Goal: Task Accomplishment & Management: Complete application form

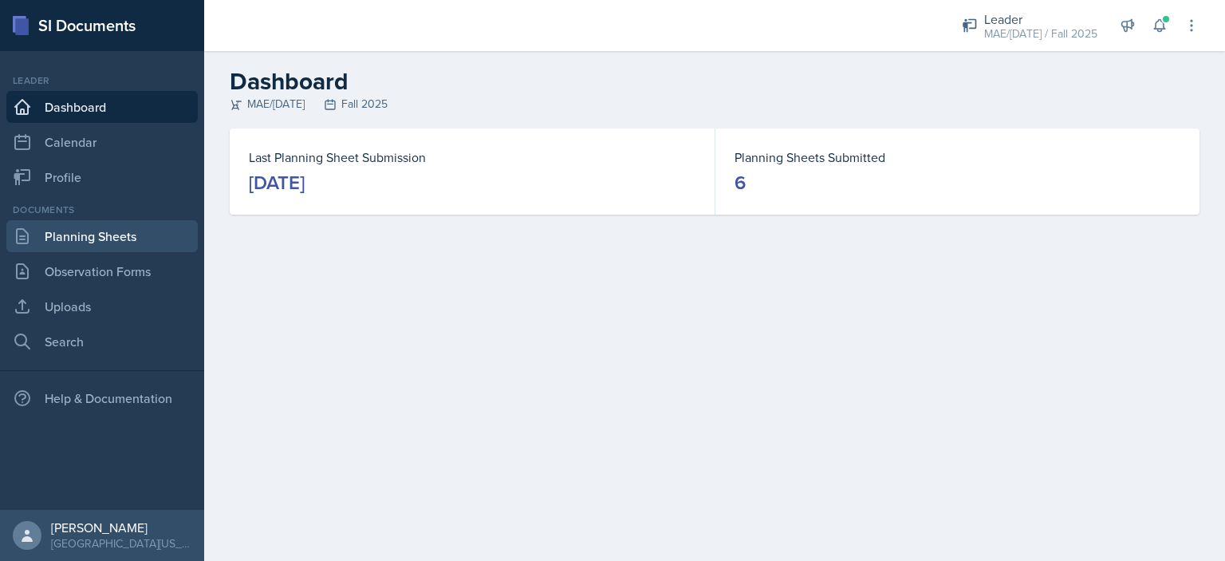
click at [156, 232] on link "Planning Sheets" at bounding box center [101, 236] width 191 height 32
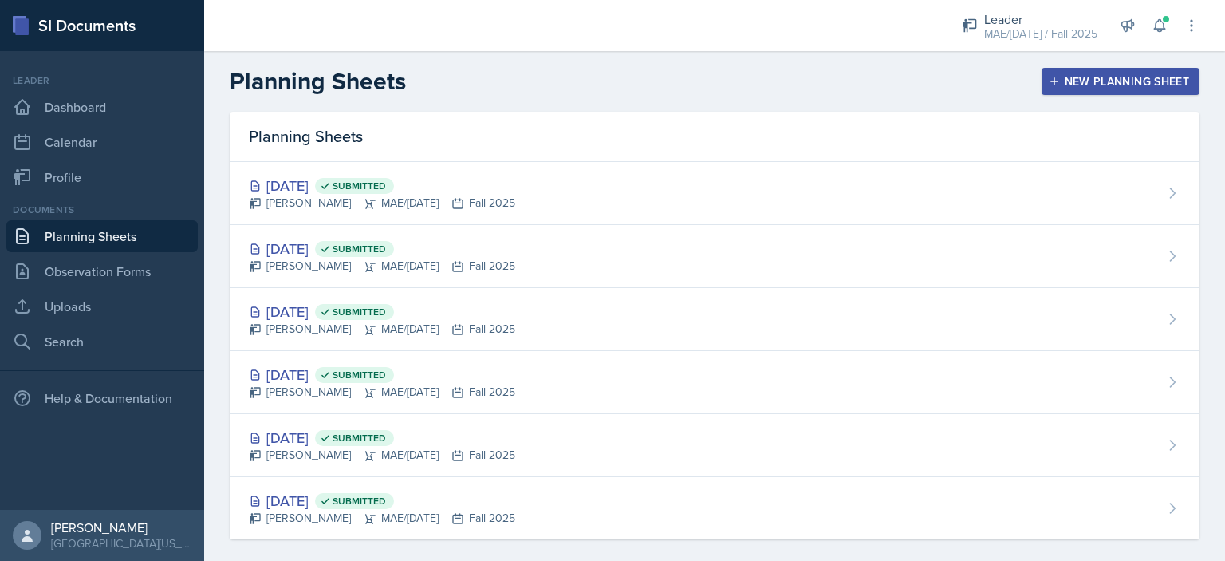
click at [1042, 85] on button "New Planning Sheet" at bounding box center [1121, 81] width 158 height 27
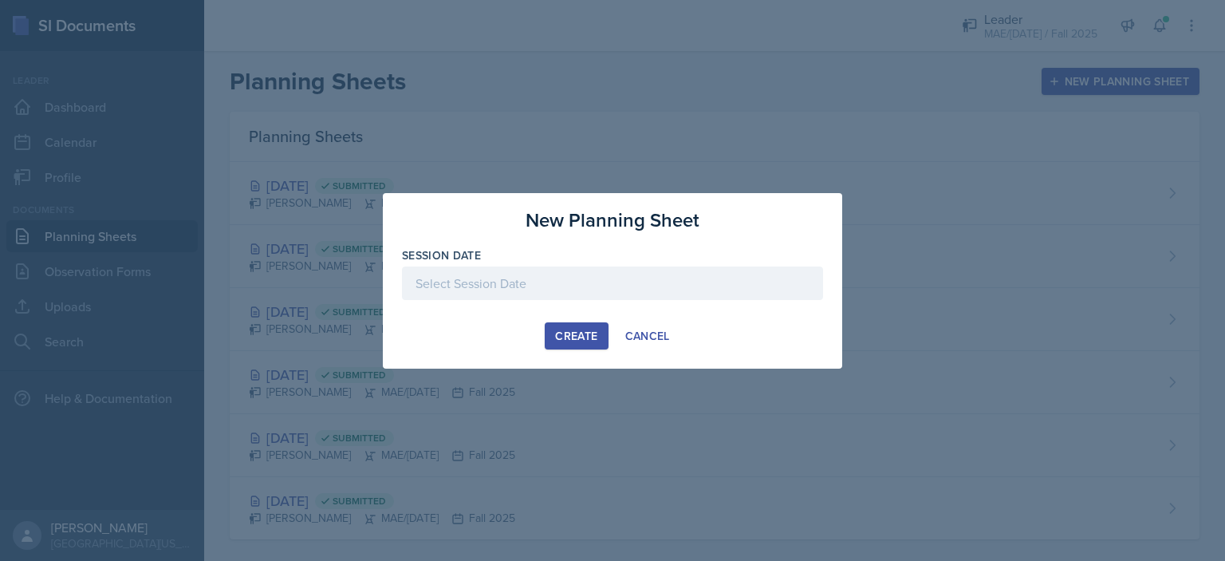
click at [518, 291] on div at bounding box center [612, 283] width 421 height 34
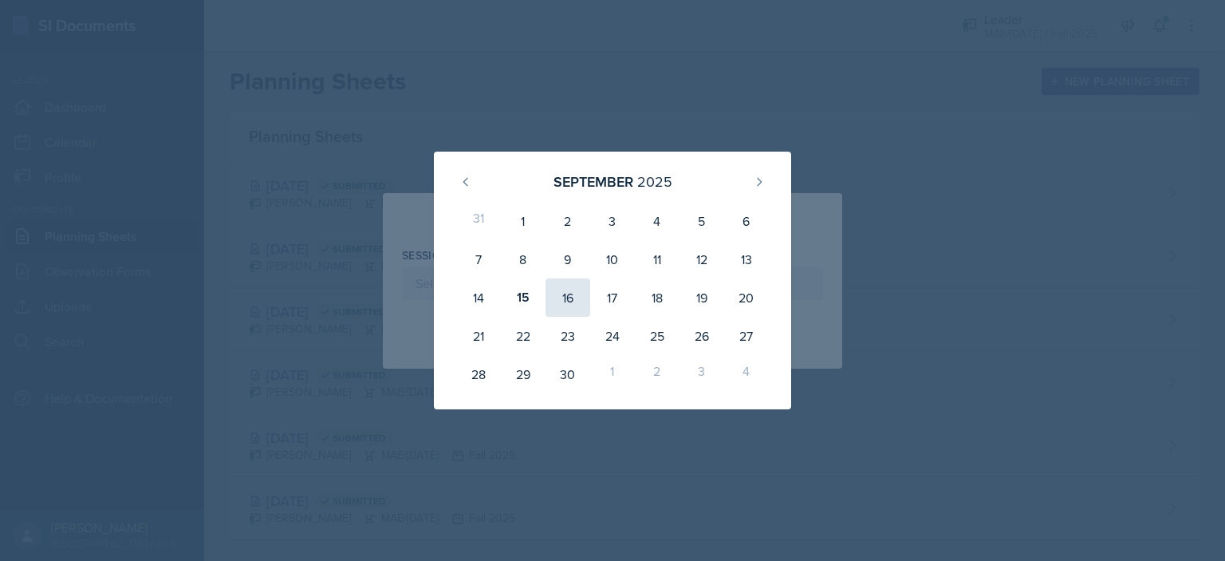
click at [569, 292] on div "16" at bounding box center [568, 297] width 45 height 38
type input "[DATE]"
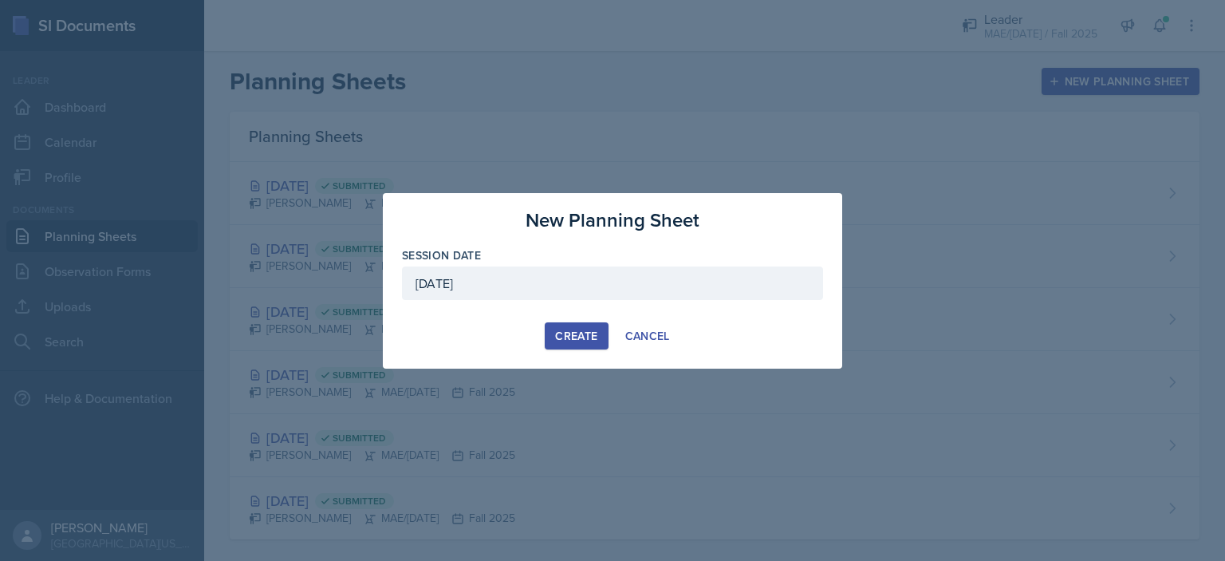
click at [555, 336] on div "Create" at bounding box center [576, 335] width 42 height 13
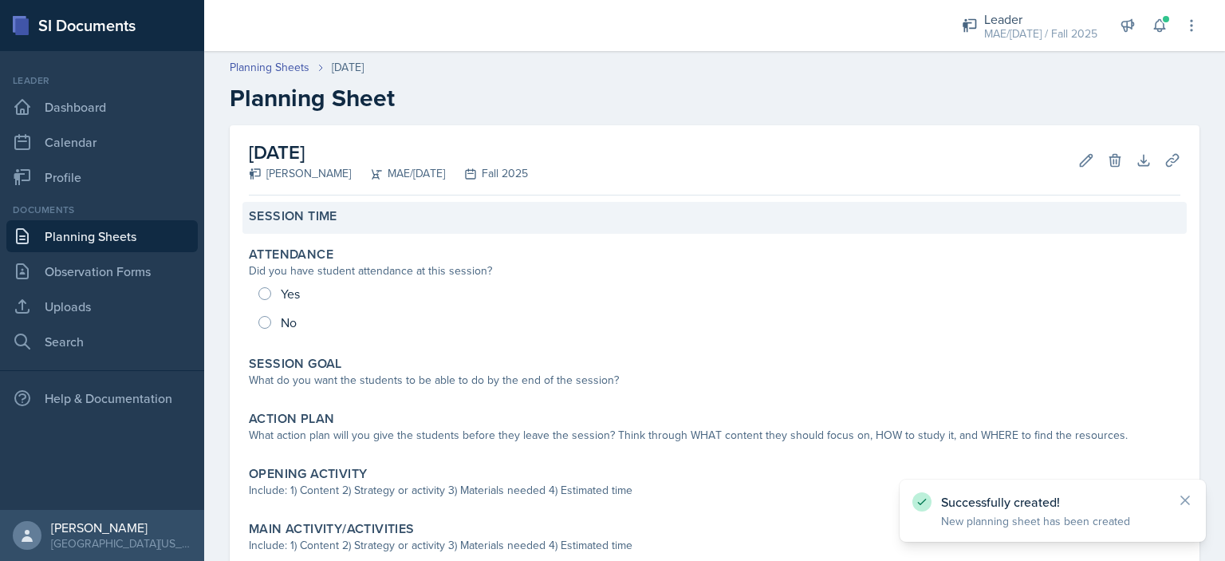
click at [342, 217] on div "Session Time" at bounding box center [715, 216] width 932 height 16
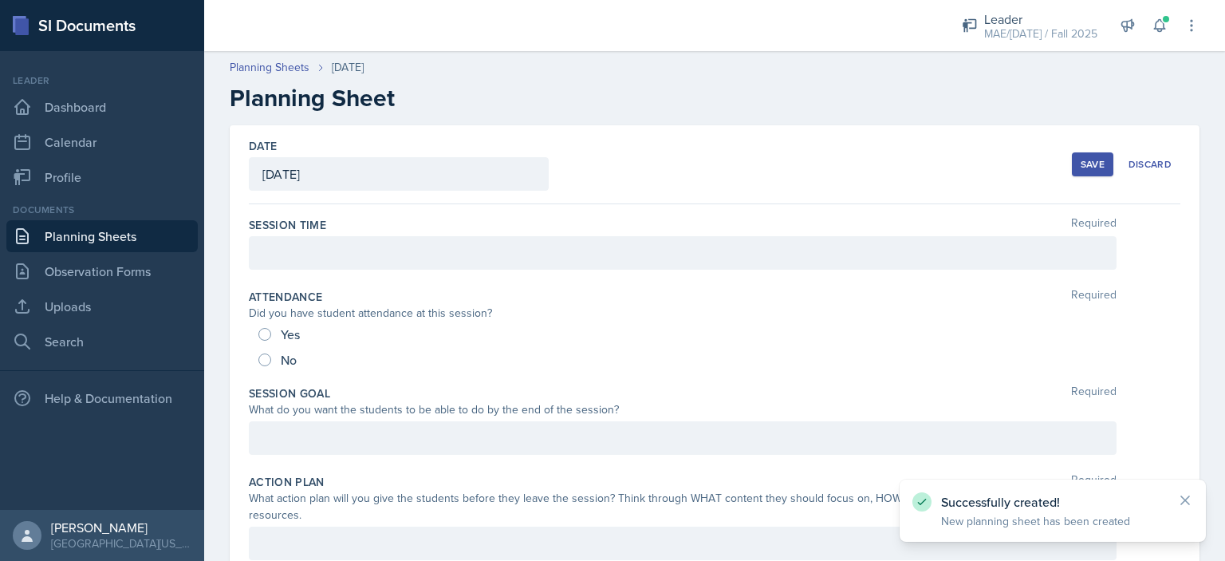
click at [348, 249] on div at bounding box center [683, 253] width 868 height 34
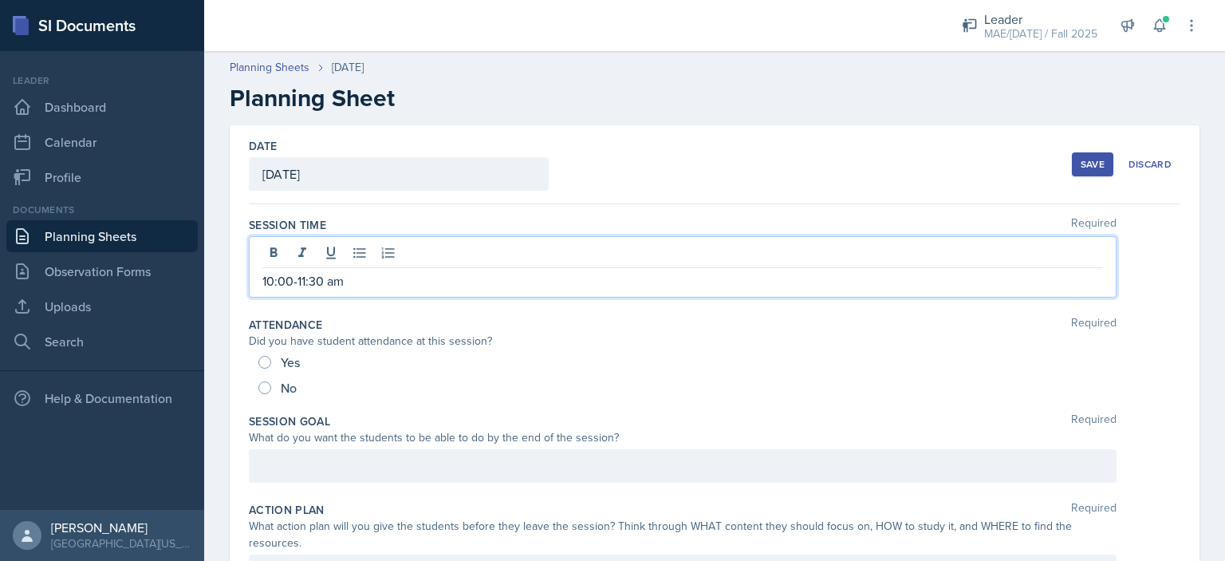
click at [447, 468] on div at bounding box center [683, 466] width 868 height 34
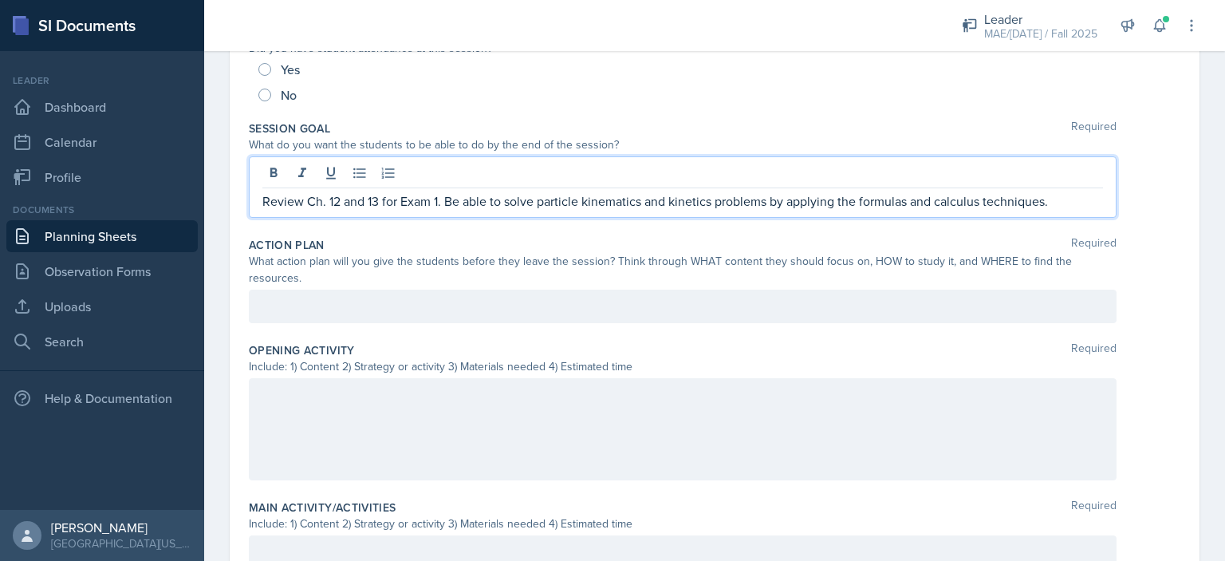
scroll to position [217, 0]
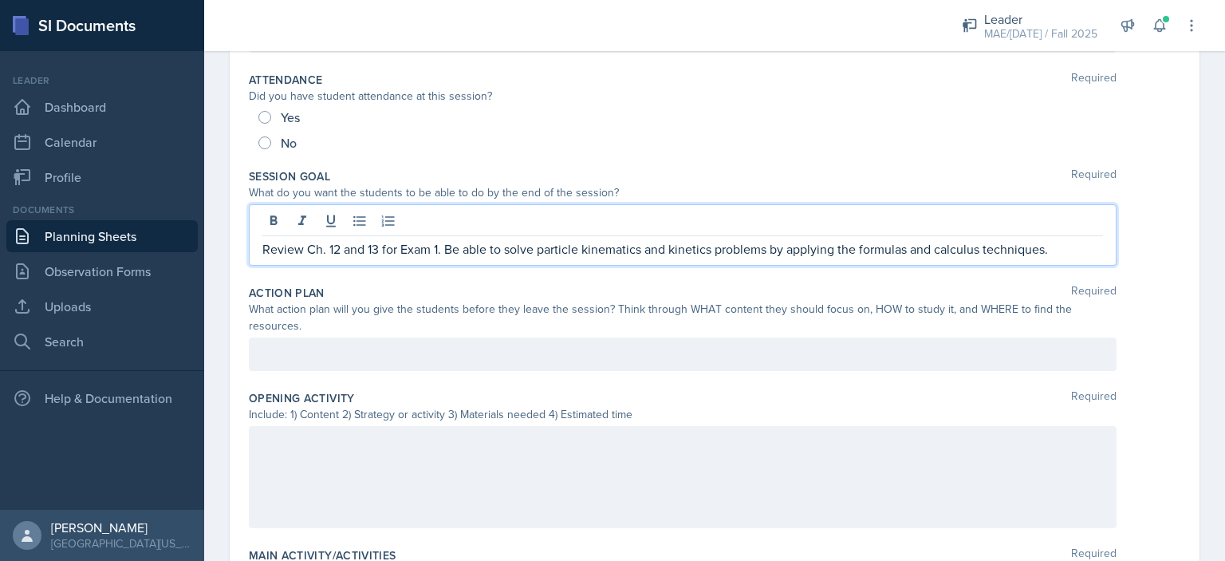
click at [487, 357] on div at bounding box center [683, 354] width 868 height 34
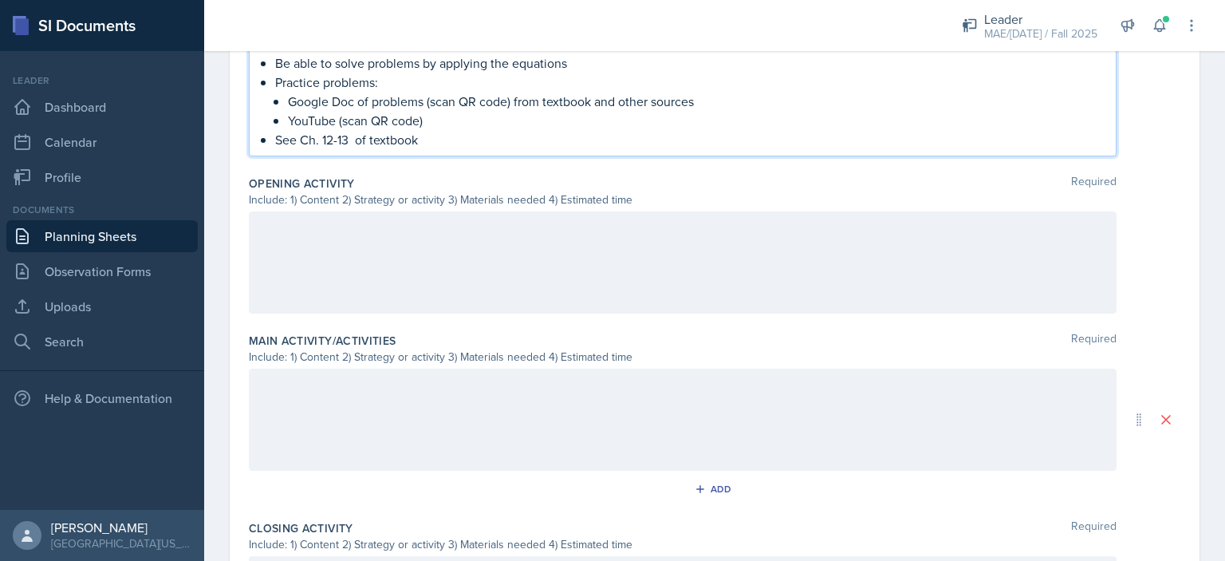
click at [436, 213] on div at bounding box center [683, 262] width 868 height 102
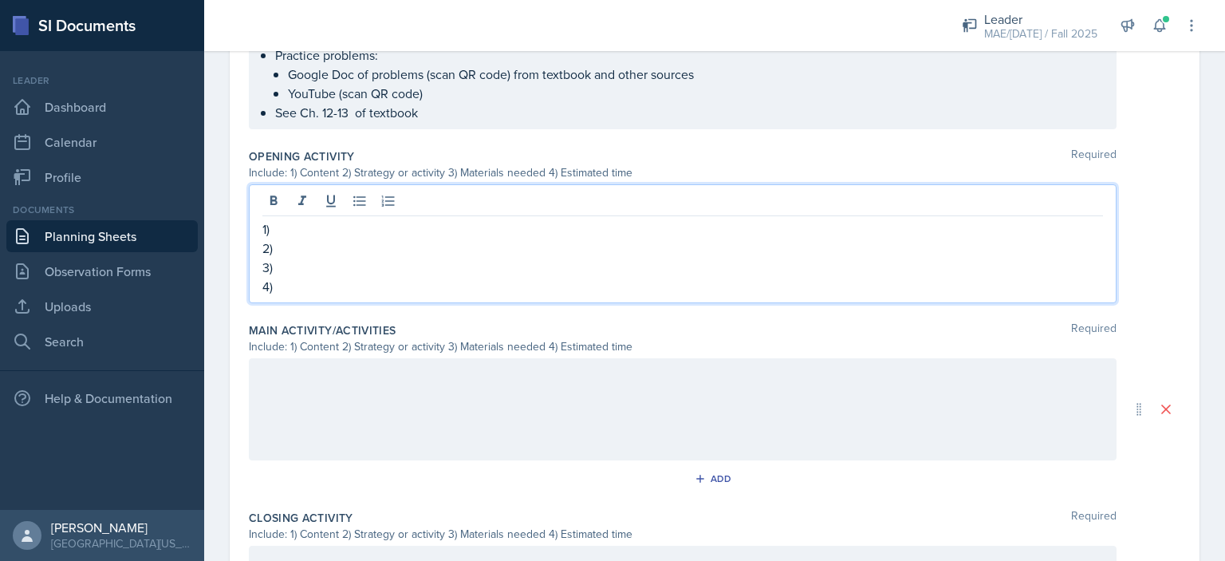
click at [305, 233] on p "1)" at bounding box center [682, 228] width 841 height 19
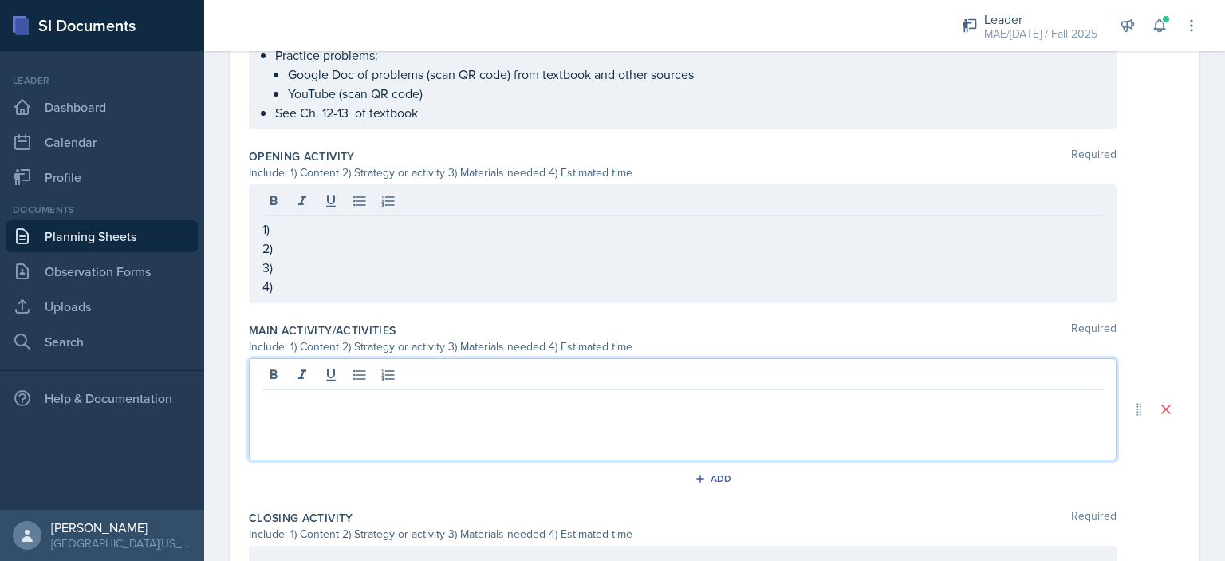
click at [337, 379] on div at bounding box center [683, 409] width 868 height 102
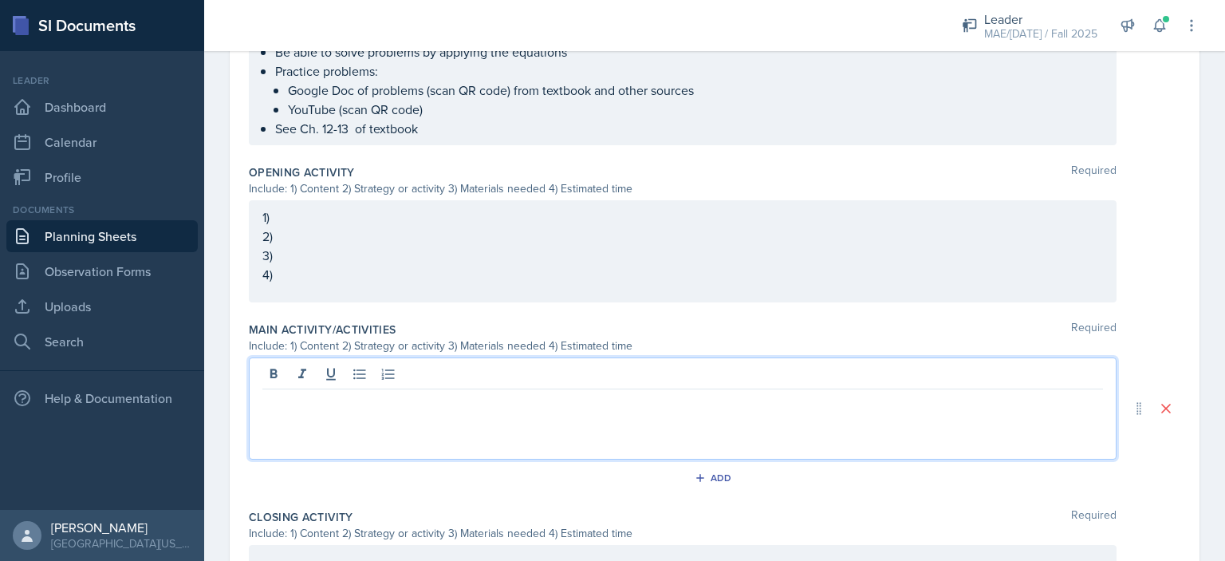
click at [323, 223] on p "1)" at bounding box center [682, 216] width 841 height 19
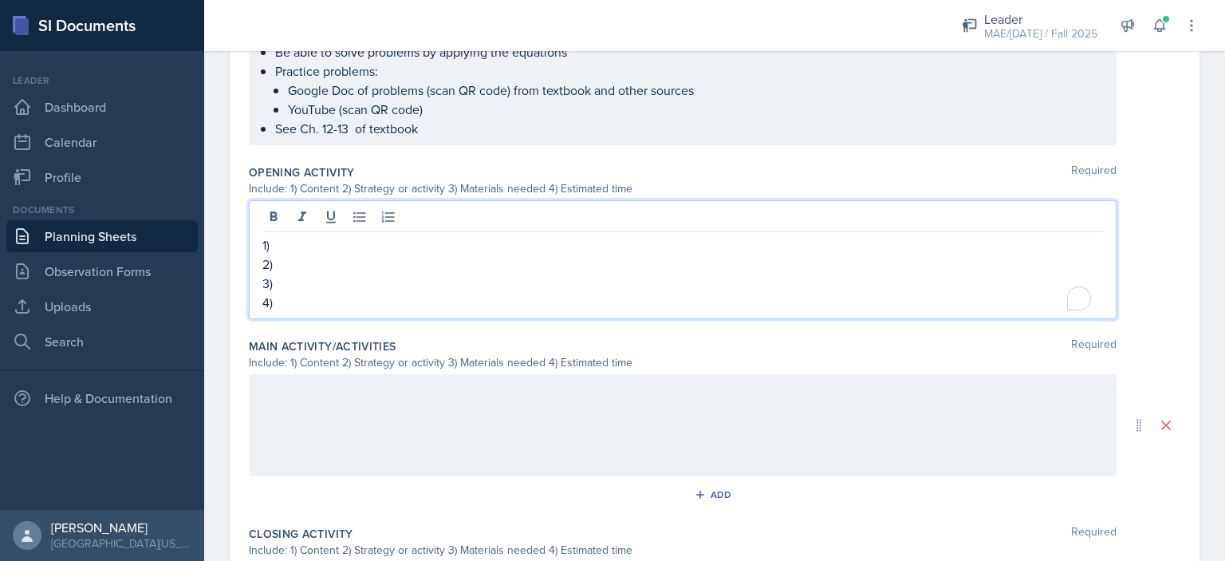
scroll to position [507, 0]
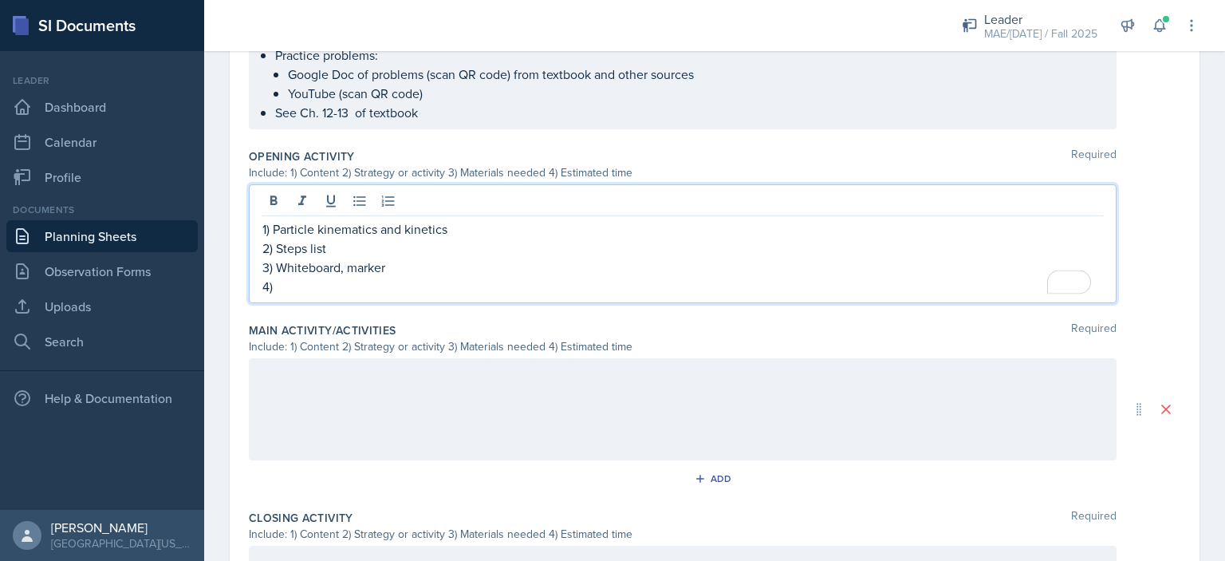
click at [333, 245] on p "2) Steps list" at bounding box center [682, 247] width 841 height 19
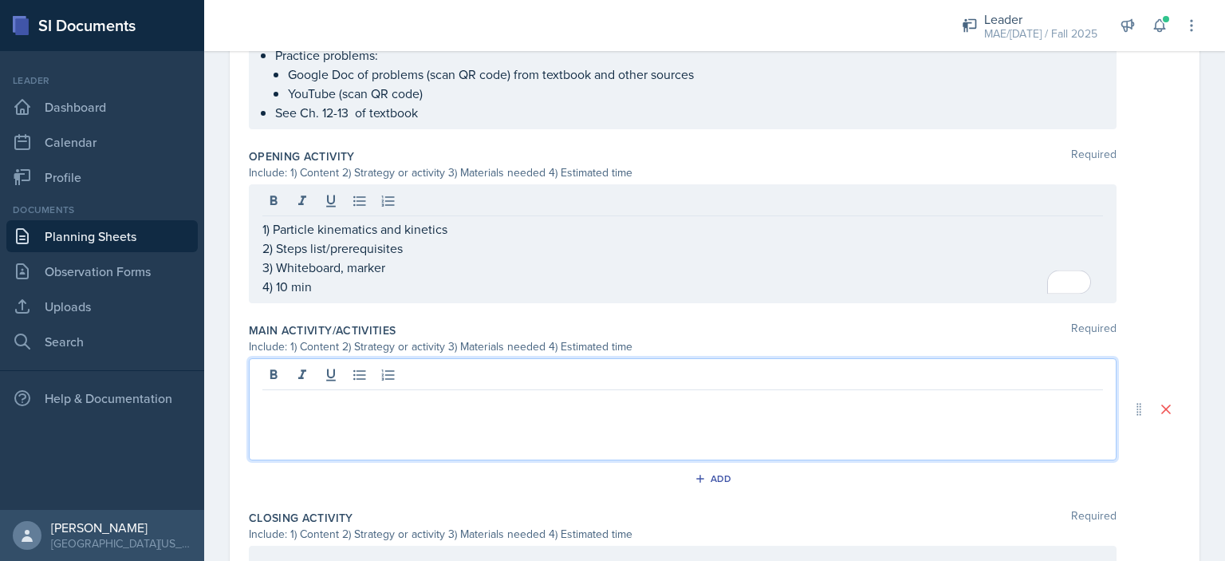
click at [356, 379] on div at bounding box center [683, 409] width 868 height 102
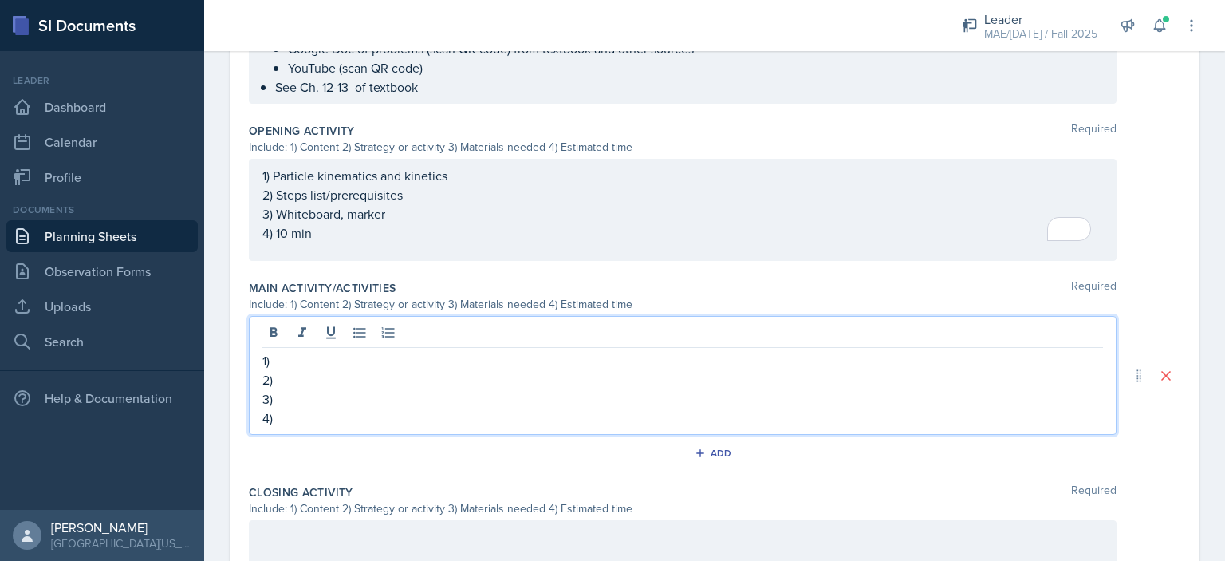
scroll to position [760, 0]
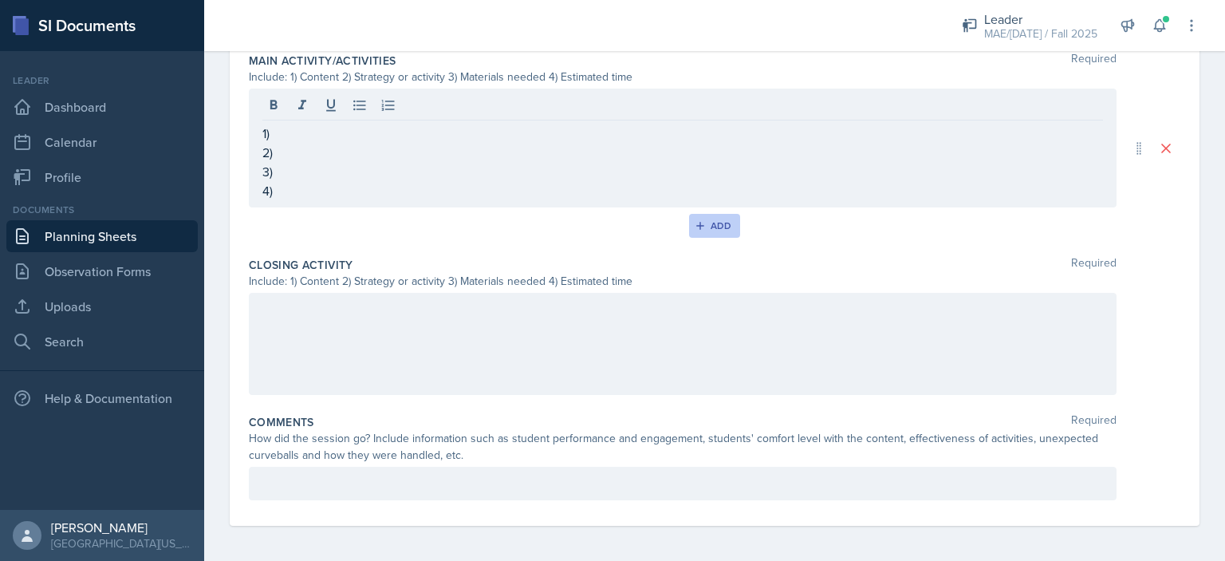
click at [705, 223] on div "Add" at bounding box center [715, 225] width 34 height 13
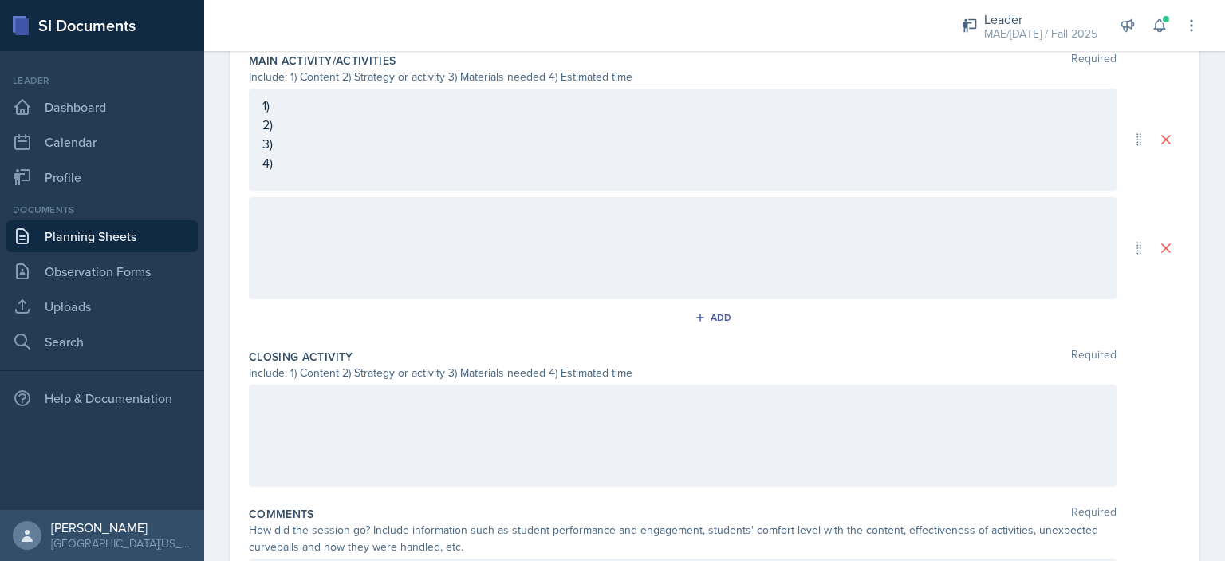
click at [509, 229] on div at bounding box center [683, 248] width 868 height 102
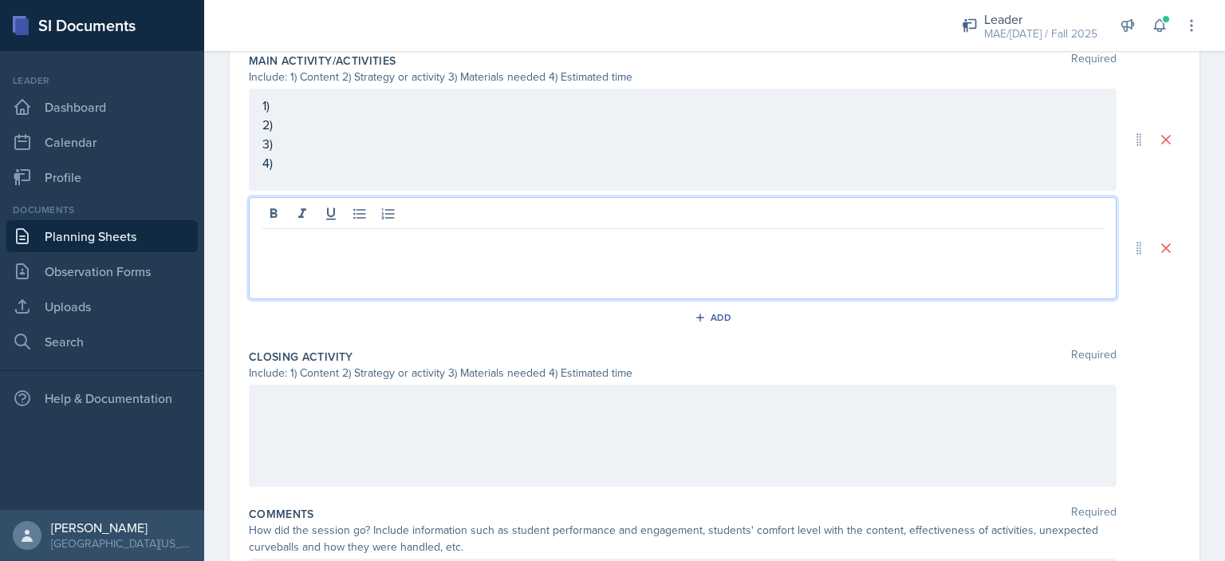
scroll to position [788, 0]
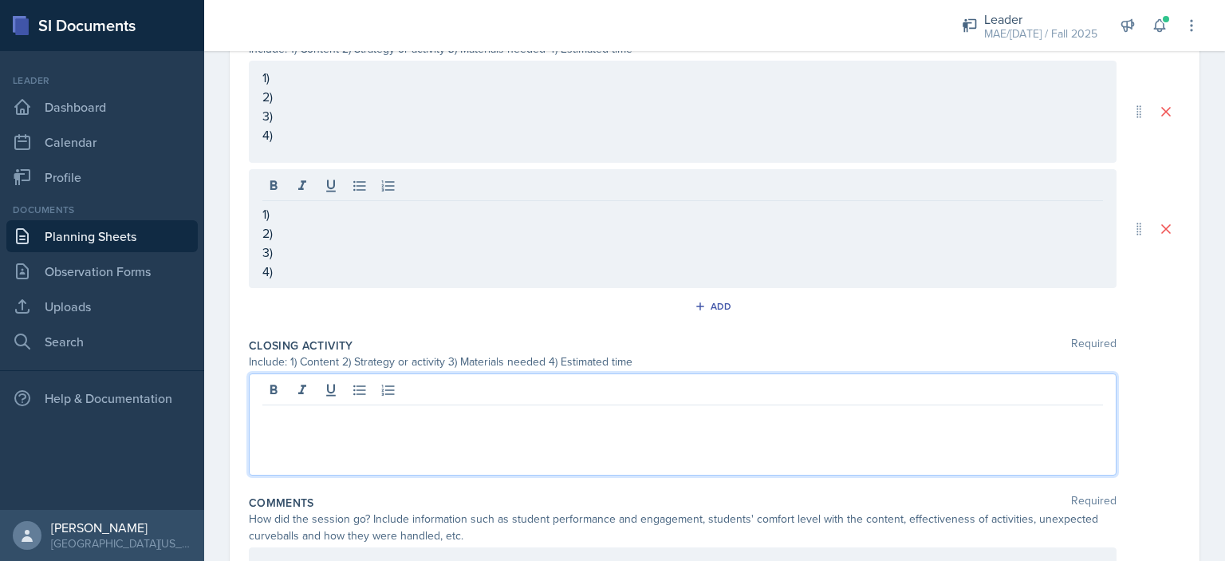
click at [459, 396] on div at bounding box center [683, 424] width 868 height 102
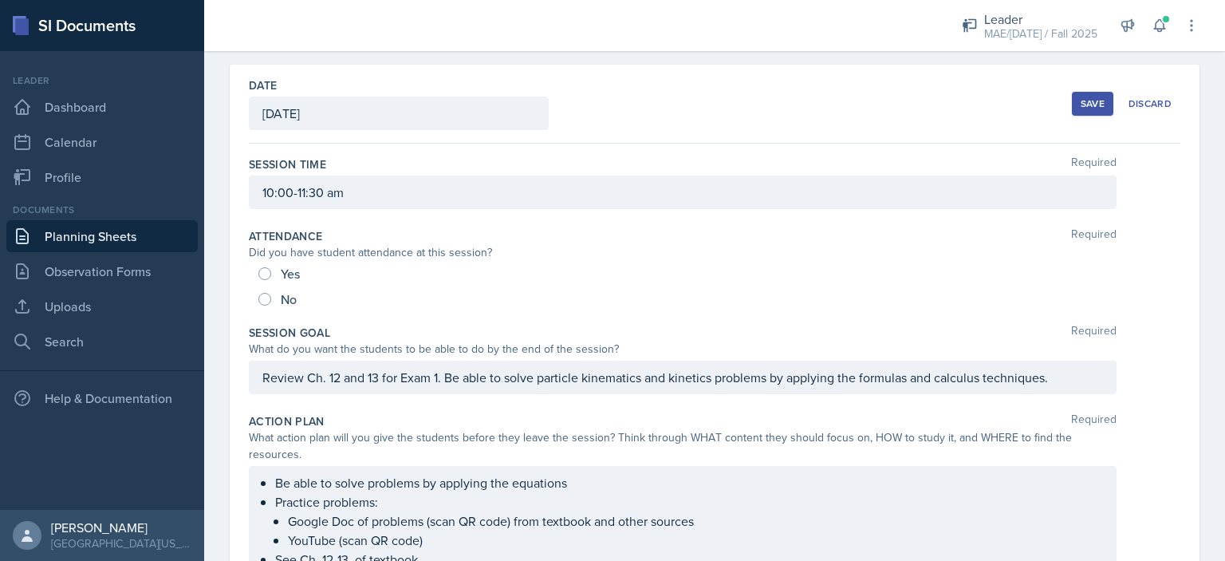
scroll to position [0, 0]
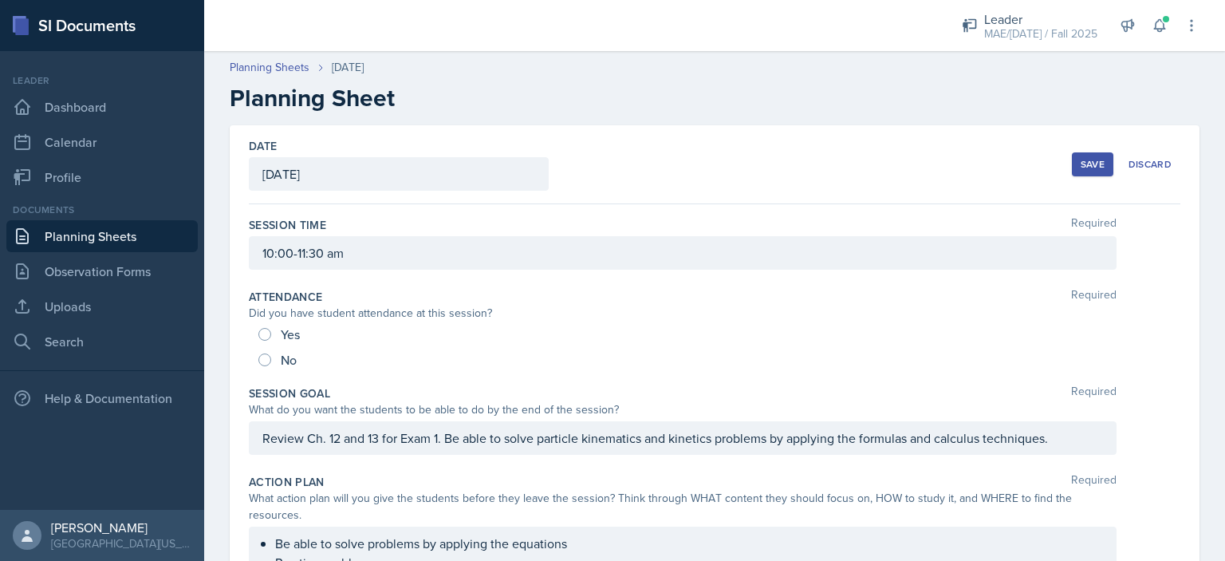
click at [1072, 170] on button "Save" at bounding box center [1092, 164] width 41 height 24
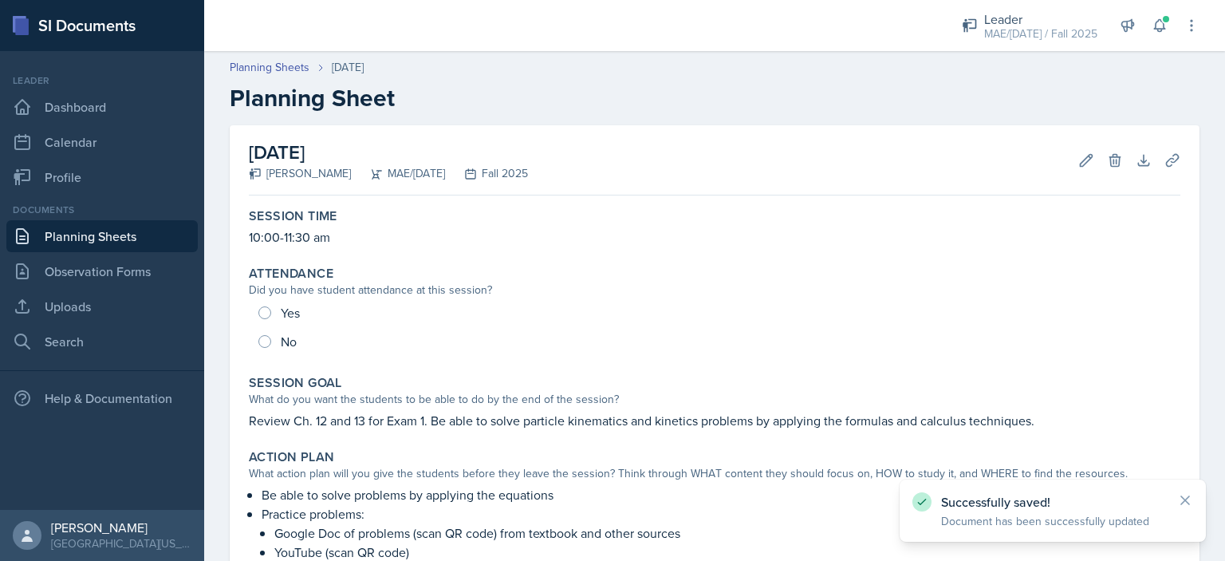
click at [136, 238] on link "Planning Sheets" at bounding box center [101, 236] width 191 height 32
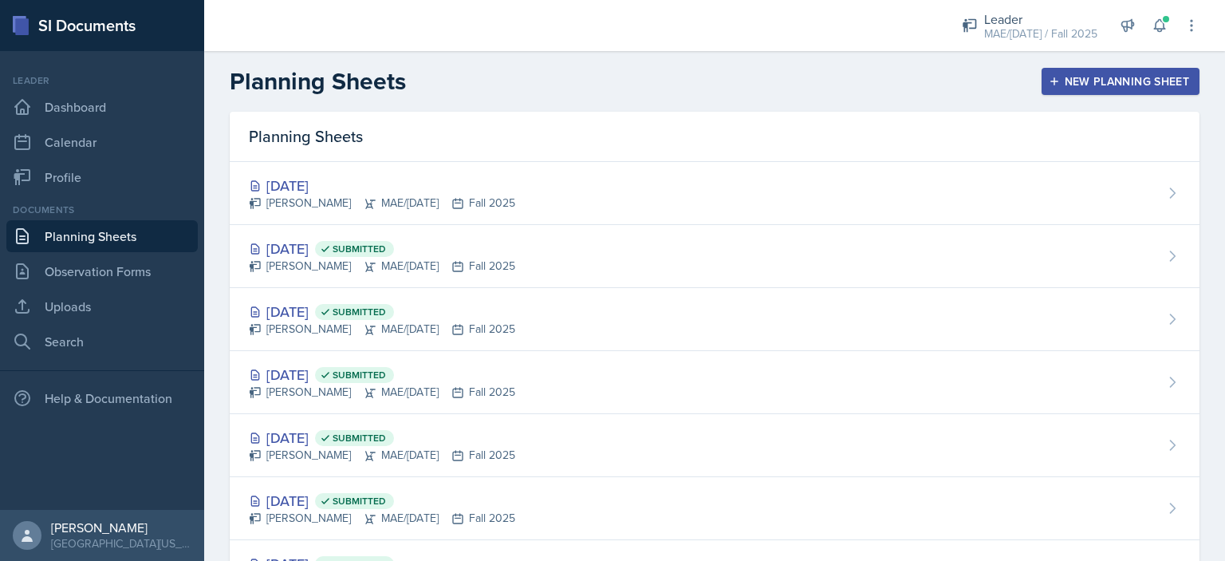
click at [1052, 85] on div "New Planning Sheet" at bounding box center [1120, 81] width 137 height 13
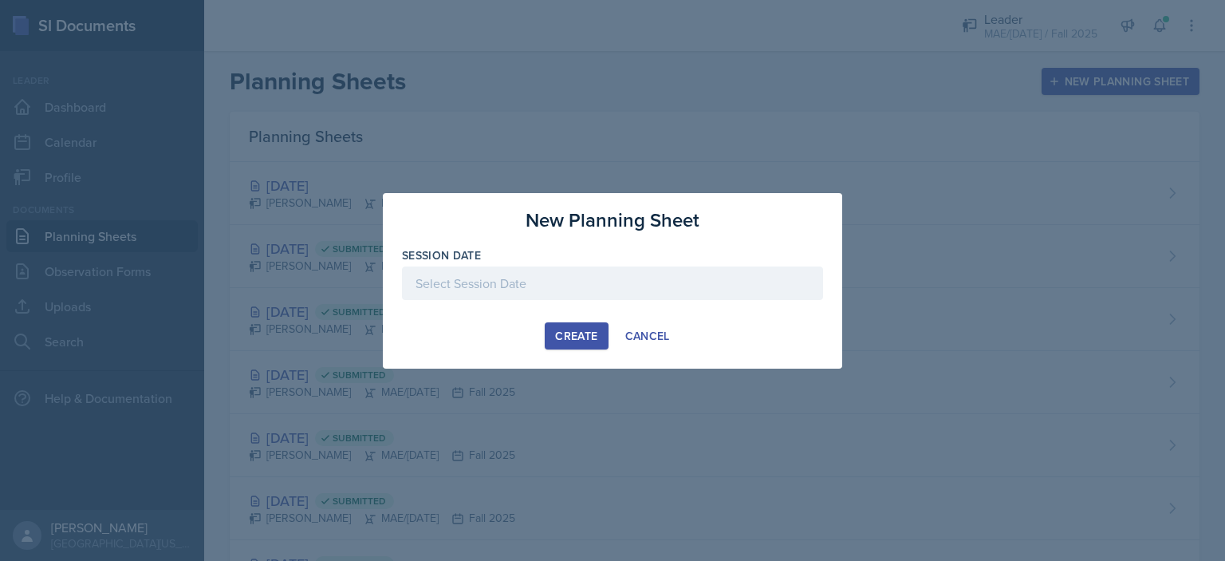
click at [475, 290] on div at bounding box center [612, 283] width 421 height 34
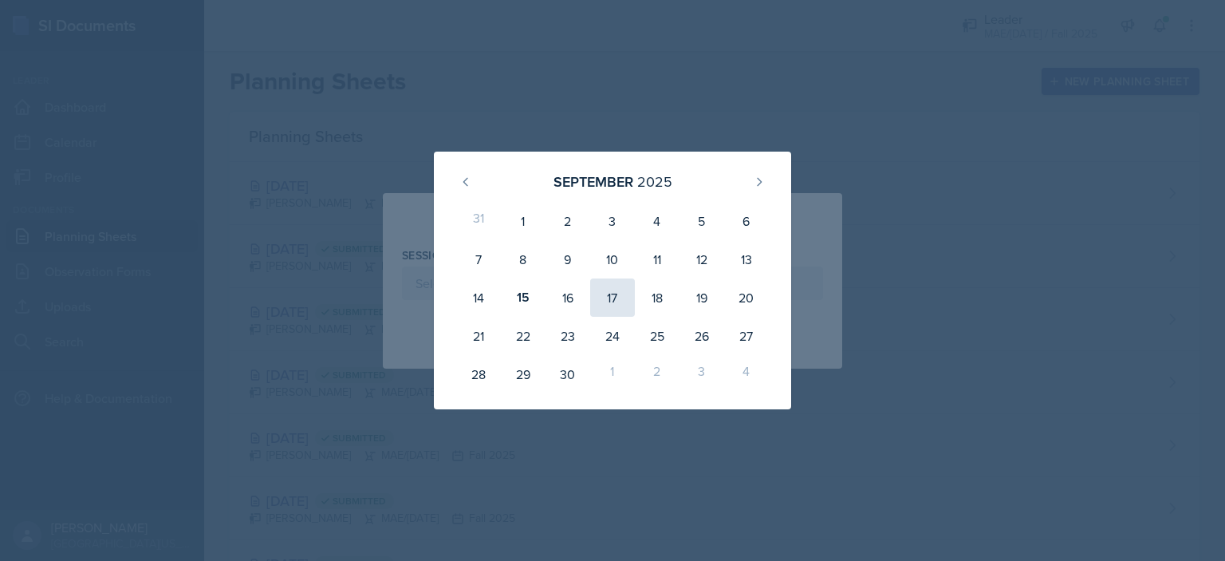
click at [621, 296] on div "17" at bounding box center [612, 297] width 45 height 38
type input "[DATE]"
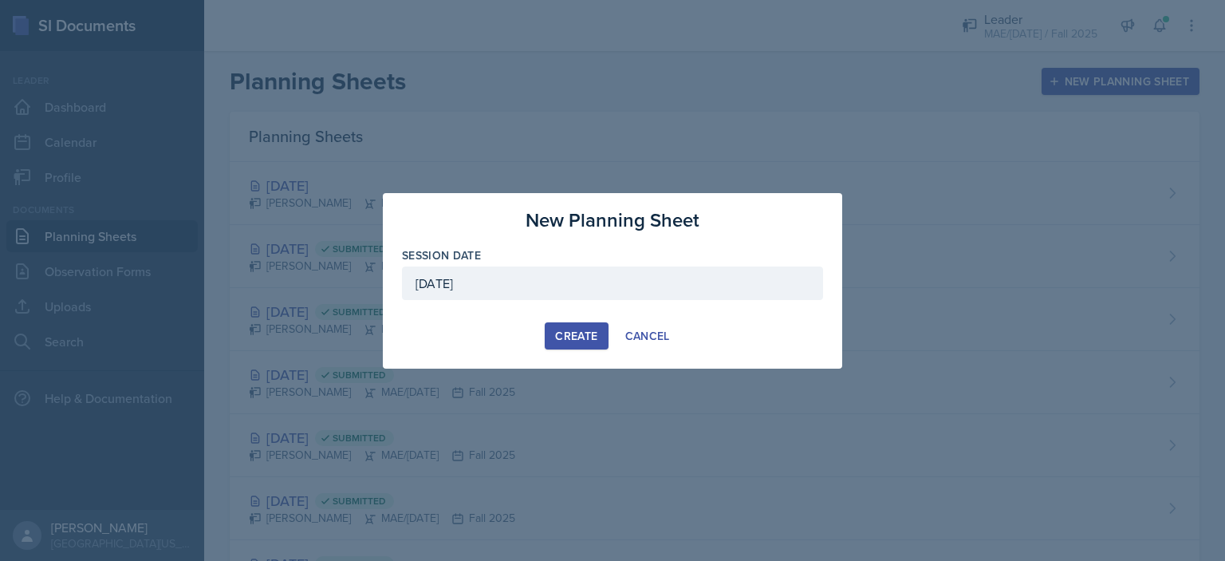
click at [597, 345] on button "Create" at bounding box center [576, 335] width 63 height 27
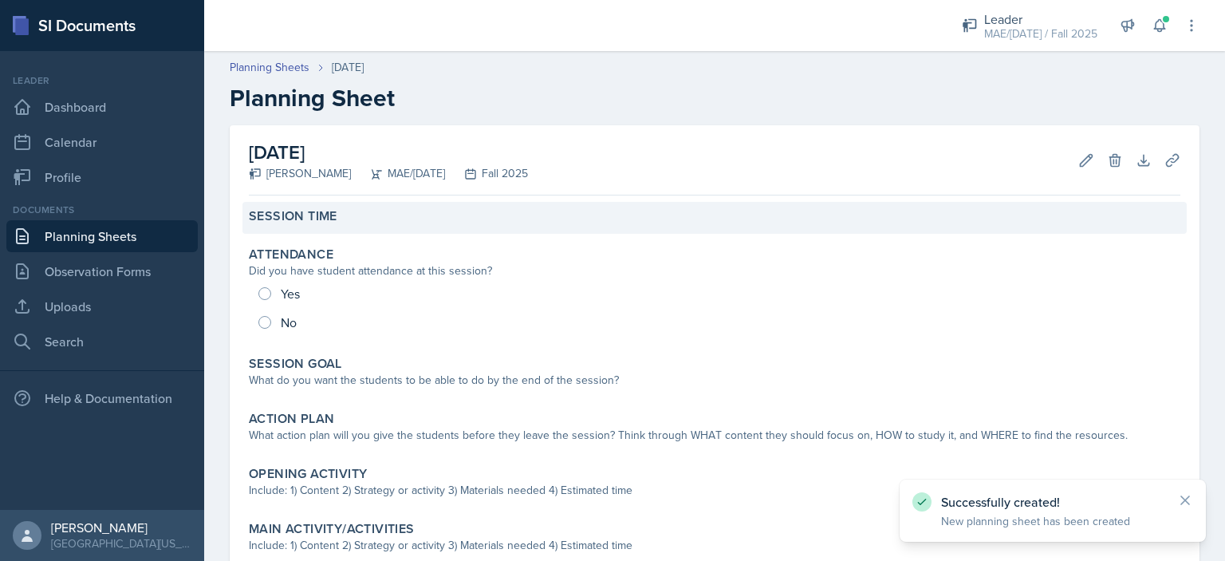
click at [366, 229] on div "Session Time" at bounding box center [714, 218] width 944 height 32
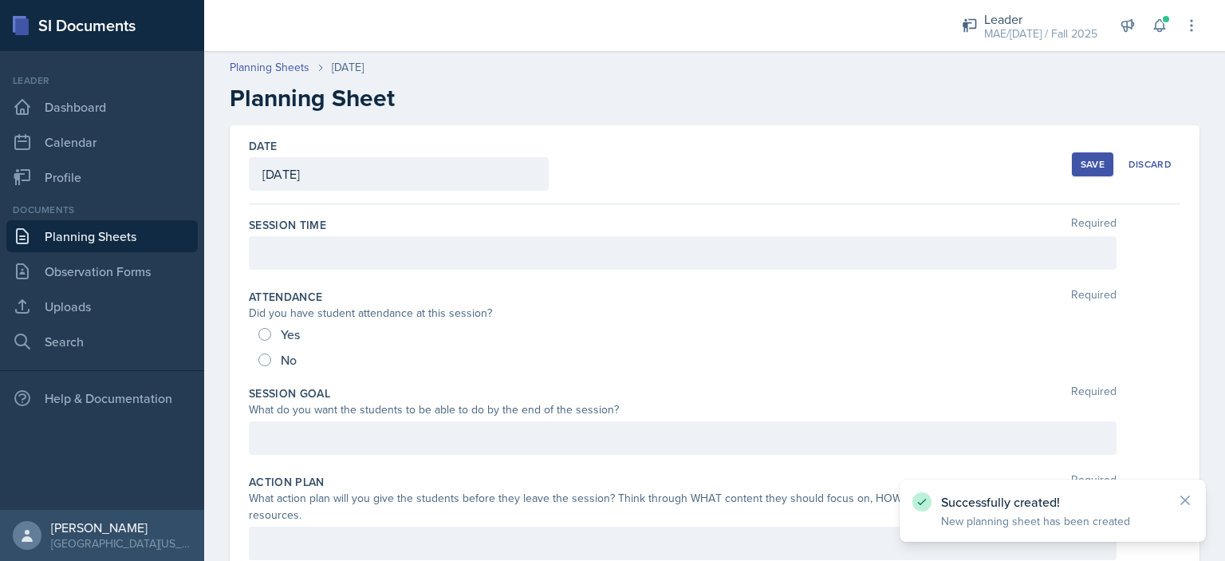
click at [355, 259] on div at bounding box center [683, 253] width 868 height 34
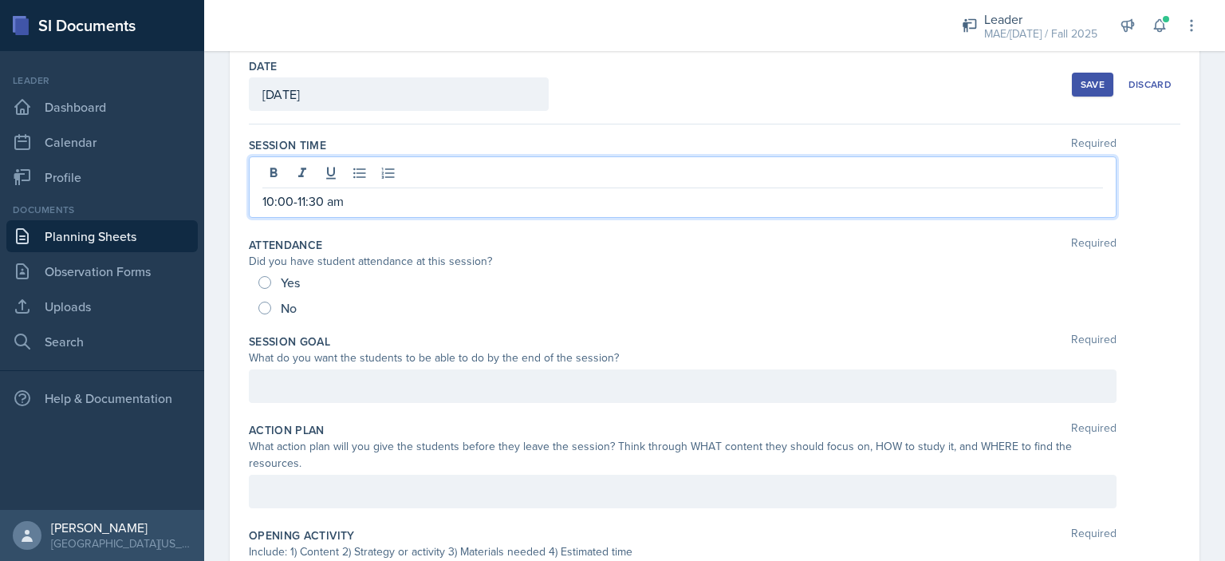
click at [472, 491] on p at bounding box center [682, 491] width 841 height 19
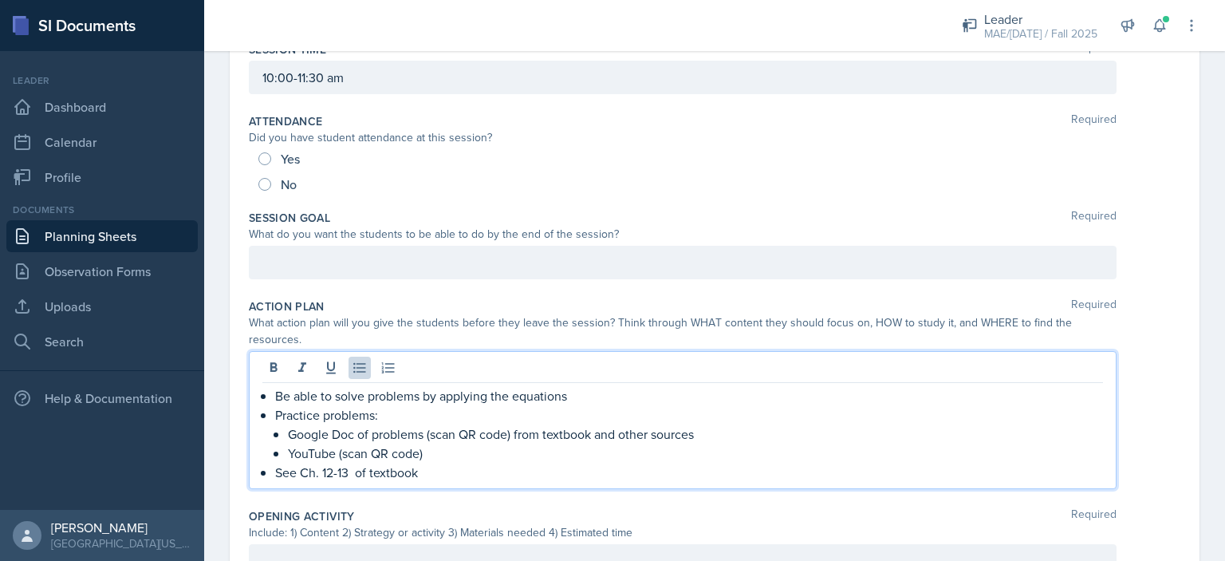
scroll to position [178, 0]
click at [369, 256] on p at bounding box center [682, 259] width 841 height 19
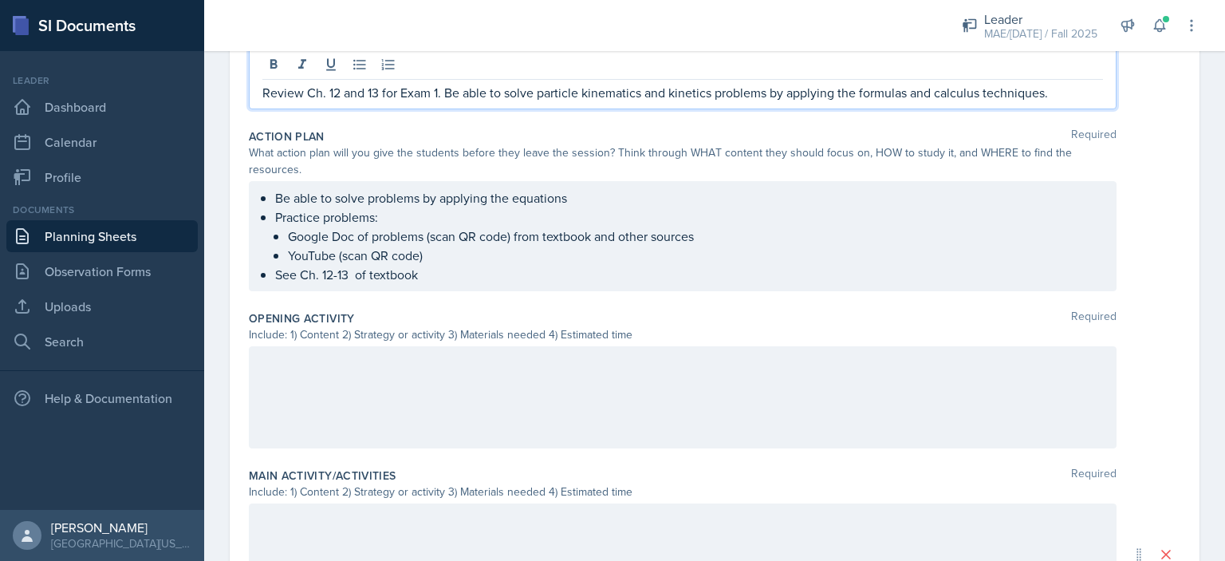
scroll to position [373, 0]
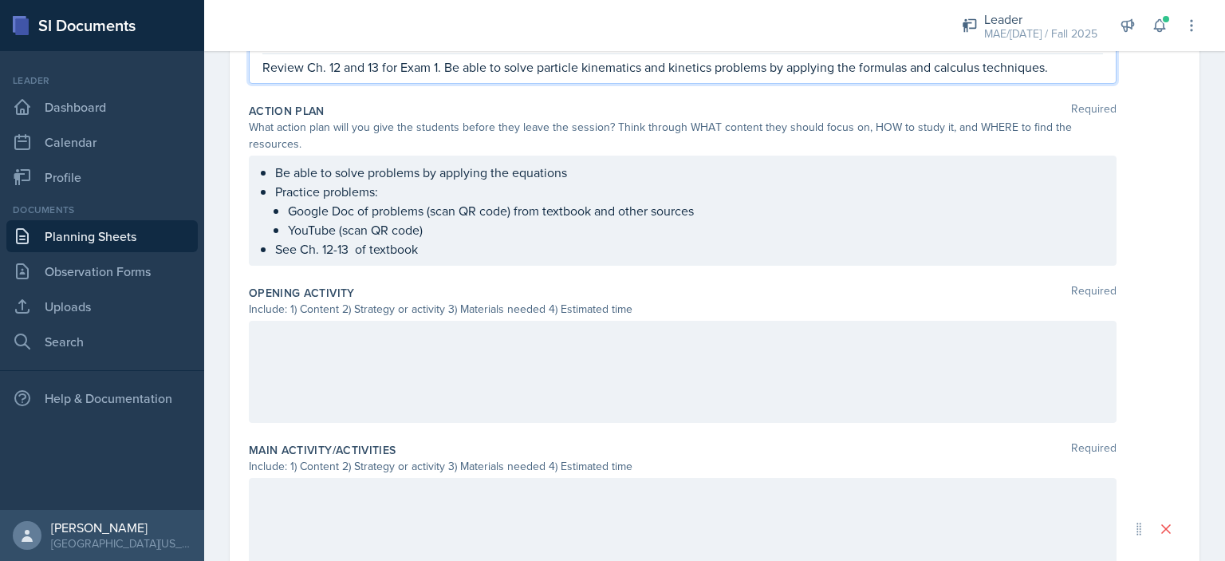
click at [451, 347] on p at bounding box center [682, 337] width 841 height 19
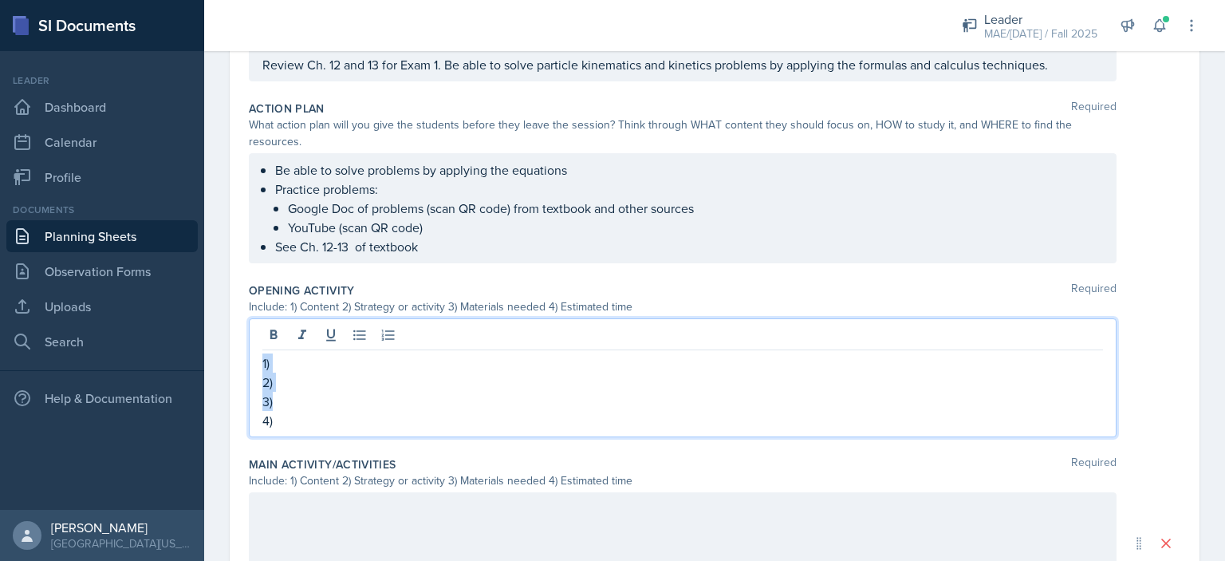
copy div "1) 2) 3)"
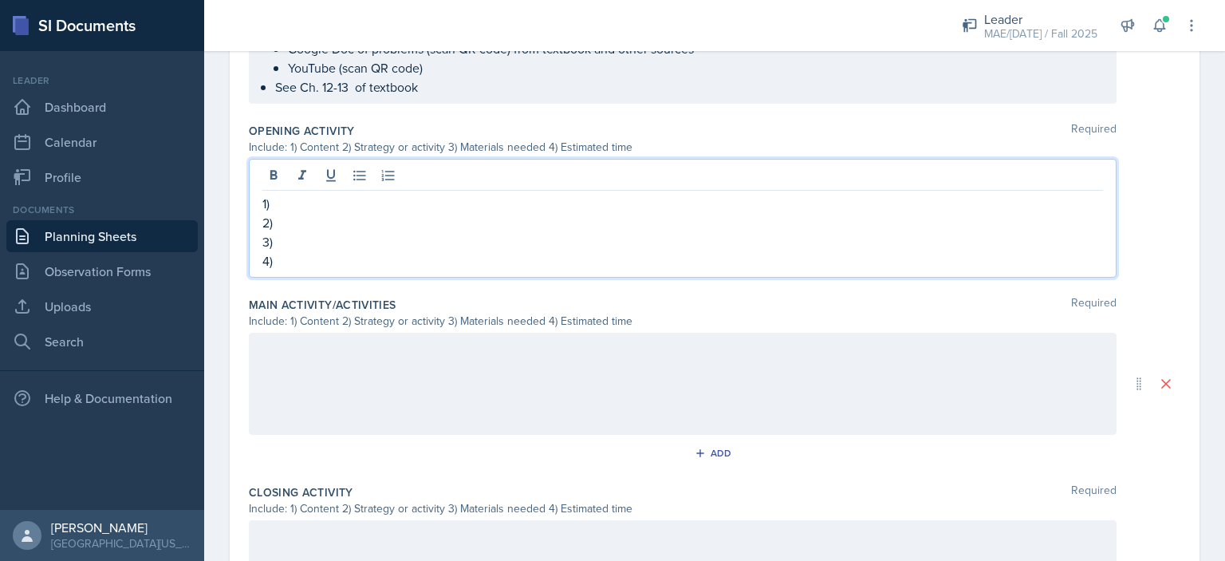
click at [309, 367] on div at bounding box center [683, 384] width 868 height 102
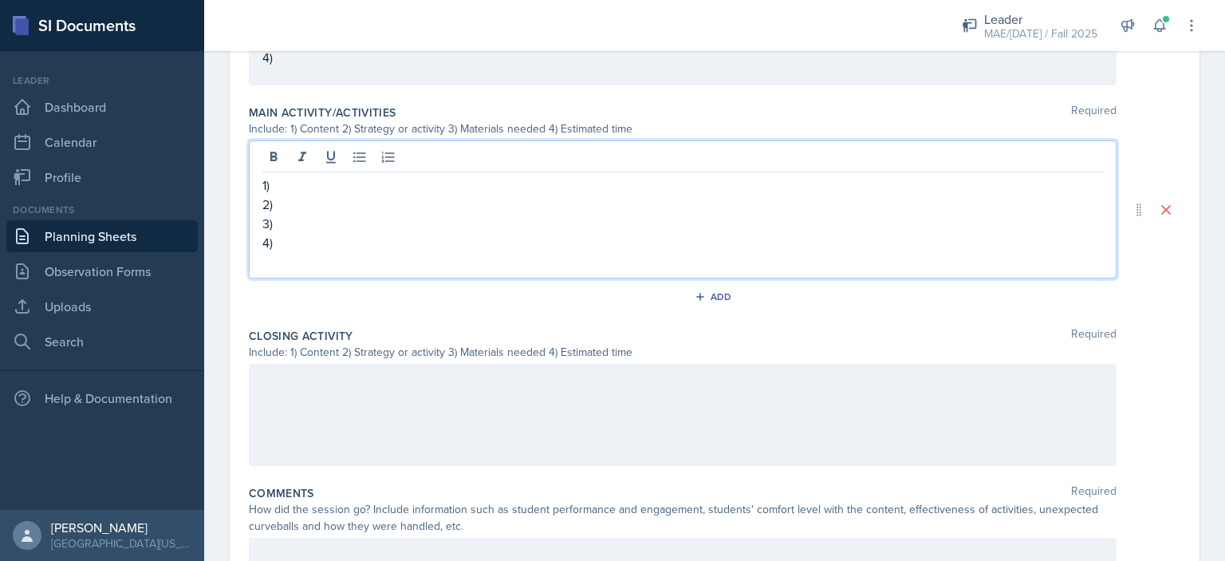
scroll to position [719, 0]
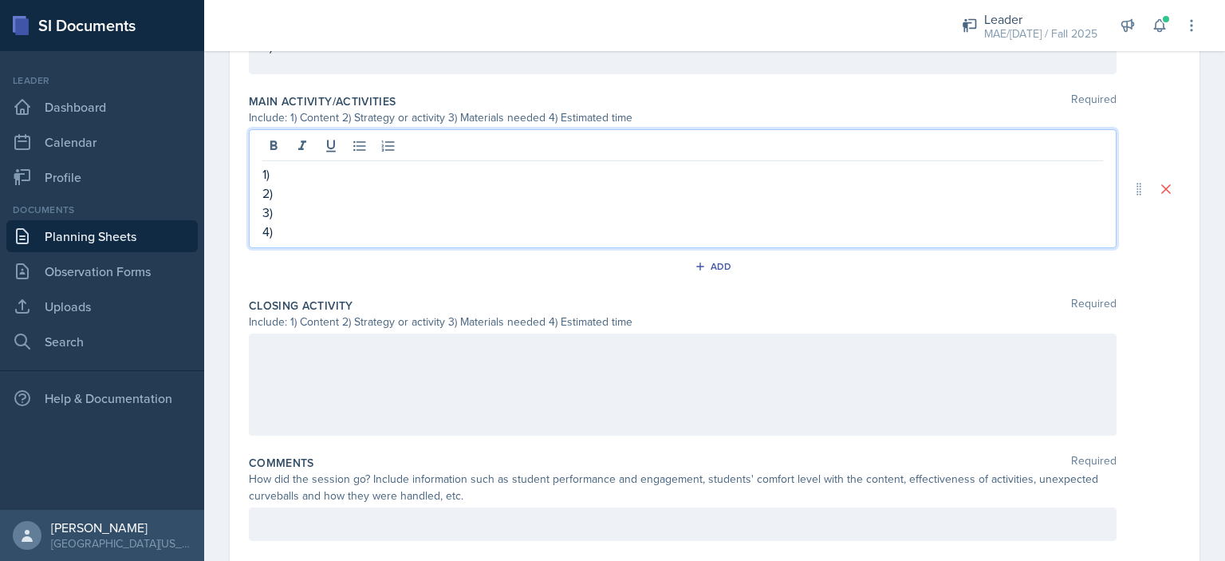
click at [310, 376] on div at bounding box center [683, 384] width 868 height 102
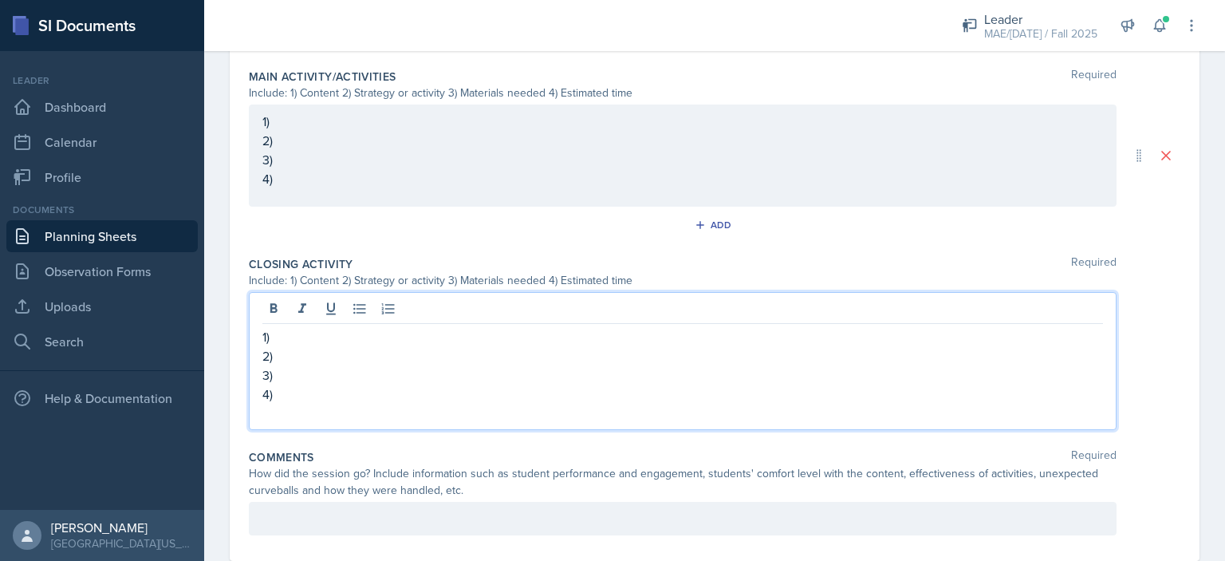
scroll to position [747, 0]
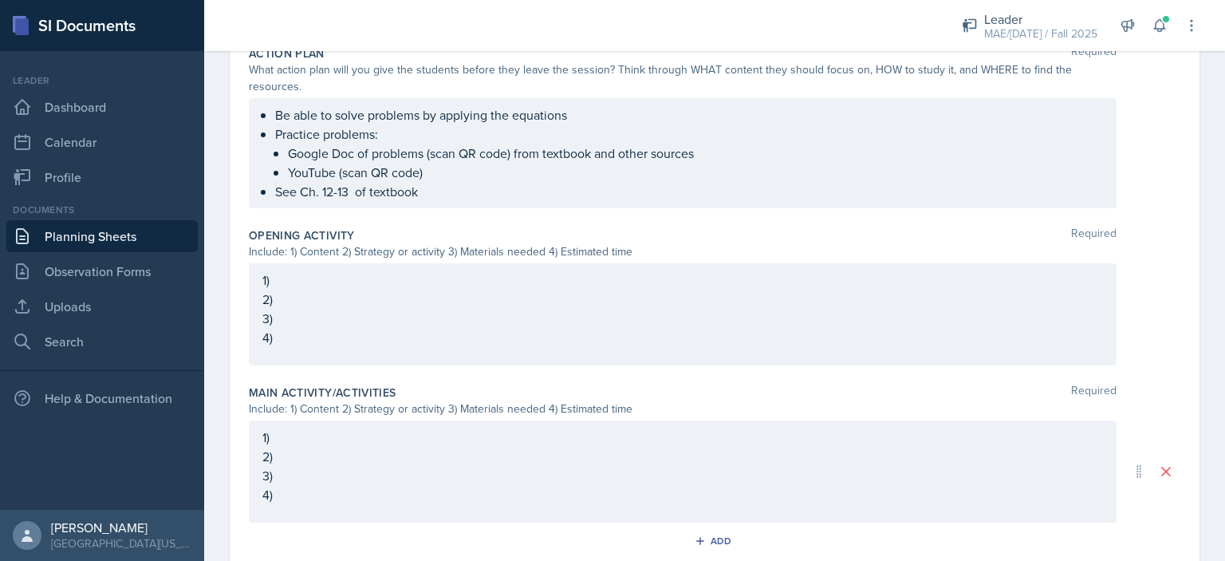
click at [360, 273] on p "1)" at bounding box center [682, 279] width 841 height 19
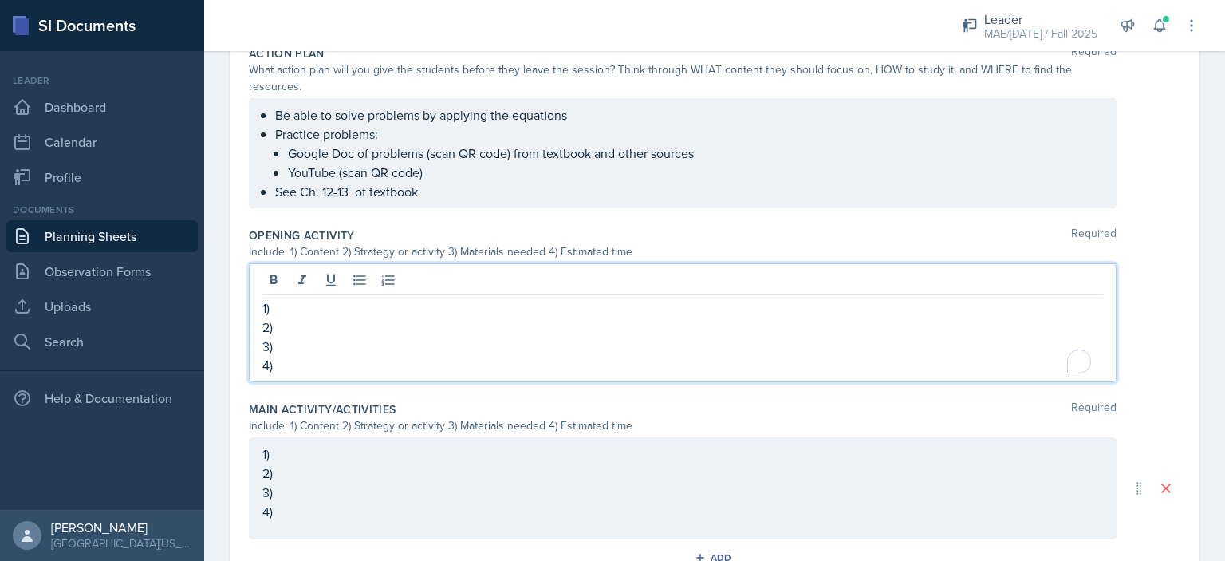
scroll to position [456, 0]
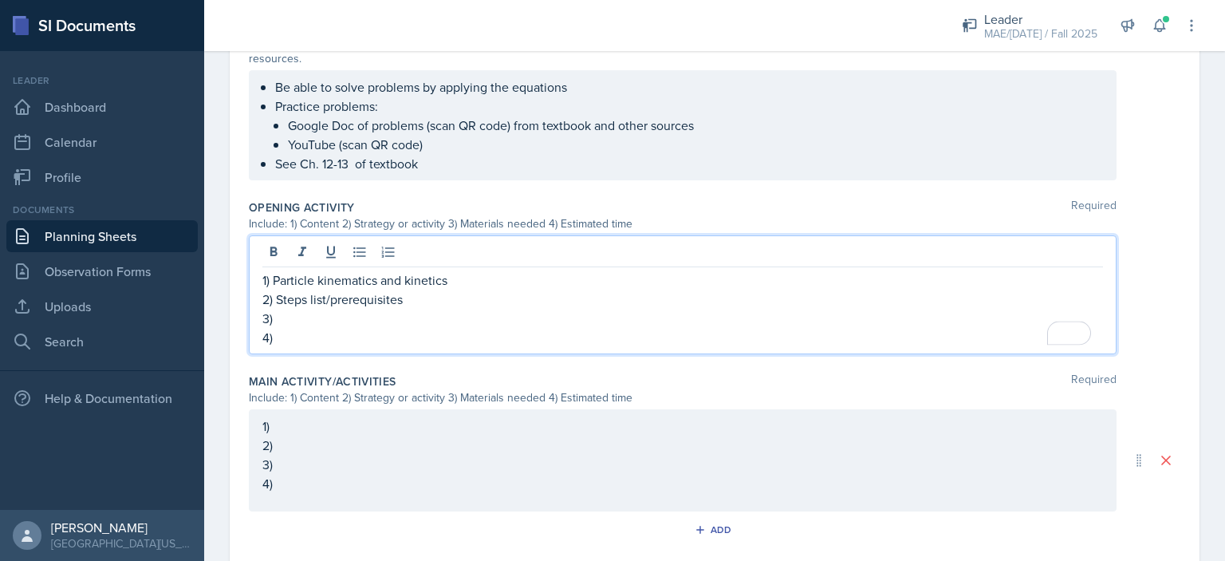
click at [358, 312] on p "3)" at bounding box center [682, 318] width 841 height 19
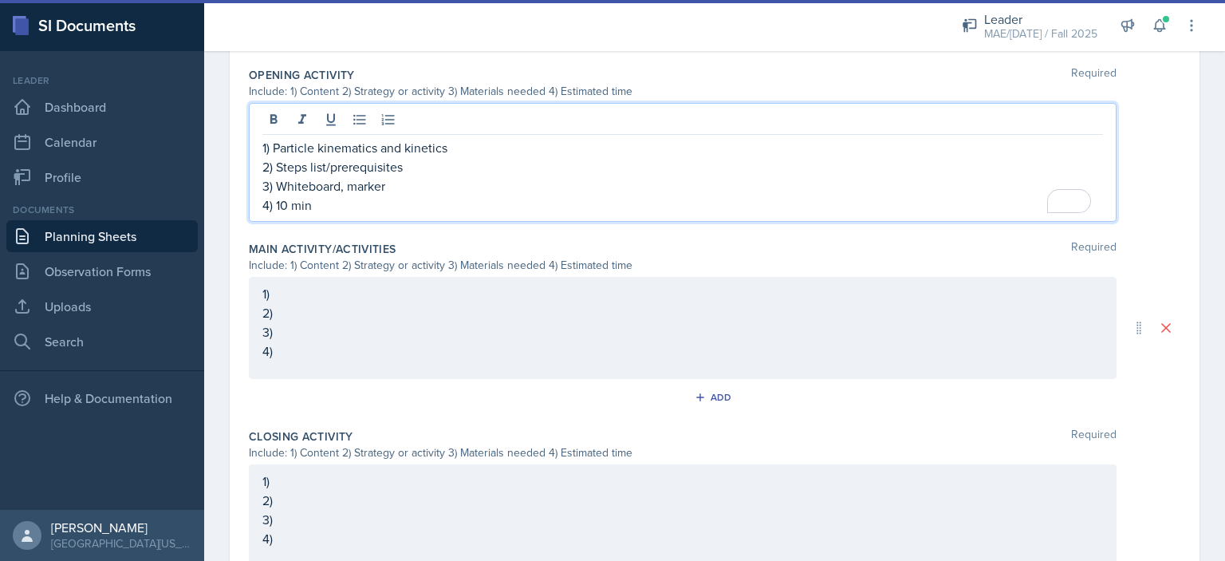
scroll to position [616, 0]
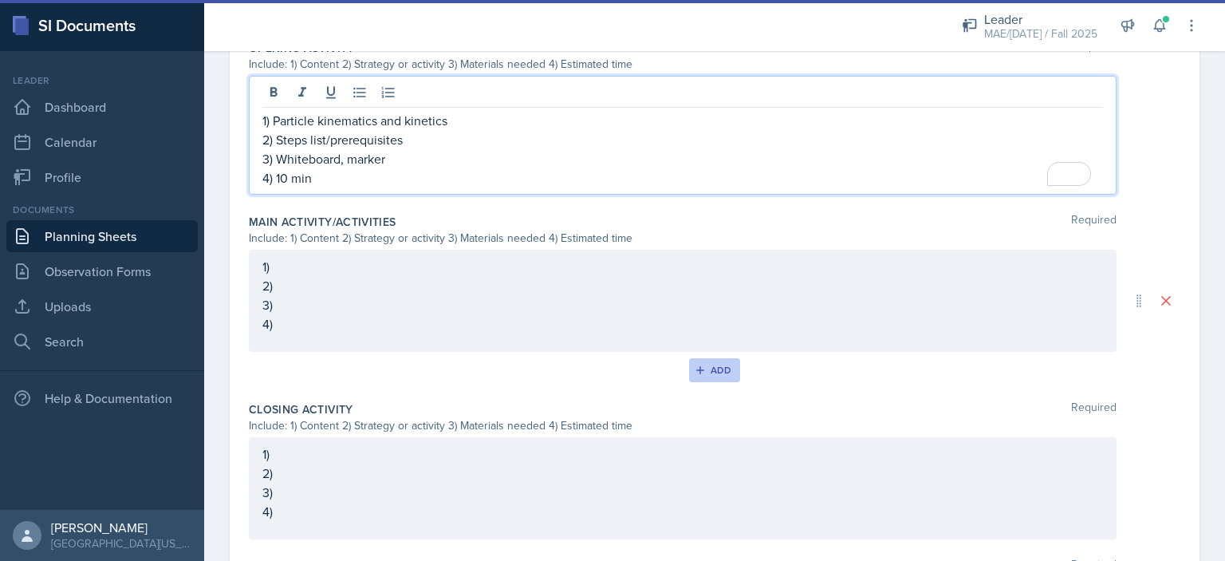
click at [711, 376] on button "Add" at bounding box center [715, 370] width 52 height 24
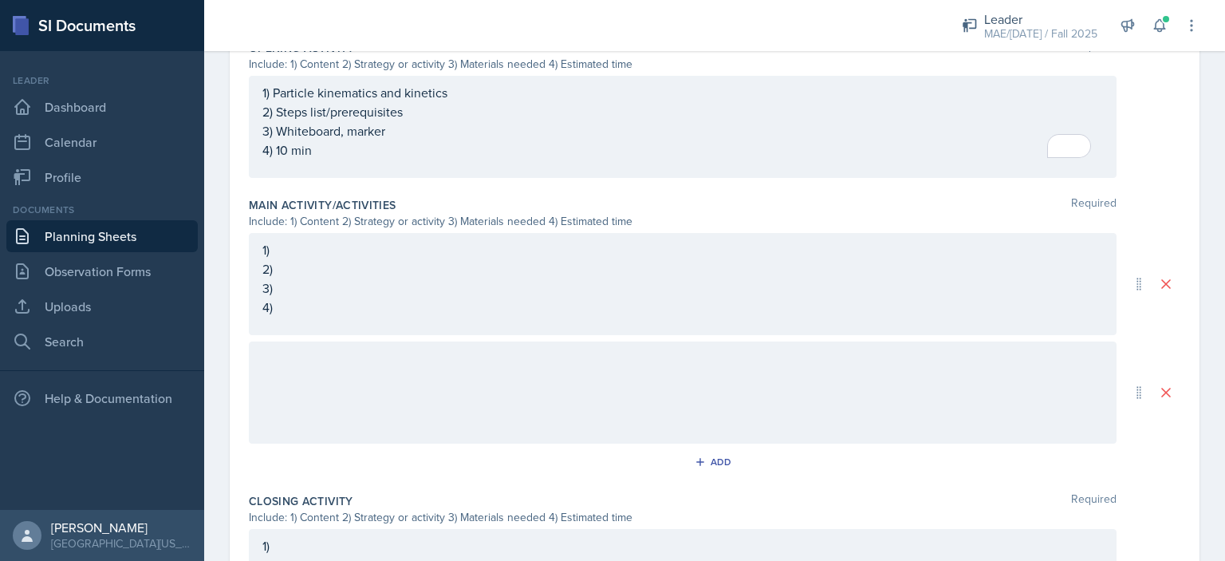
click at [351, 356] on div at bounding box center [683, 392] width 868 height 102
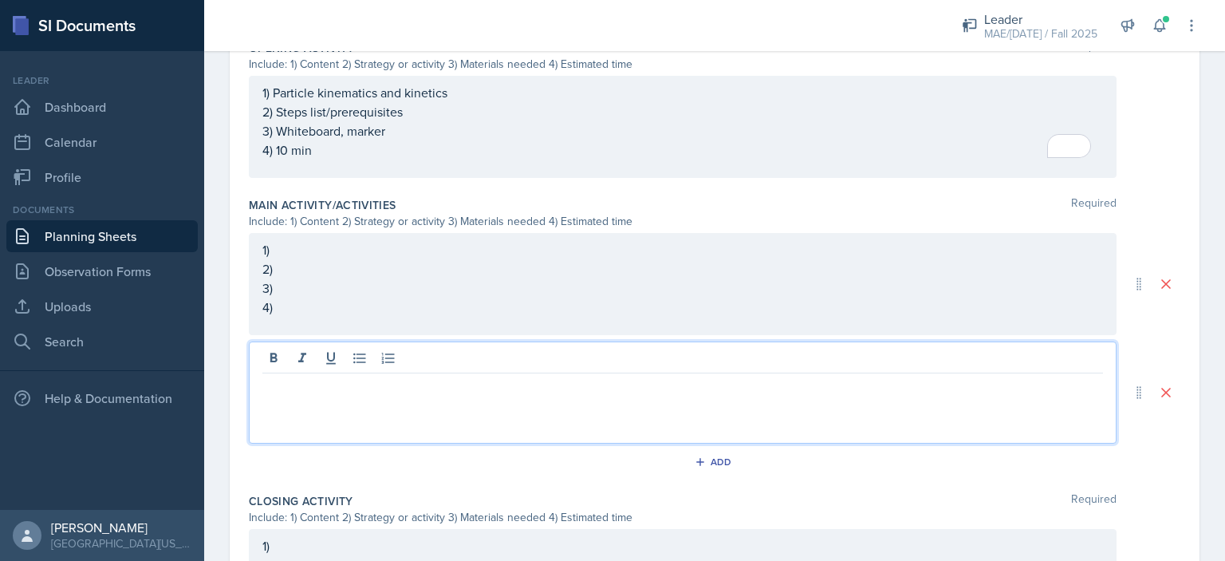
click at [349, 267] on p "2)" at bounding box center [682, 268] width 841 height 19
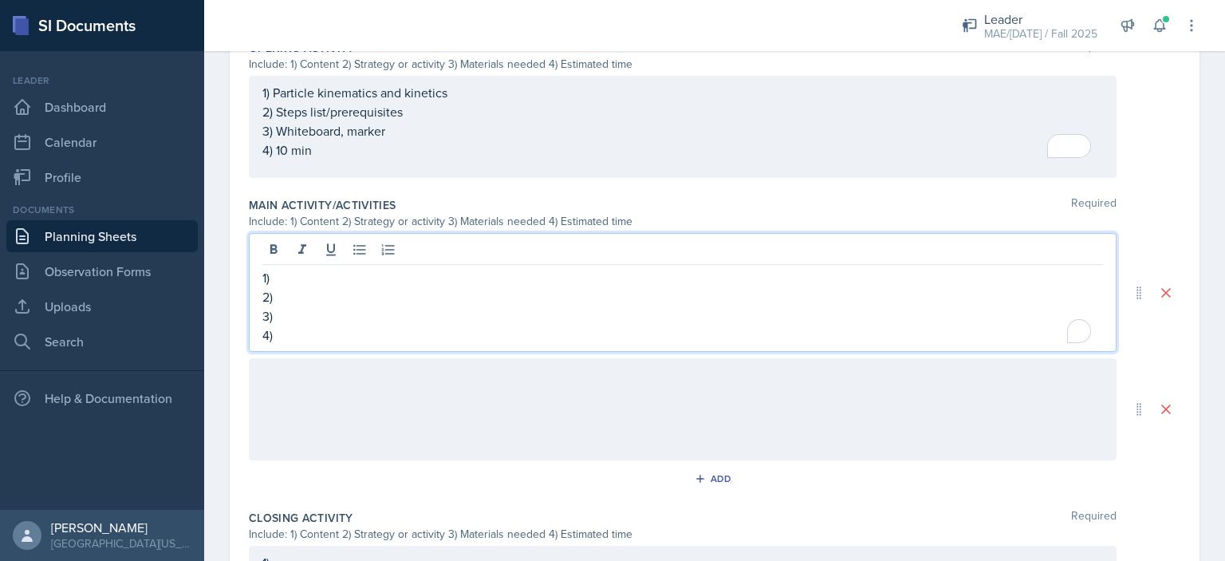
scroll to position [643, 0]
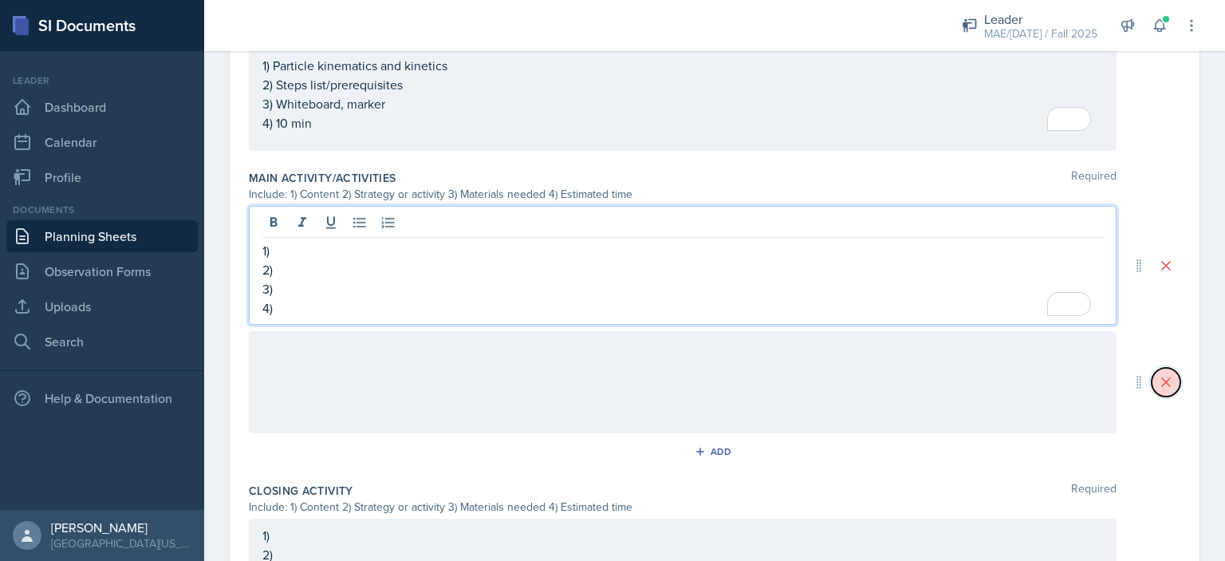
click at [1158, 386] on icon at bounding box center [1166, 382] width 16 height 16
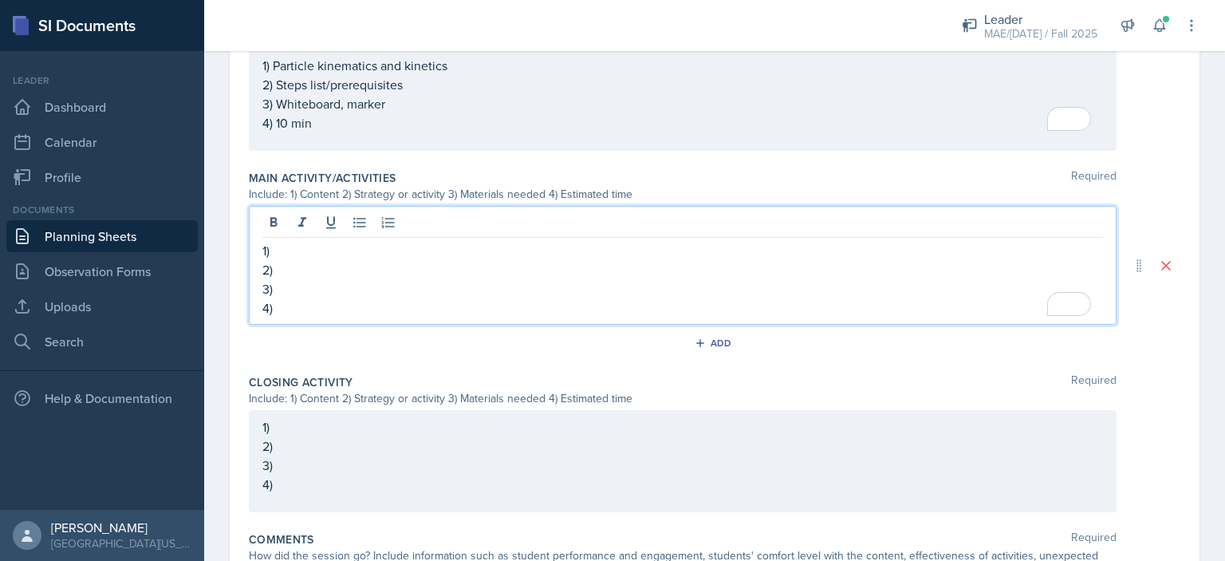
click at [391, 221] on div "1) 2) 3) 4)" at bounding box center [683, 265] width 868 height 119
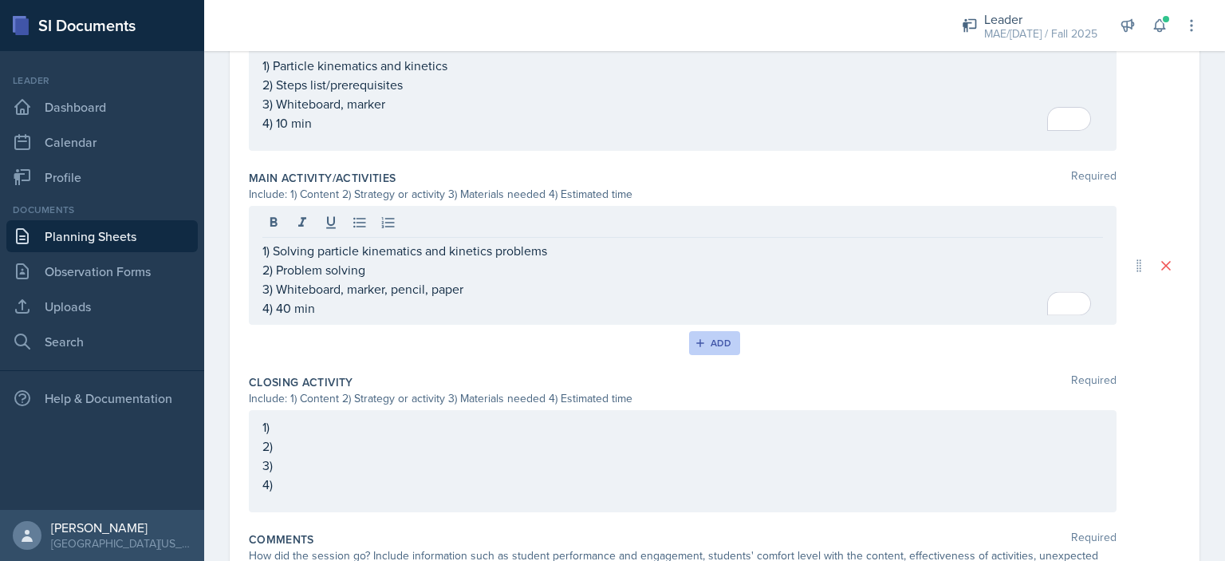
click at [717, 348] on button "Add" at bounding box center [715, 343] width 52 height 24
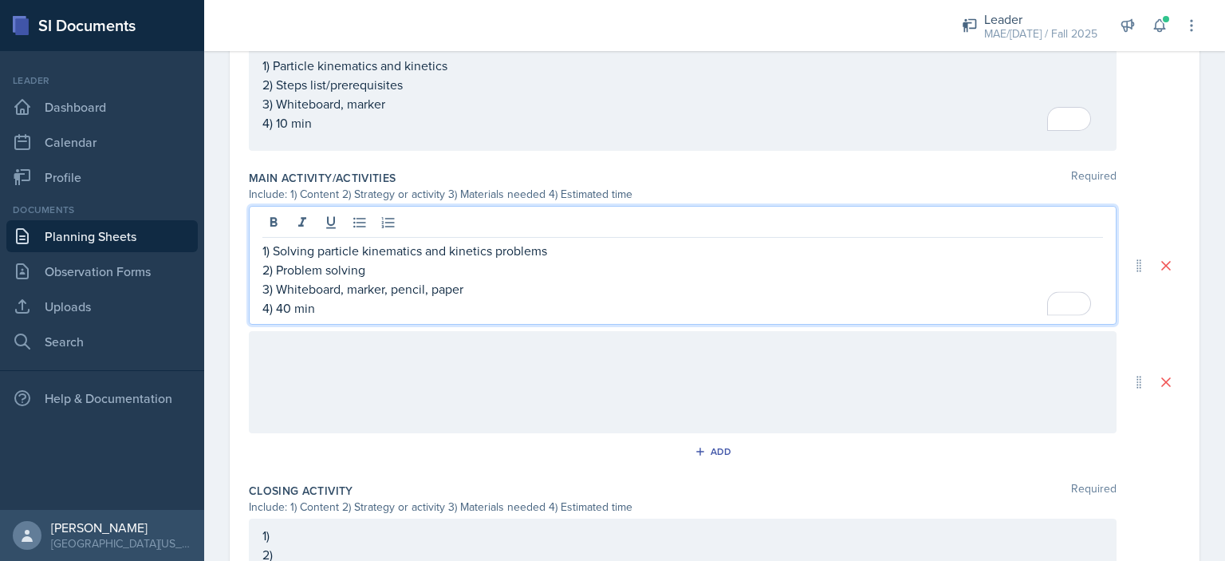
click at [354, 285] on div "1) Solving particle kinematics and kinetics problems 2) Problem solving 3) Whit…" at bounding box center [682, 279] width 841 height 77
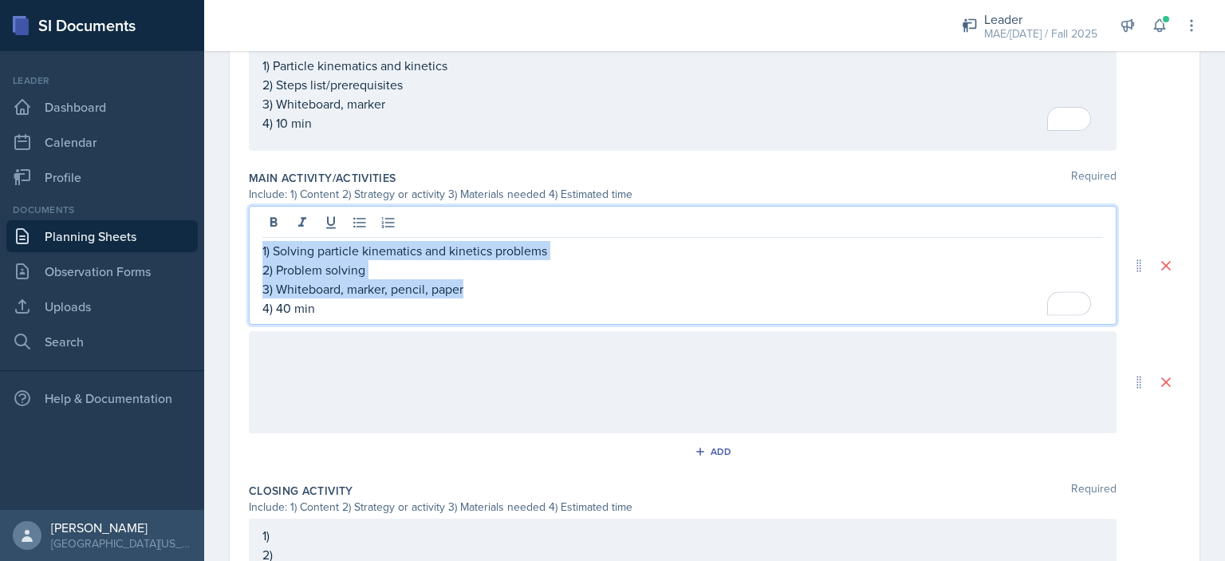
copy div "1) Solving particle kinematics and kinetics problems 2) Problem solving 3) Whit…"
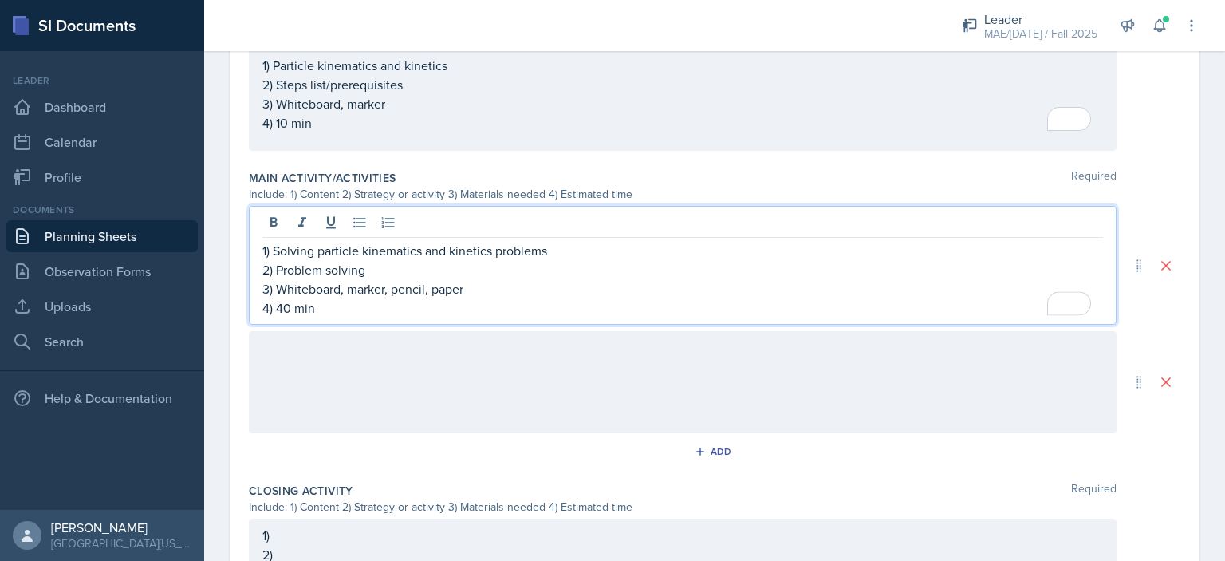
click at [351, 353] on div at bounding box center [683, 382] width 868 height 102
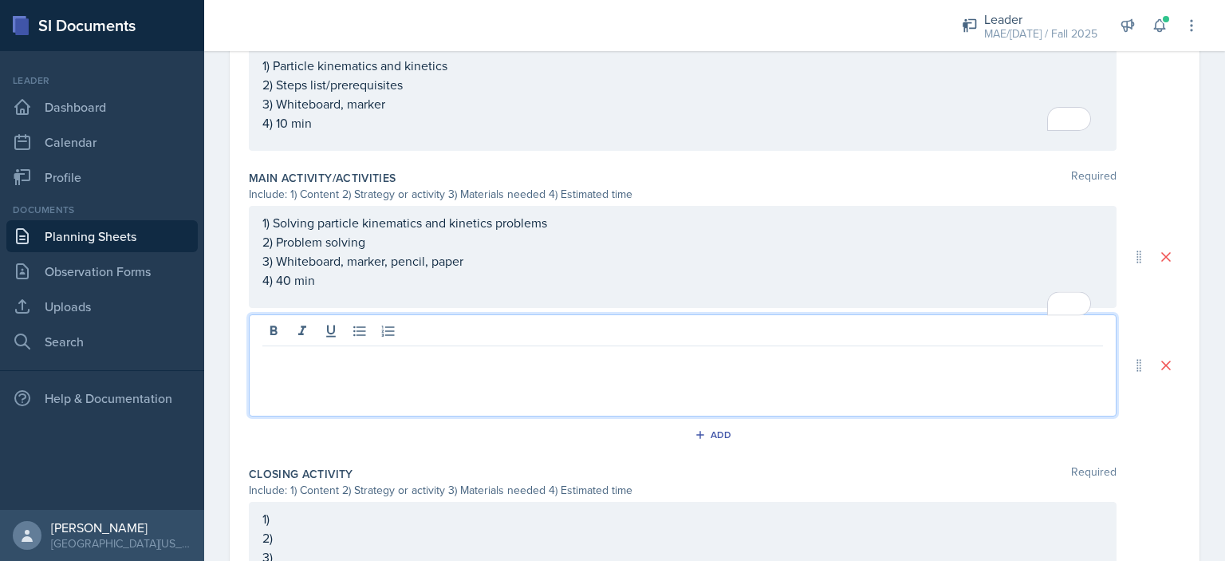
scroll to position [626, 0]
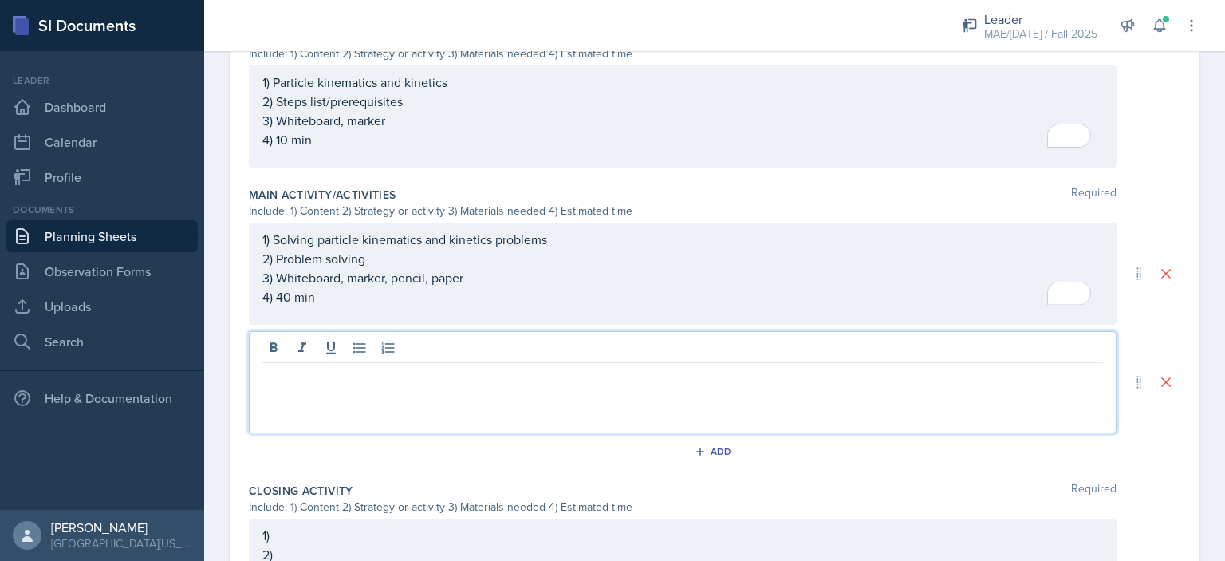
paste div
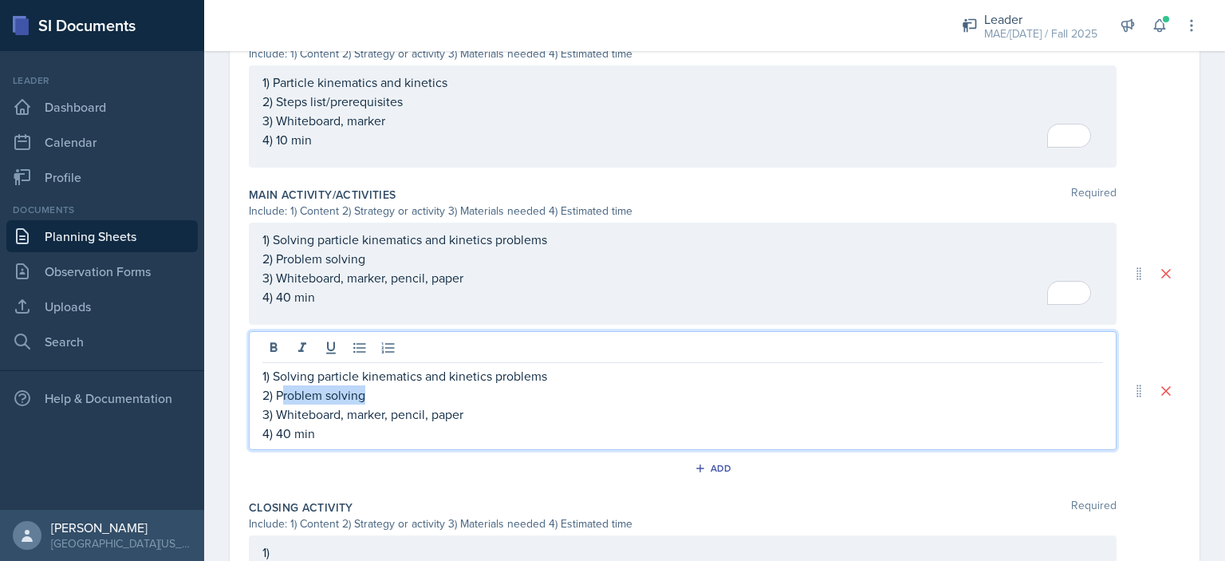
drag, startPoint x: 368, startPoint y: 395, endPoint x: 283, endPoint y: 398, distance: 84.6
click at [283, 398] on p "2) Problem solving" at bounding box center [682, 394] width 841 height 19
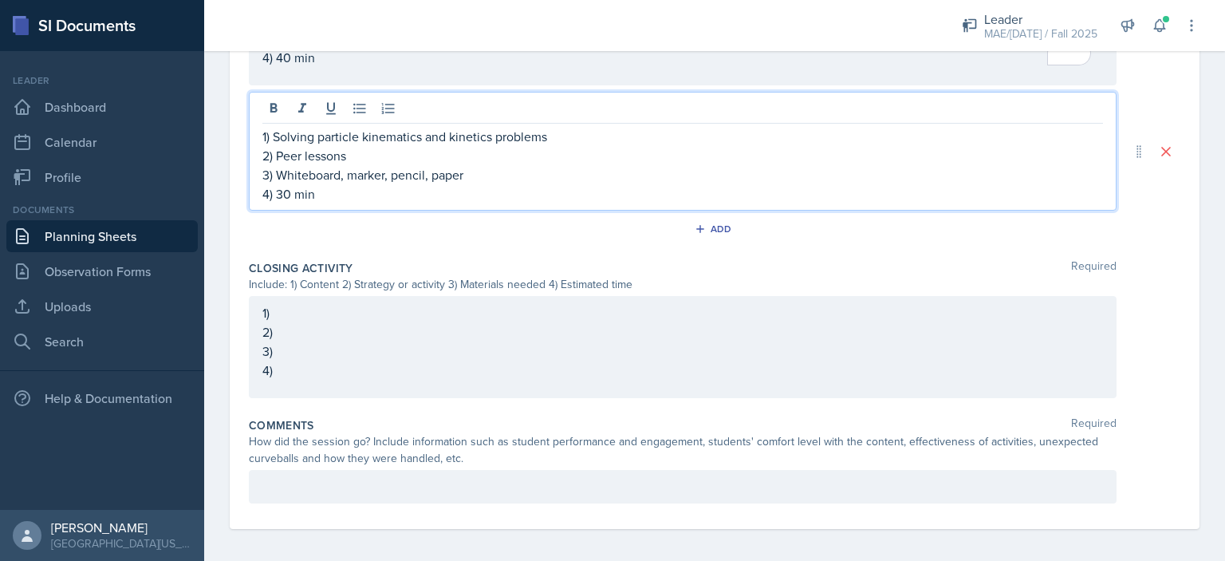
click at [370, 312] on div "1) 2) 3) 4)" at bounding box center [683, 347] width 868 height 102
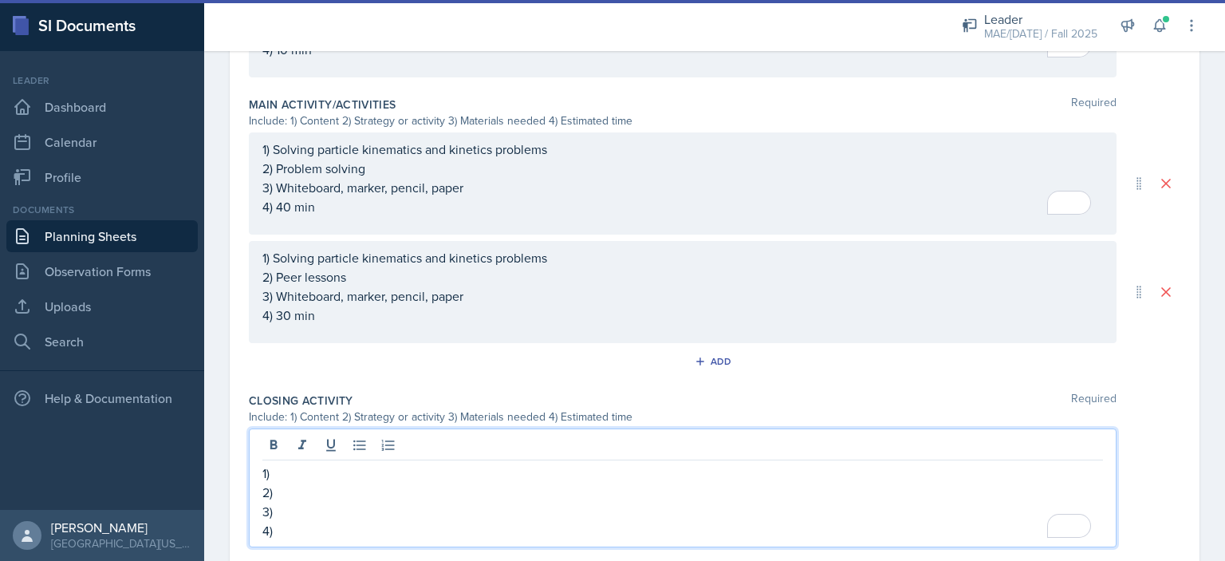
scroll to position [770, 0]
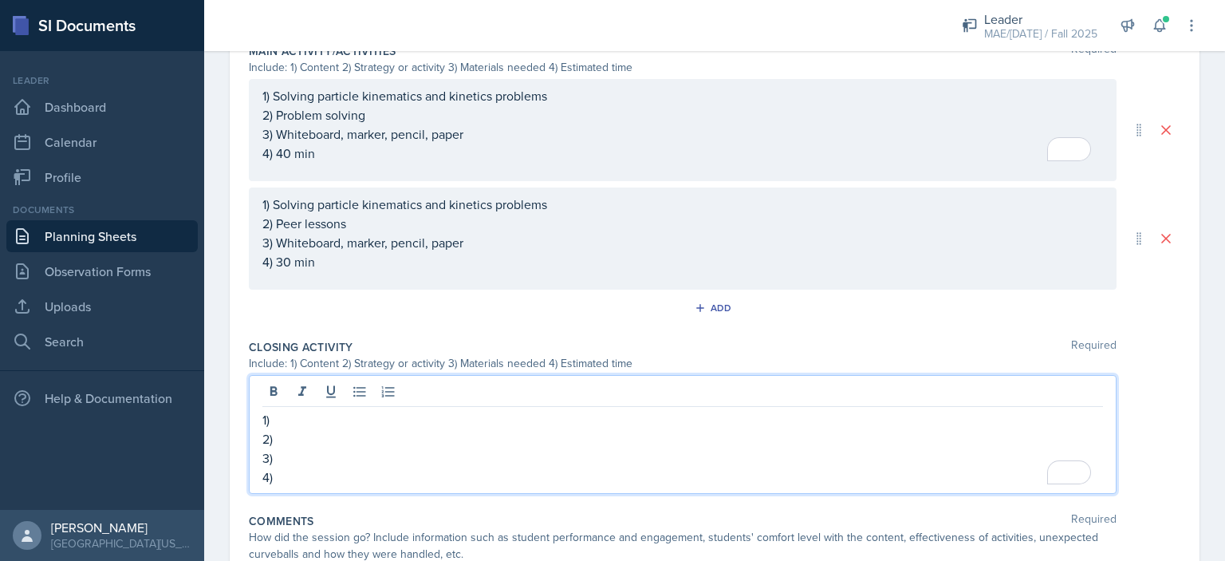
click at [705, 416] on p "1)" at bounding box center [682, 419] width 841 height 19
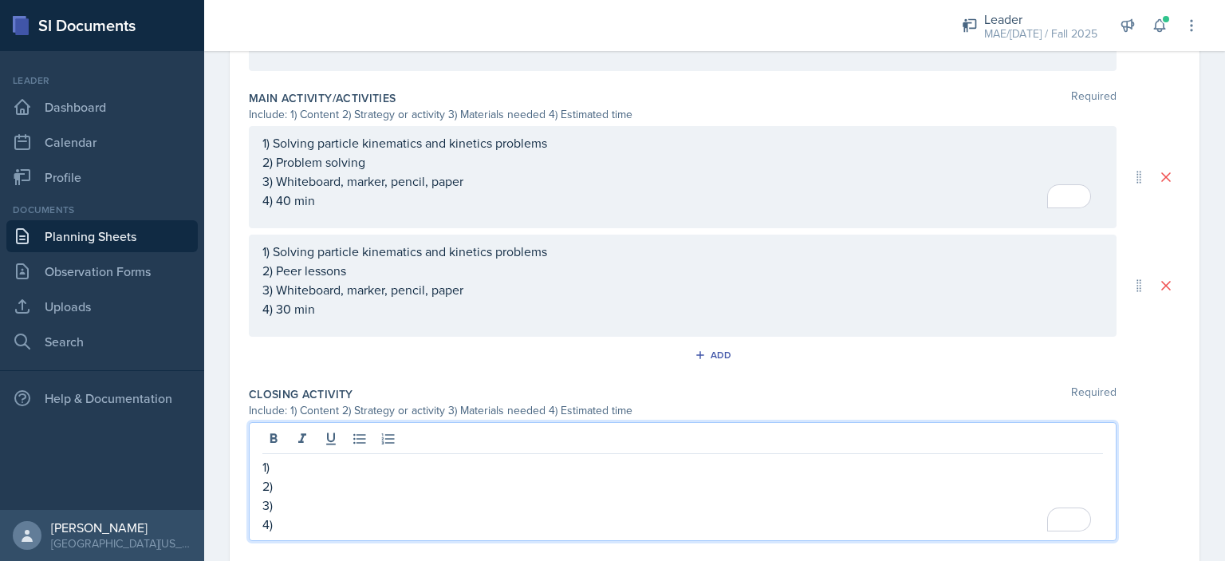
scroll to position [610, 0]
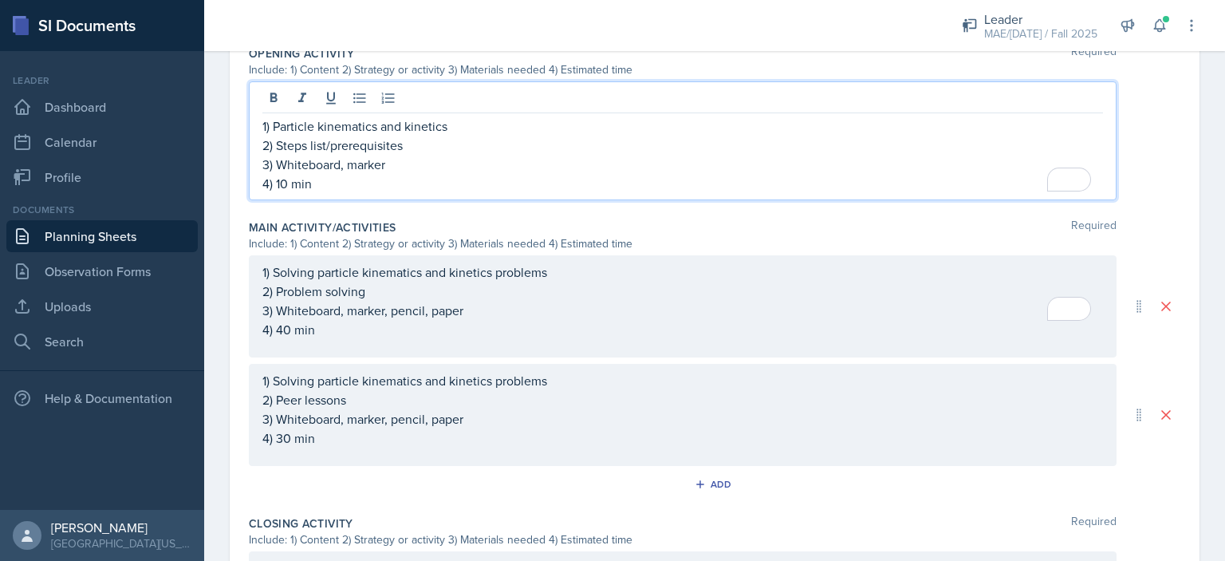
click at [387, 136] on p "2) Steps list/prerequisites" at bounding box center [682, 145] width 841 height 19
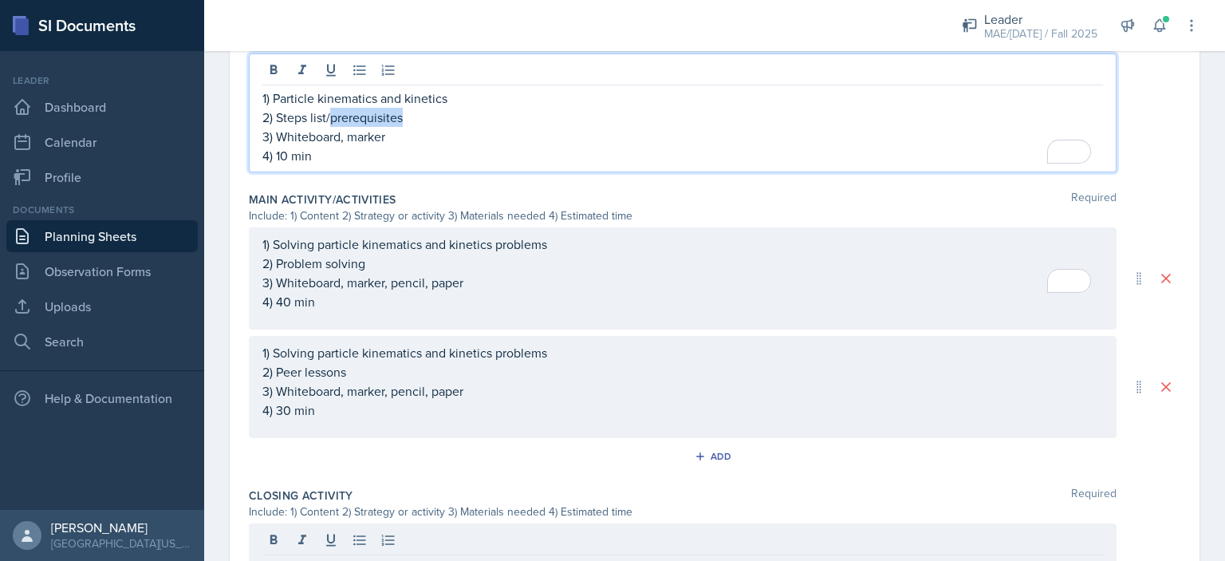
click at [387, 117] on p "2) Steps list/prerequisites" at bounding box center [682, 117] width 841 height 19
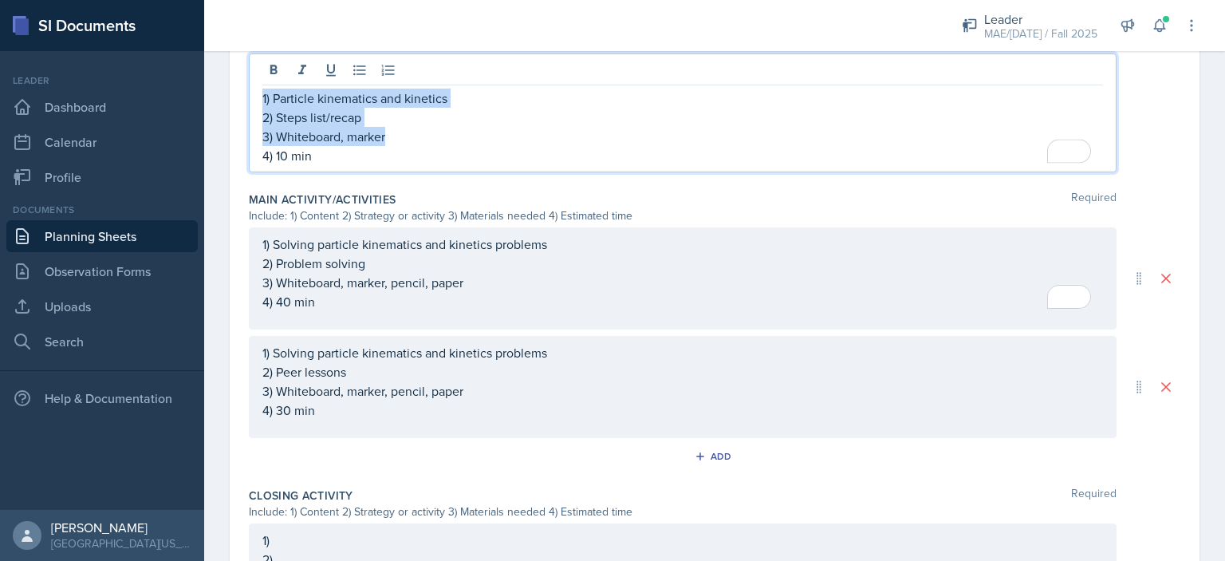
copy div "1) Particle kinematics and kinetics 2) Steps list/recap 3) Whiteboard, marker"
click at [392, 116] on p "2) Steps list/recap" at bounding box center [682, 117] width 841 height 19
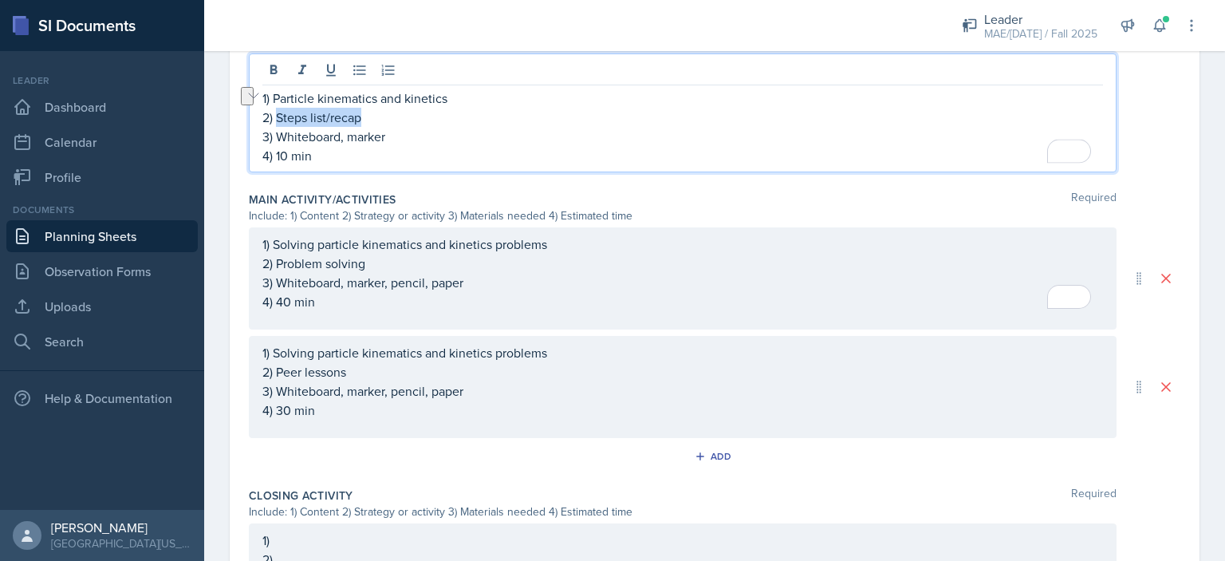
drag, startPoint x: 380, startPoint y: 117, endPoint x: 278, endPoint y: 114, distance: 101.4
click at [278, 114] on p "2) Steps list/recap" at bounding box center [682, 117] width 841 height 19
click at [434, 117] on p "2) Steps list/recap" at bounding box center [682, 117] width 841 height 19
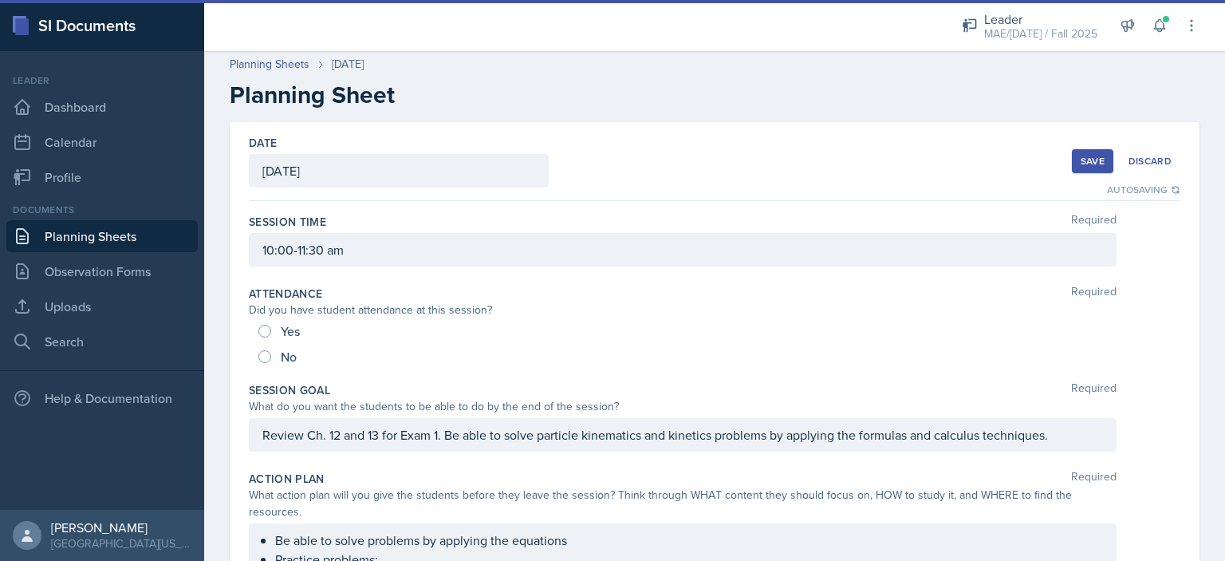
scroll to position [0, 0]
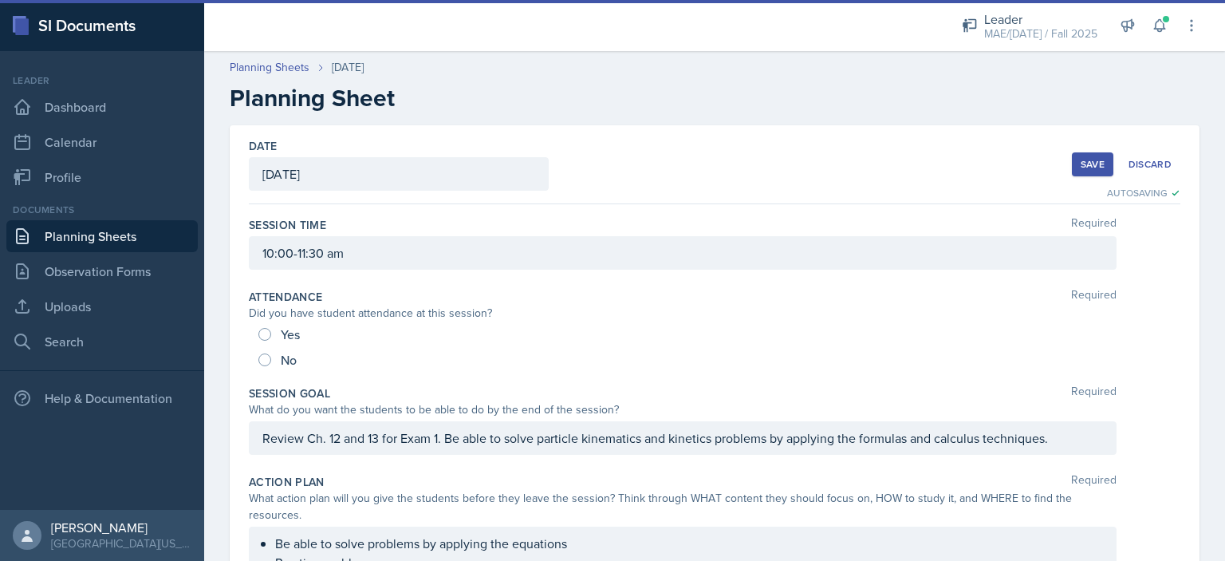
click at [1081, 167] on div "Save" at bounding box center [1093, 164] width 24 height 13
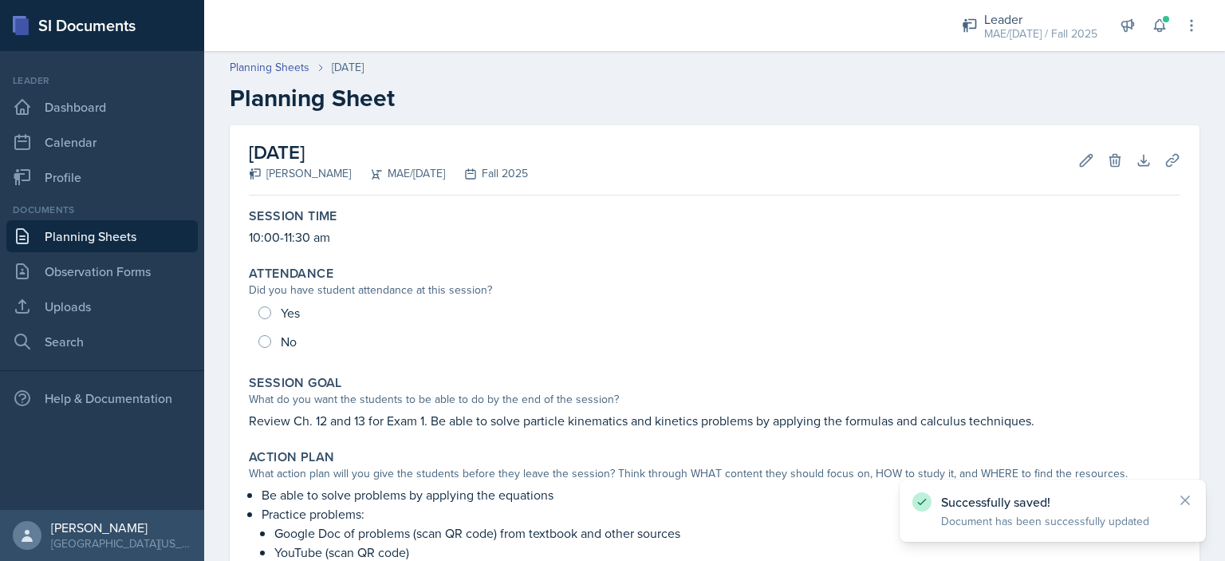
click at [167, 227] on link "Planning Sheets" at bounding box center [101, 236] width 191 height 32
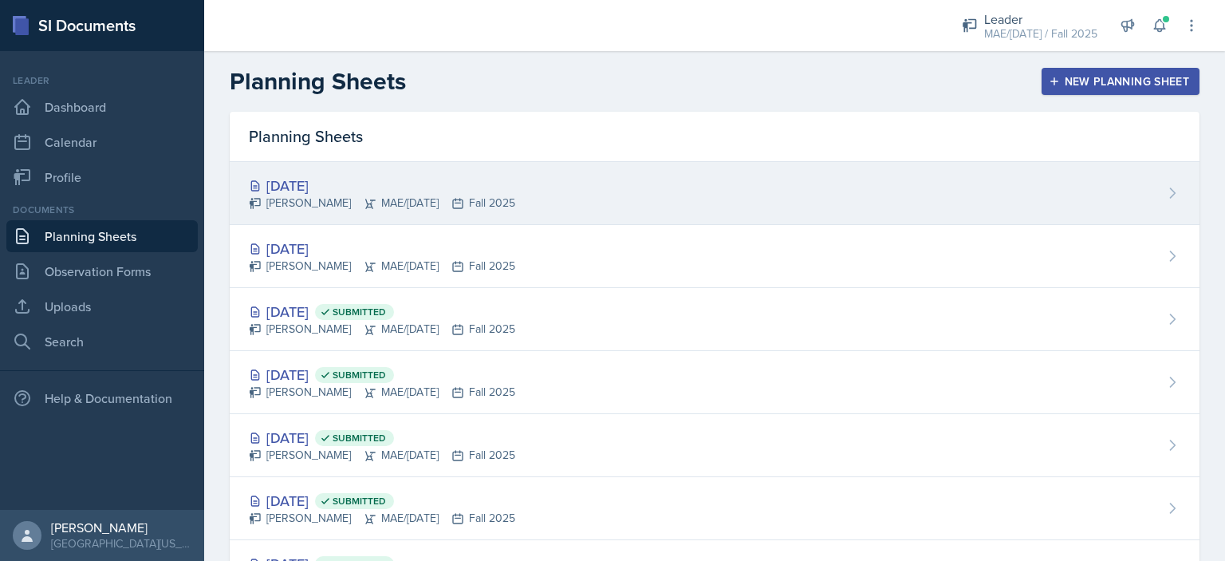
click at [288, 185] on div "[DATE]" at bounding box center [382, 186] width 266 height 22
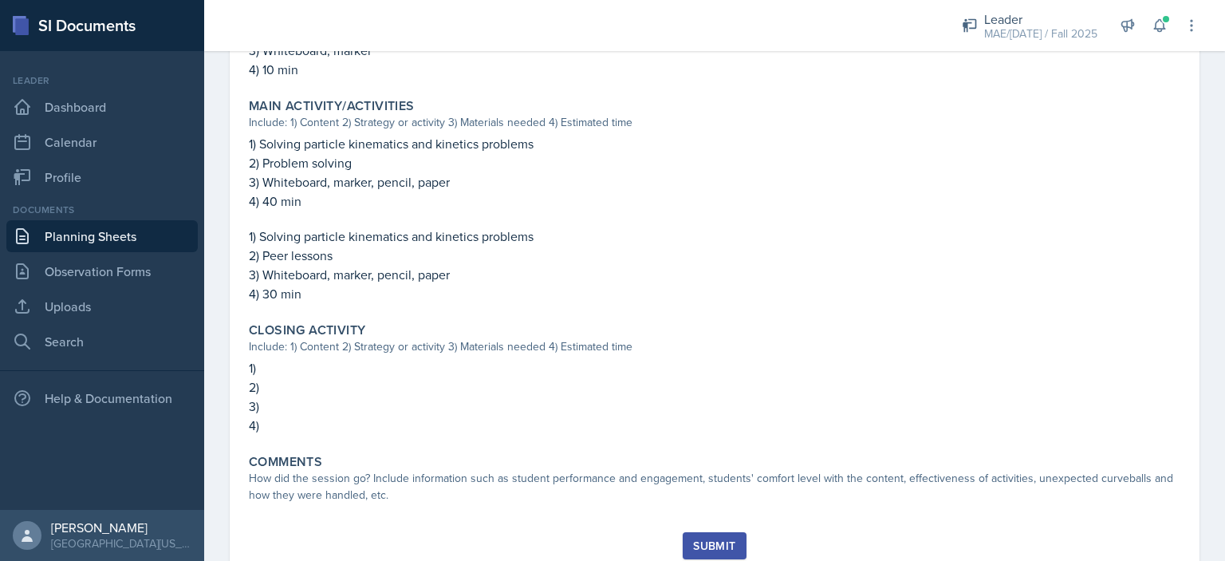
scroll to position [638, 0]
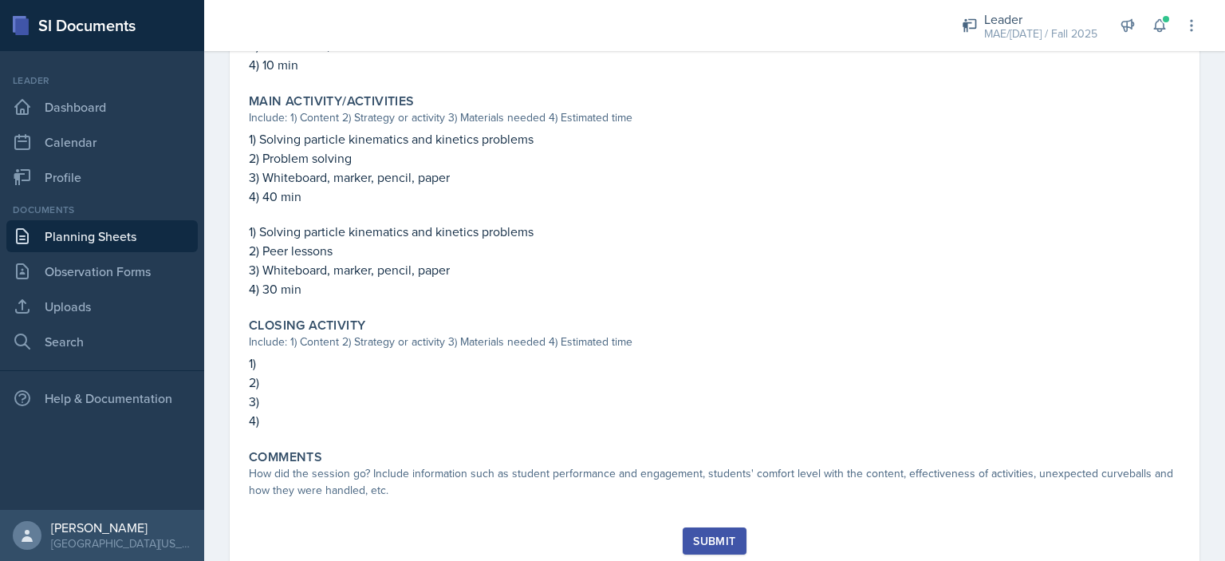
click at [131, 236] on link "Planning Sheets" at bounding box center [101, 236] width 191 height 32
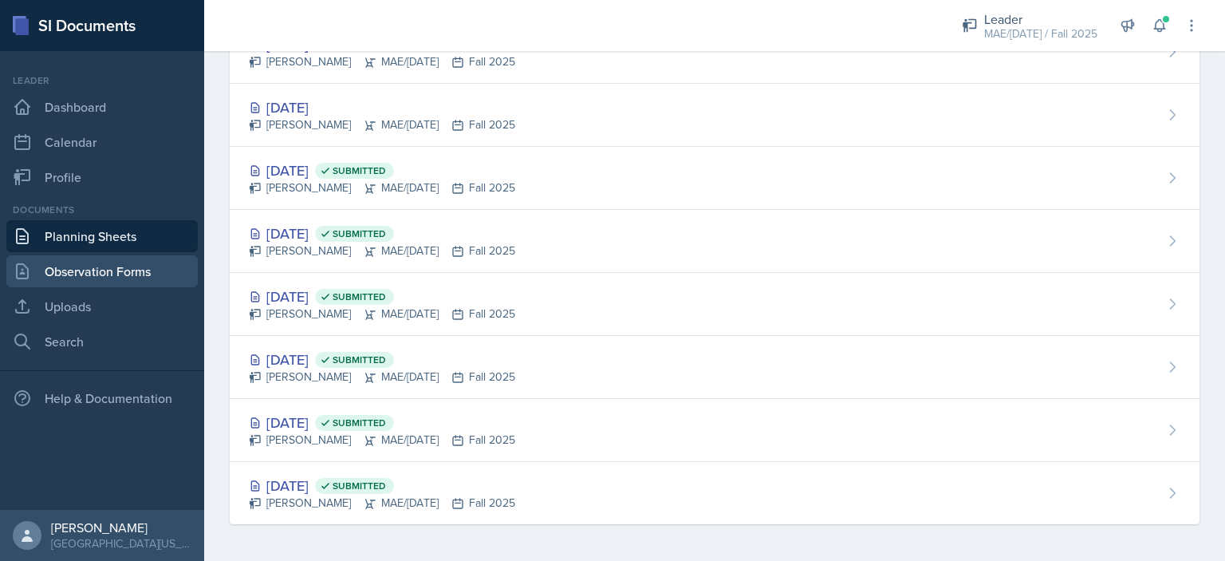
click at [138, 270] on link "Observation Forms" at bounding box center [101, 271] width 191 height 32
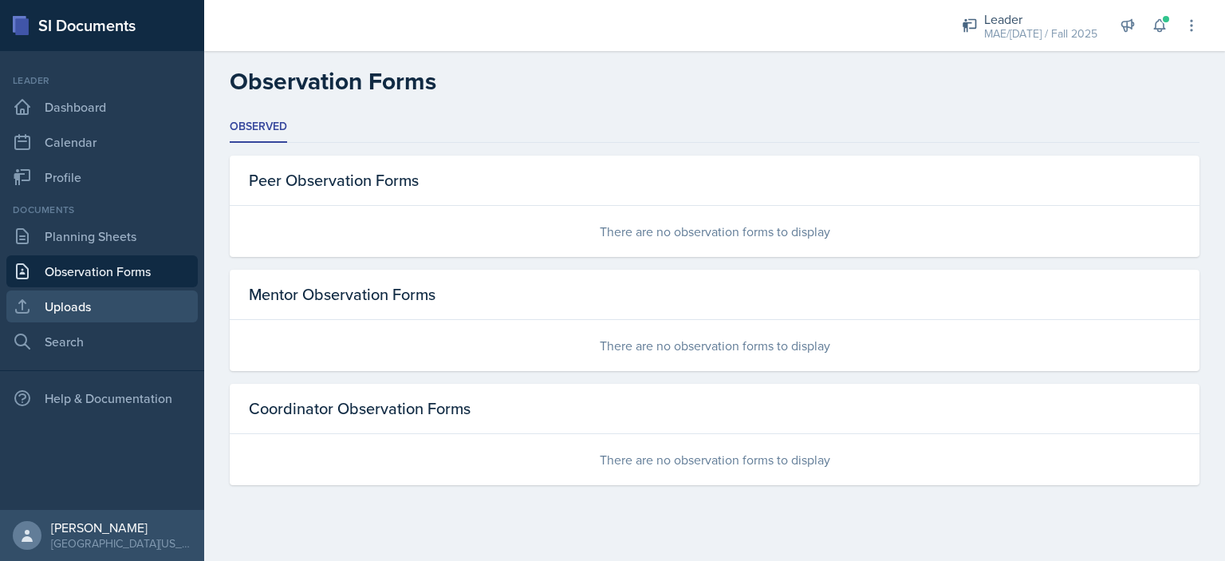
click at [126, 302] on link "Uploads" at bounding box center [101, 306] width 191 height 32
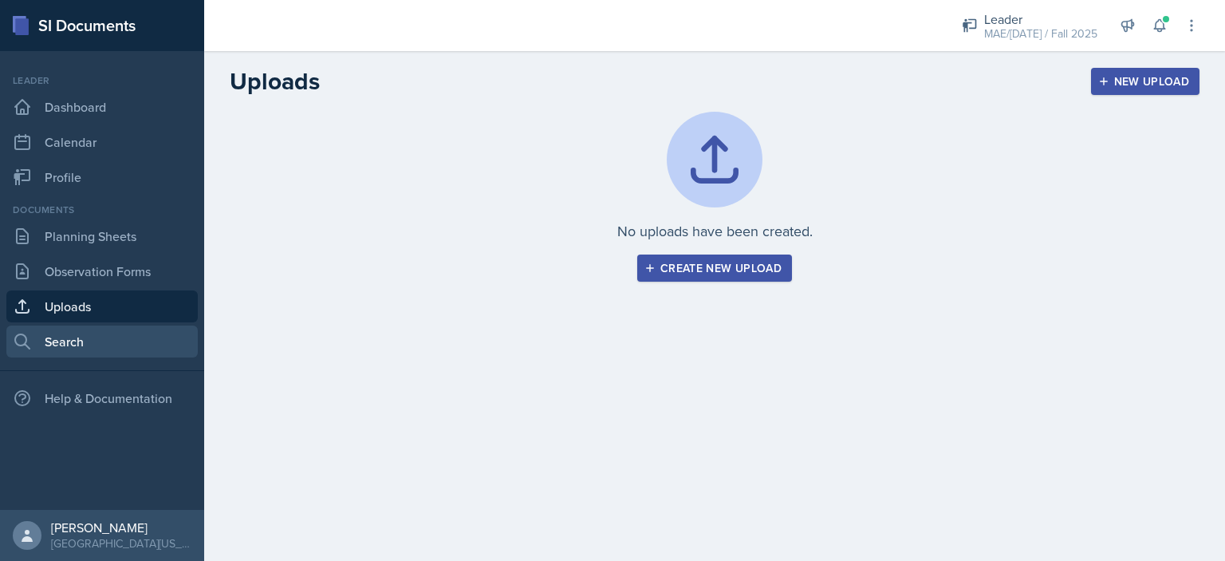
click at [124, 337] on link "Search" at bounding box center [101, 341] width 191 height 32
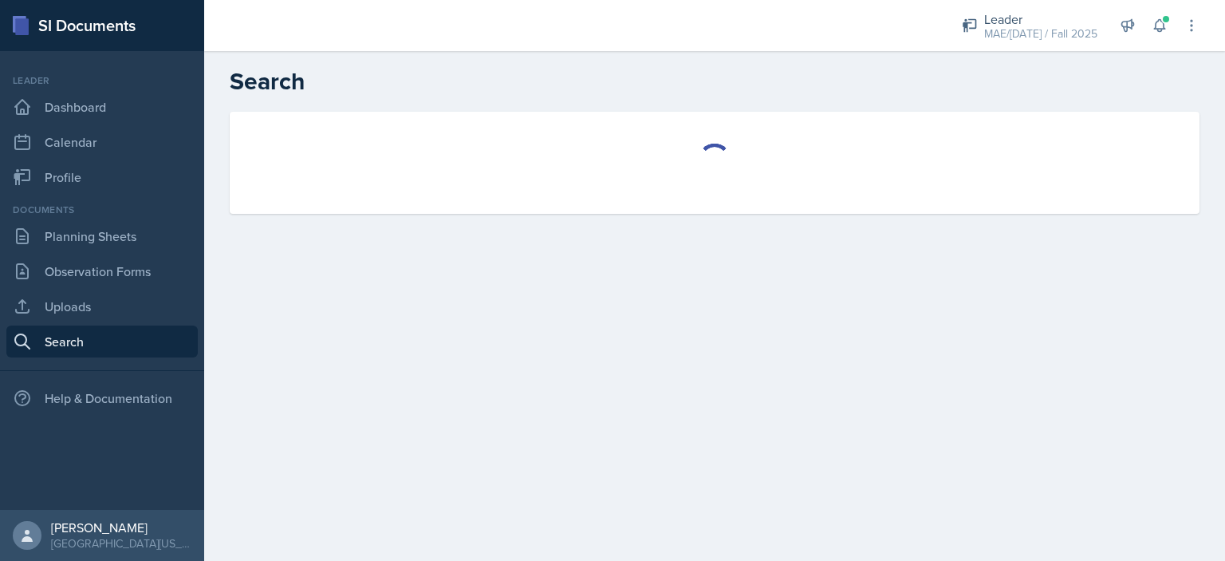
select select "all"
select select "1"
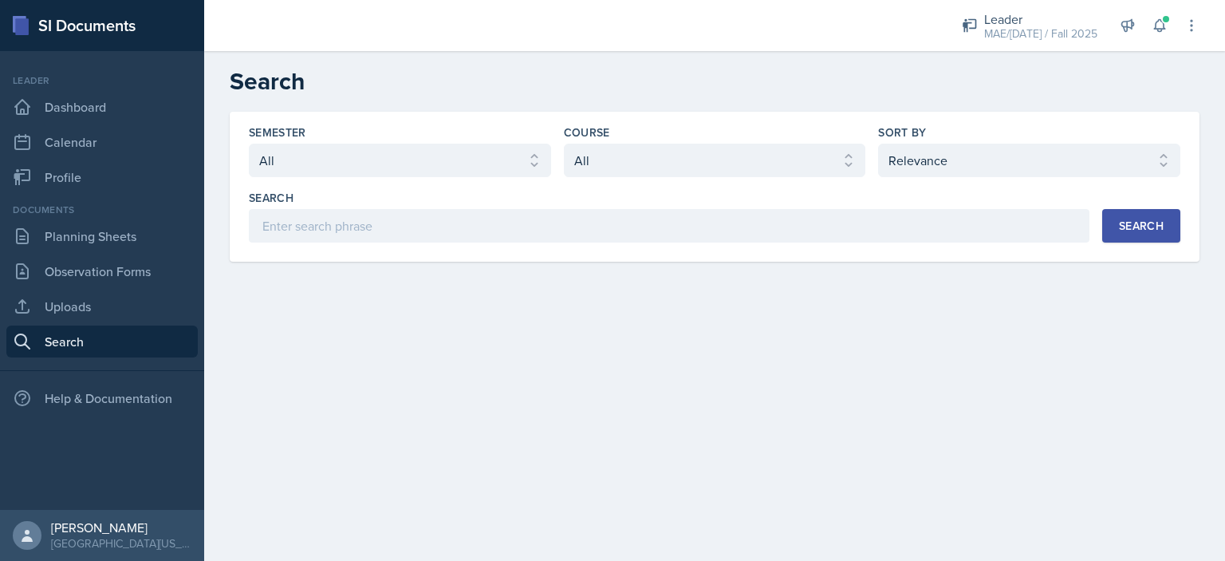
click at [430, 178] on div "Semester Select semester All Fall 2025 Spring 2025 Fall 2024 Spring 2024 Fall 2…" at bounding box center [715, 183] width 932 height 118
click at [591, 167] on select "Select course All ACC 211 ACC 212 ACC 307 BYS 119 BYS 215 BYS 300 CH 101 CH 121…" at bounding box center [715, 161] width 302 height 34
select select "91163273-00ff-457b-8c56-5da0b4f50f76"
click at [564, 144] on select "Select course All ACC 211 ACC 212 ACC 307 BYS 119 BYS 215 BYS 300 CH 101 CH 121…" at bounding box center [715, 161] width 302 height 34
click at [1114, 231] on button "Search" at bounding box center [1141, 226] width 78 height 34
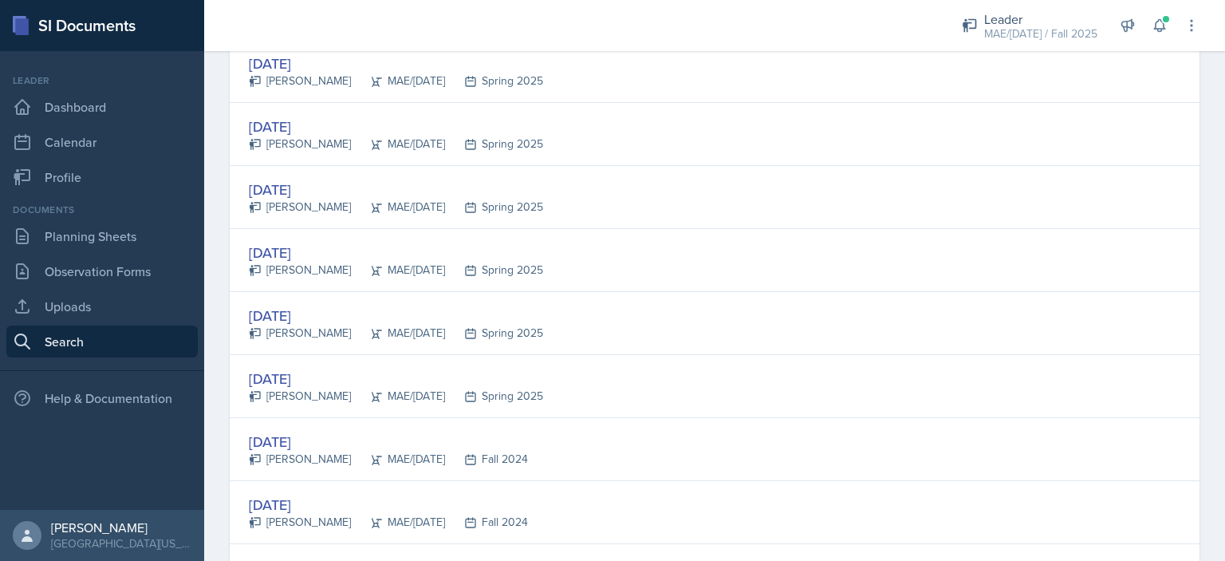
scroll to position [718, 0]
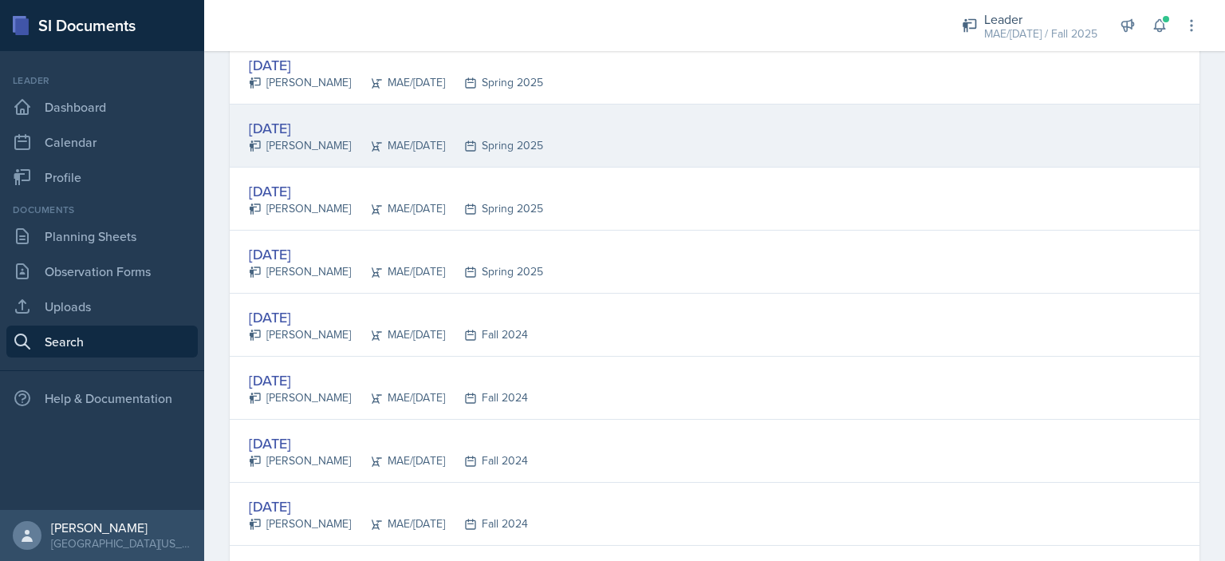
click at [298, 128] on div "Feb 11th, 2025" at bounding box center [396, 128] width 294 height 22
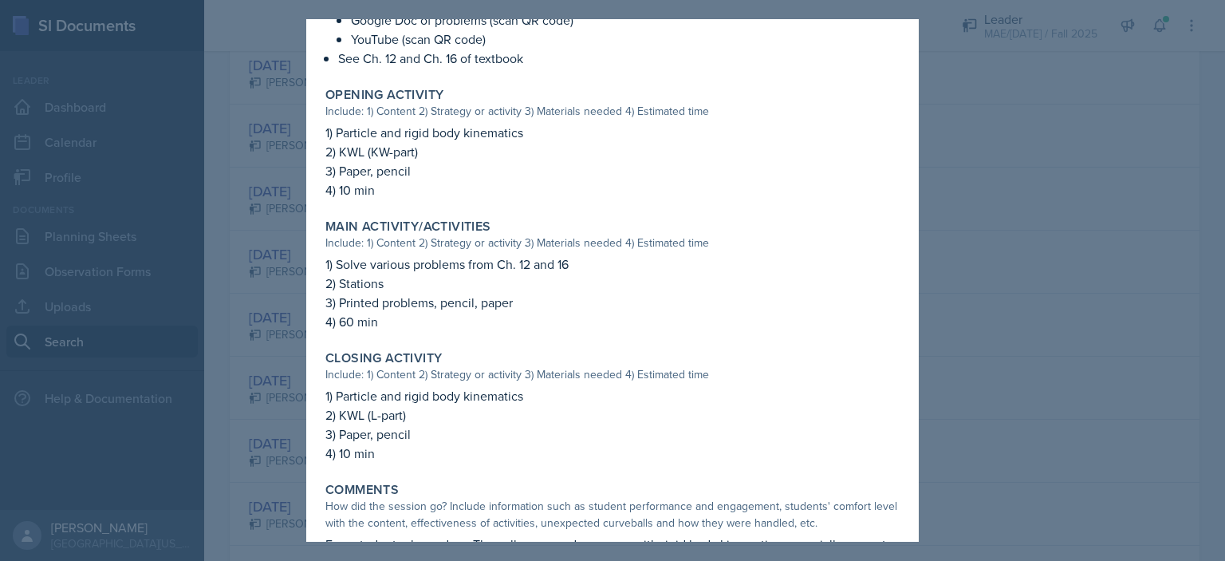
scroll to position [457, 0]
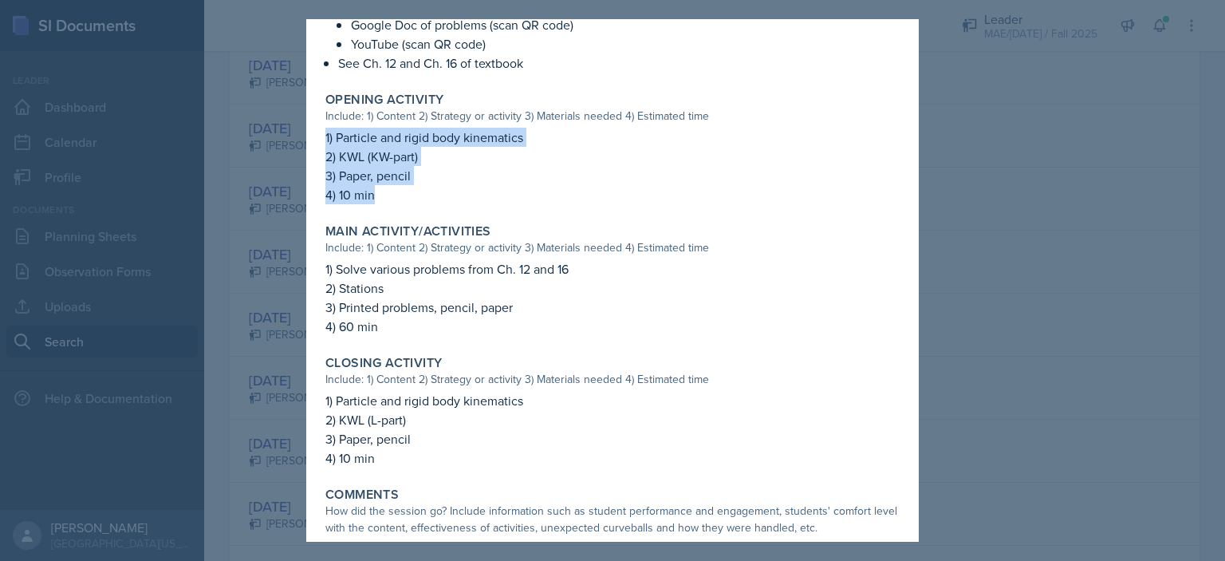
drag, startPoint x: 391, startPoint y: 192, endPoint x: 320, endPoint y: 136, distance: 90.8
click at [320, 136] on div "Opening Activity Include: 1) Content 2) Strategy or activity 3) Materials neede…" at bounding box center [612, 147] width 587 height 125
click at [676, 164] on p "2) KWL (KW-part)" at bounding box center [612, 156] width 574 height 19
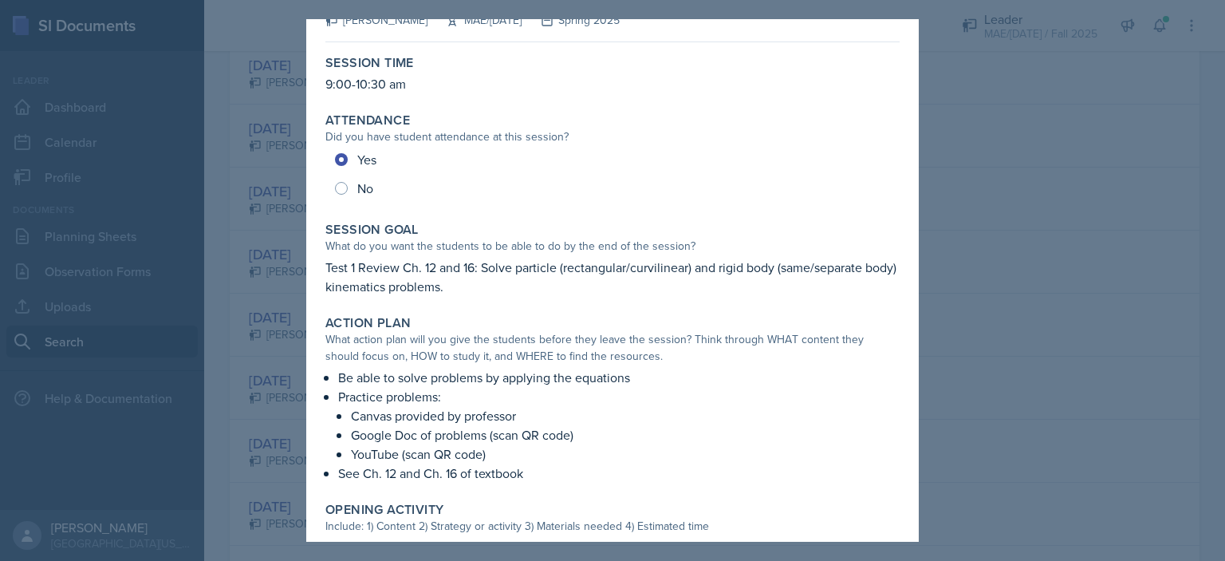
scroll to position [0, 0]
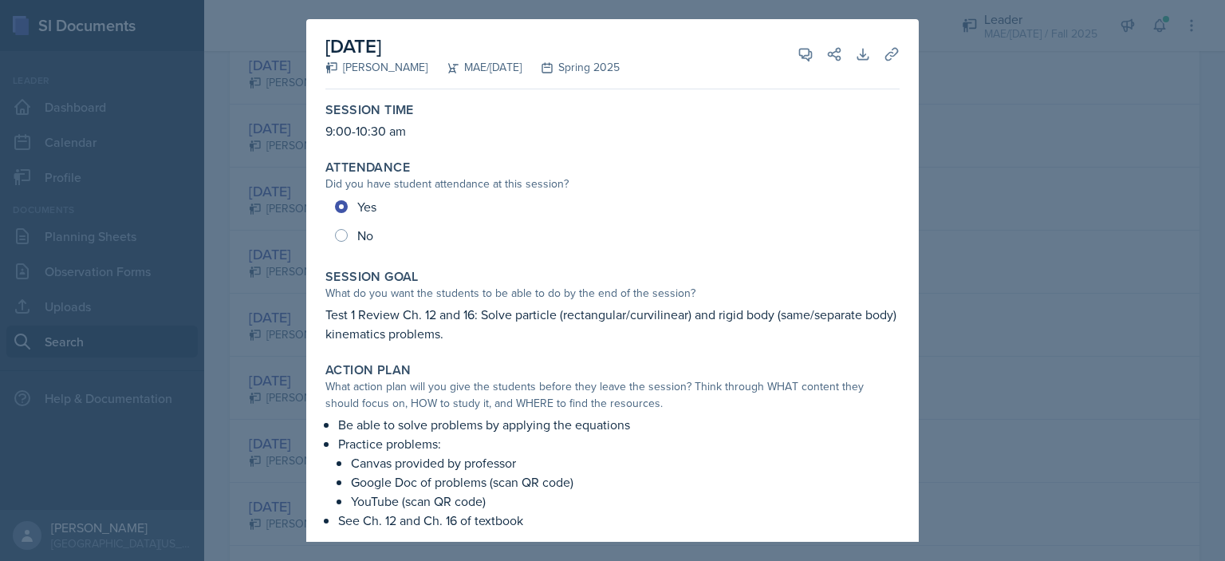
click at [964, 262] on div at bounding box center [612, 280] width 1225 height 561
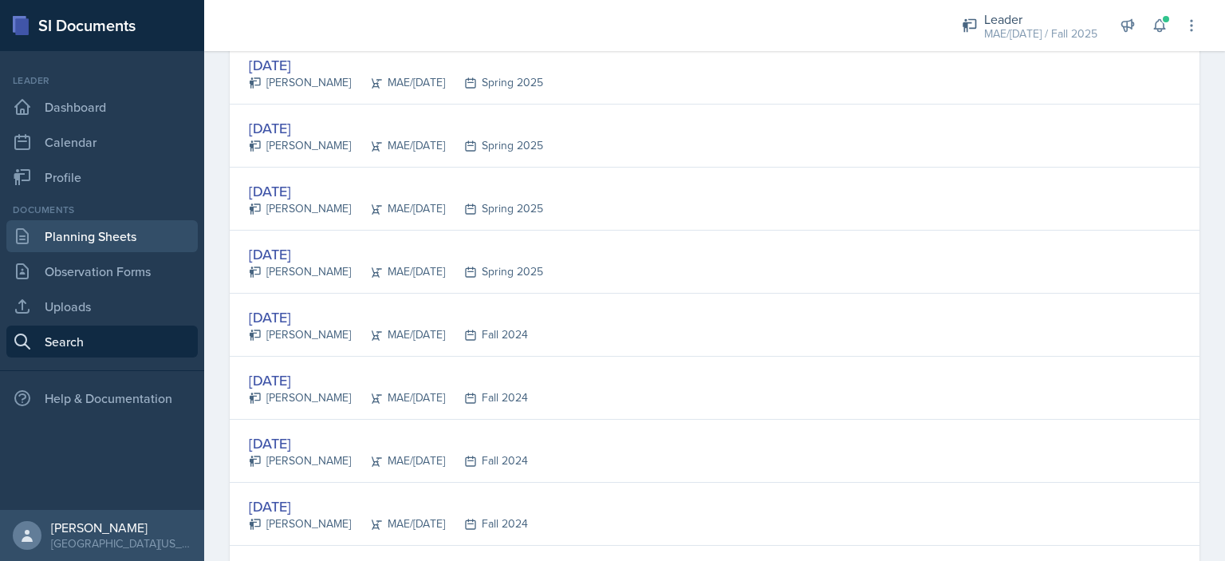
click at [69, 244] on link "Planning Sheets" at bounding box center [101, 236] width 191 height 32
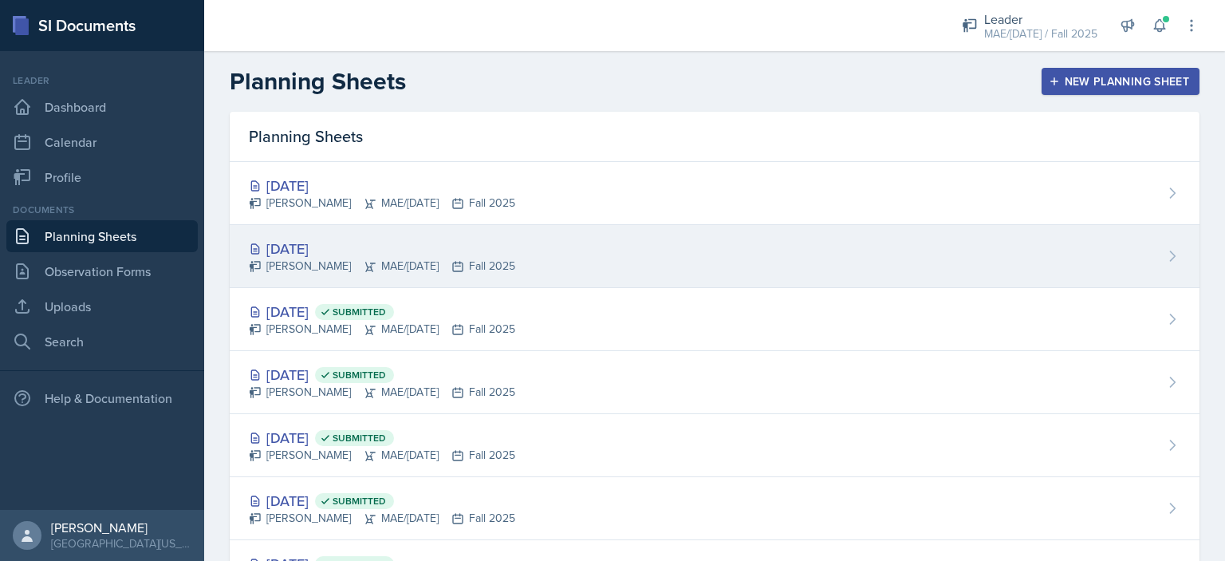
click at [337, 244] on div "[DATE]" at bounding box center [382, 249] width 266 height 22
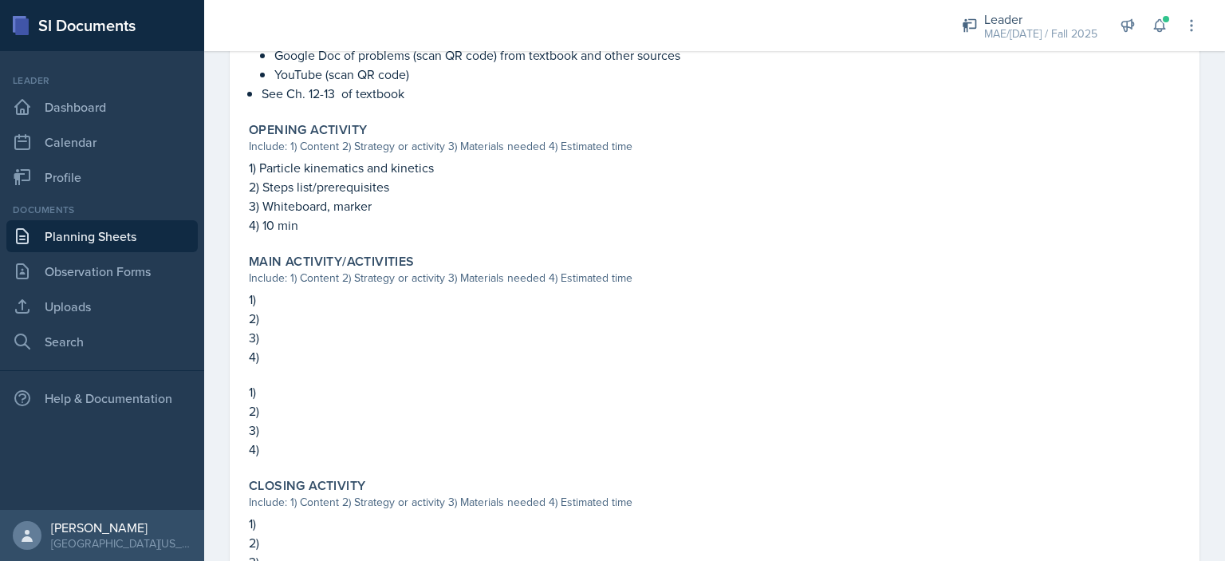
scroll to position [558, 0]
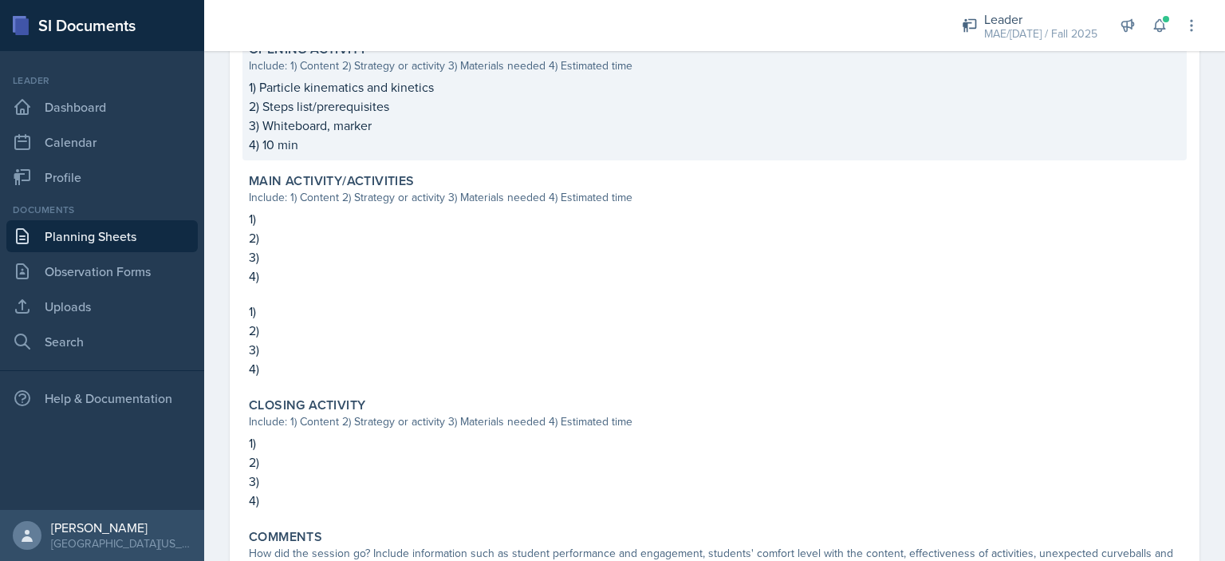
click at [410, 119] on p "3) Whiteboard, marker" at bounding box center [715, 125] width 932 height 19
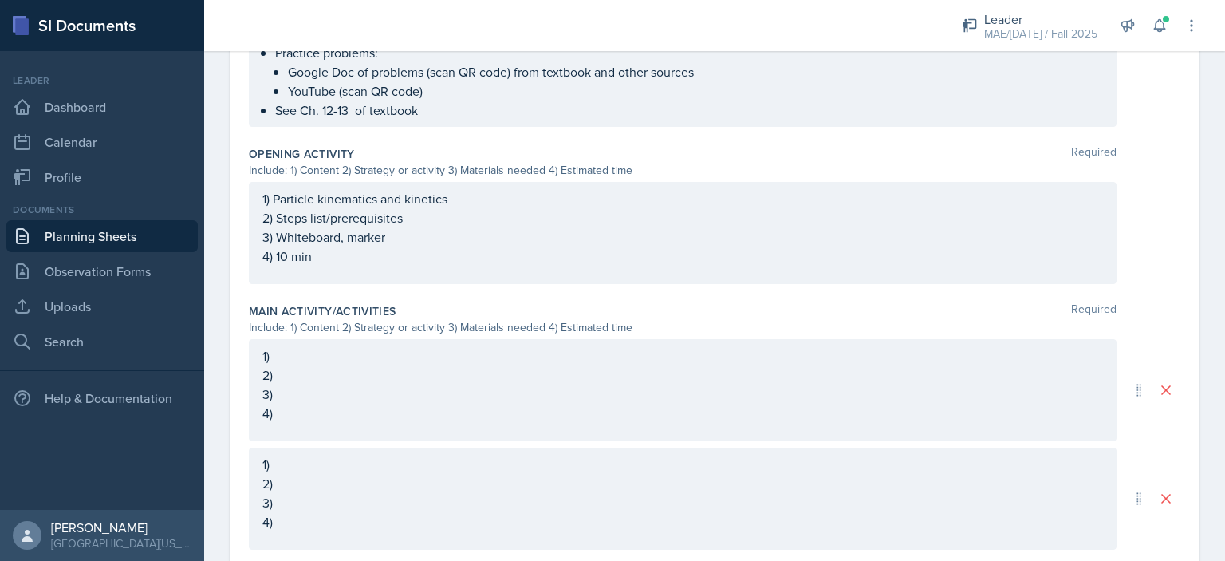
click at [412, 215] on p "2) Steps list/prerequisites" at bounding box center [682, 217] width 841 height 19
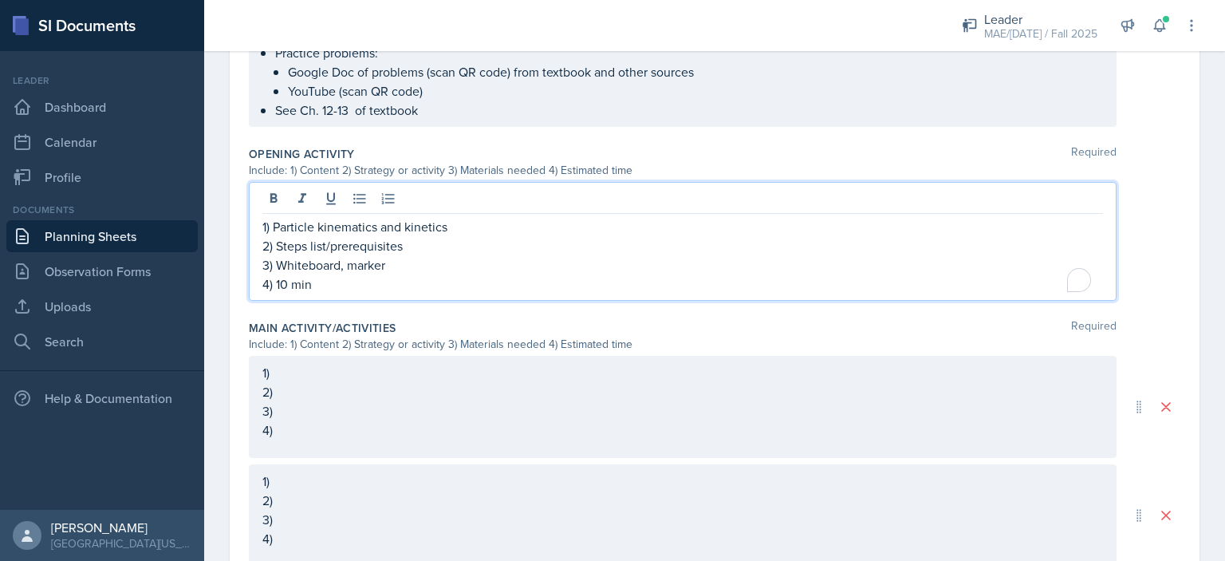
scroll to position [537, 0]
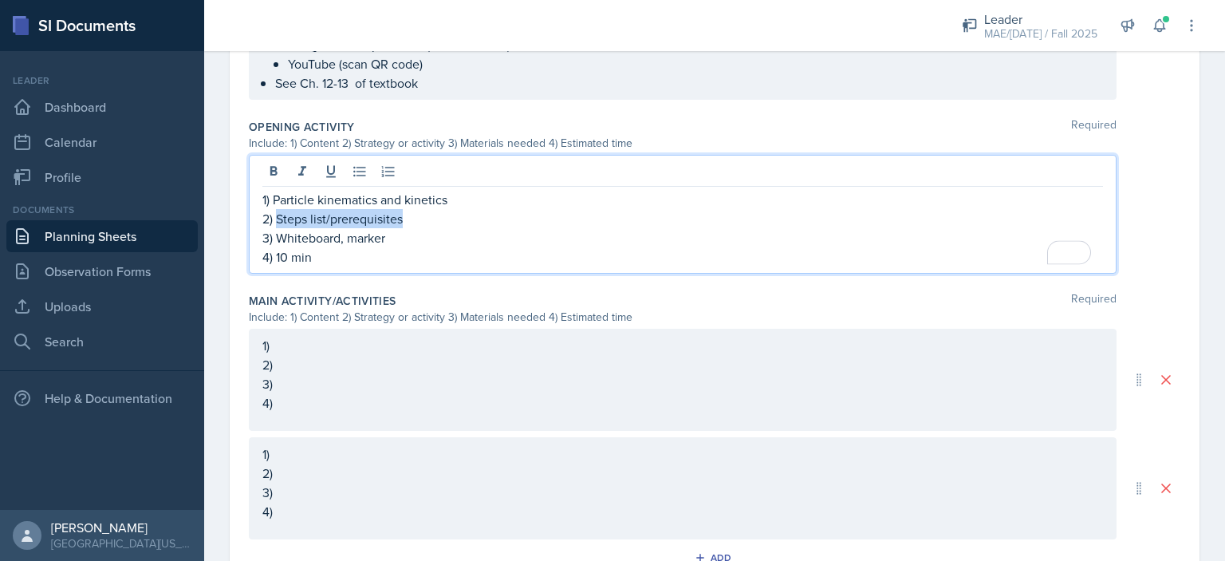
drag, startPoint x: 417, startPoint y: 216, endPoint x: 276, endPoint y: 212, distance: 141.2
click at [276, 212] on p "2) Steps list/prerequisites" at bounding box center [682, 218] width 841 height 19
click at [304, 220] on p "2) KW - KWL" at bounding box center [682, 218] width 841 height 19
click at [353, 260] on p "4) 10 min" at bounding box center [682, 256] width 841 height 19
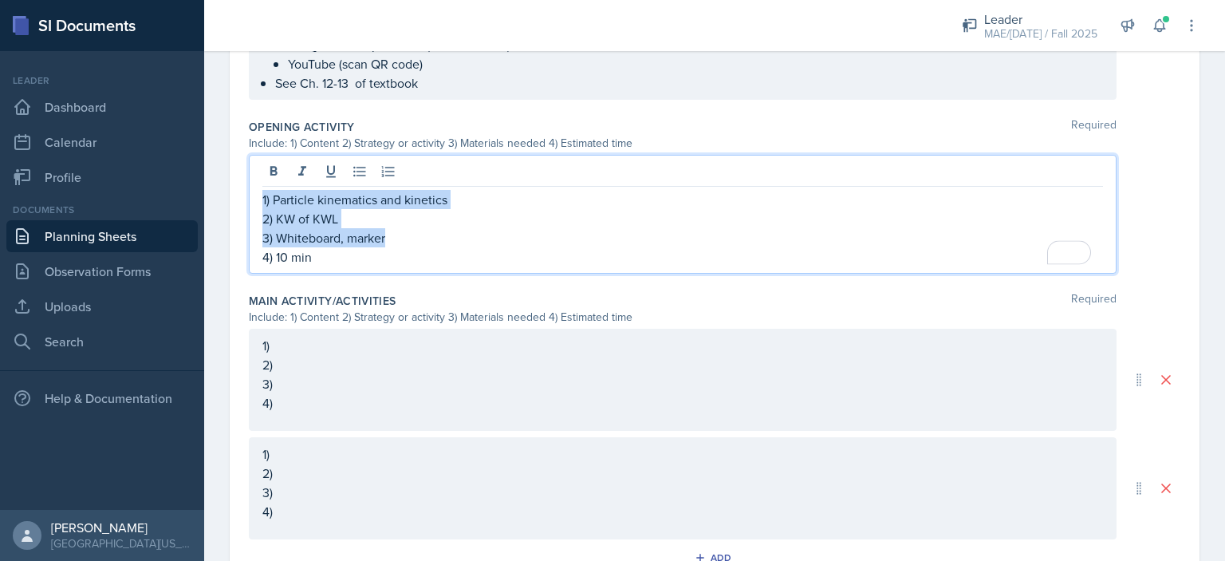
copy div "1) Particle kinematics and kinetics 2) KW of KWL 3) Whiteboard, marker"
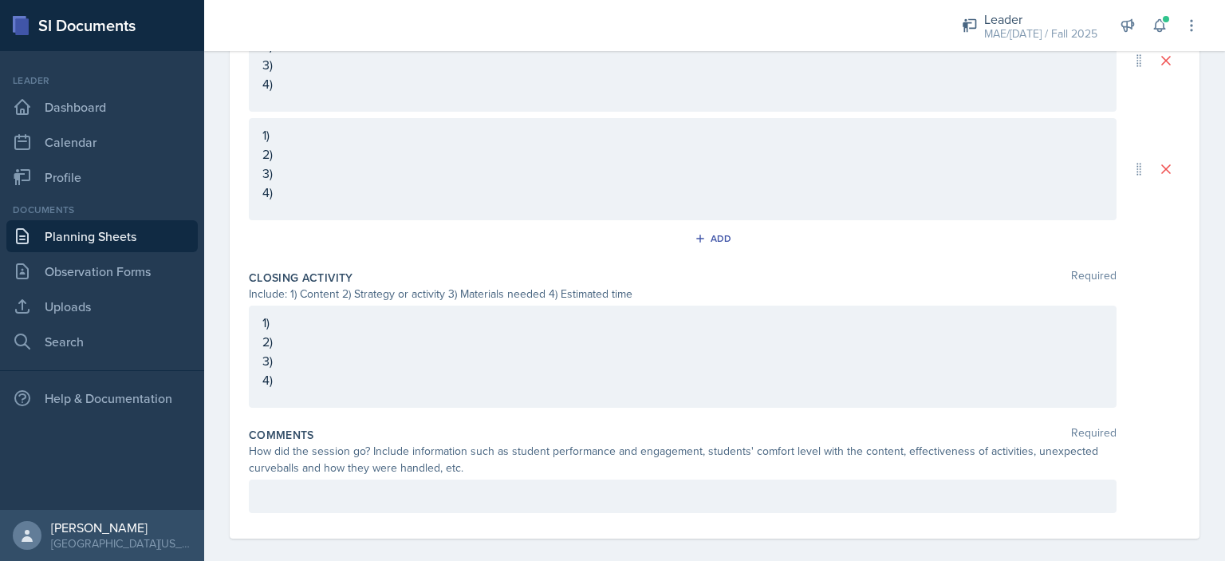
click at [343, 321] on div "1) 2) 3) 4)" at bounding box center [683, 356] width 868 height 102
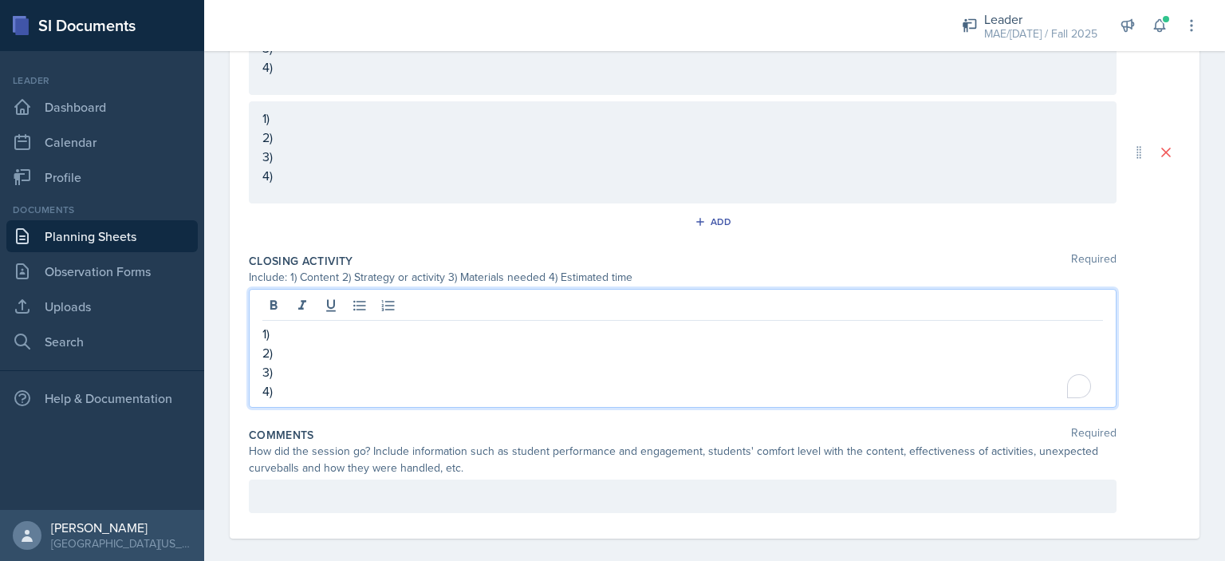
scroll to position [840, 0]
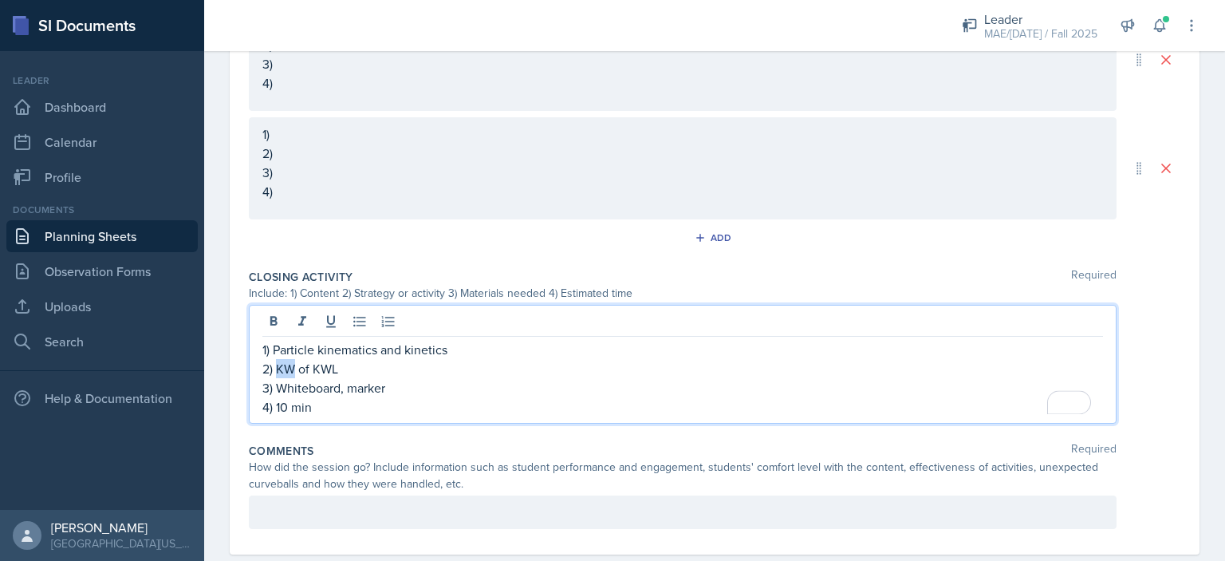
drag, startPoint x: 296, startPoint y: 365, endPoint x: 278, endPoint y: 364, distance: 17.6
click at [278, 364] on p "2) KW of KWL" at bounding box center [682, 368] width 841 height 19
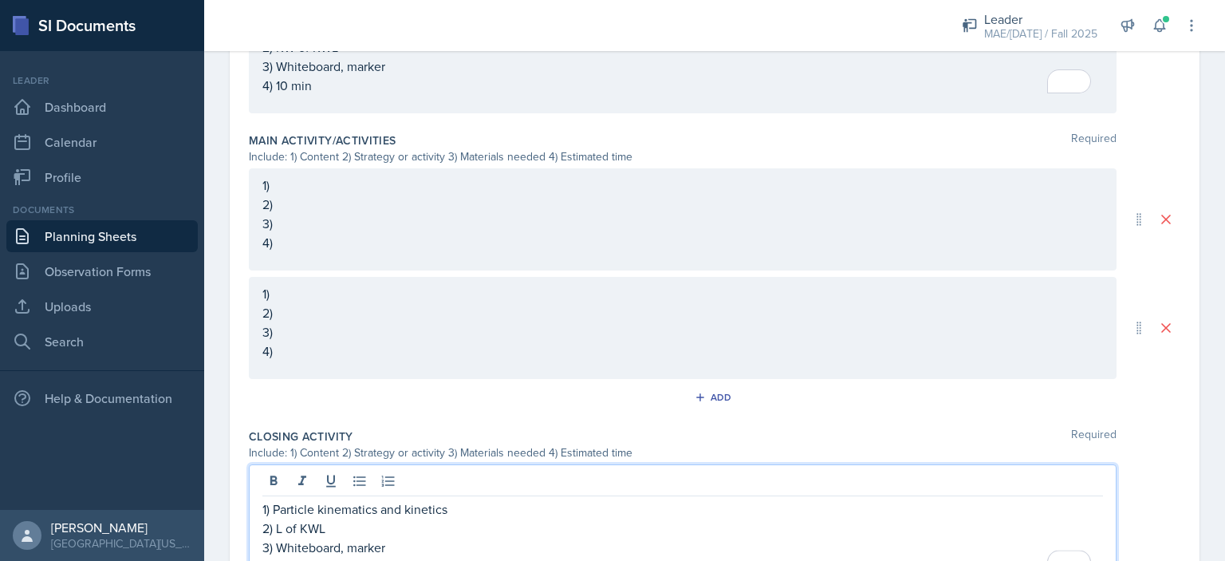
click at [421, 202] on p "2)" at bounding box center [682, 204] width 841 height 19
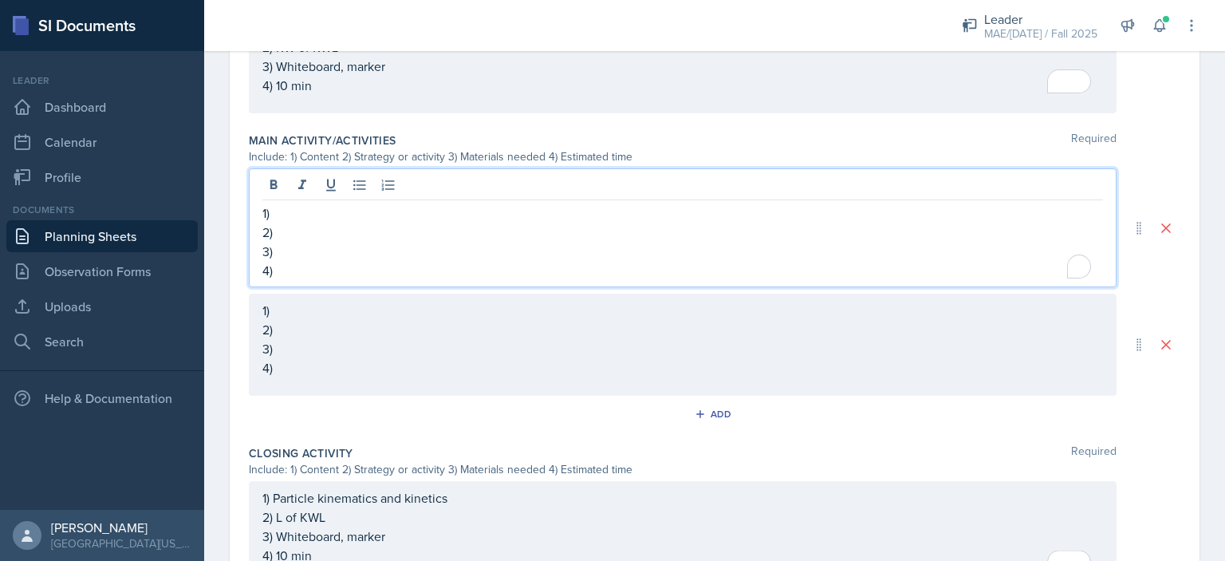
scroll to position [708, 0]
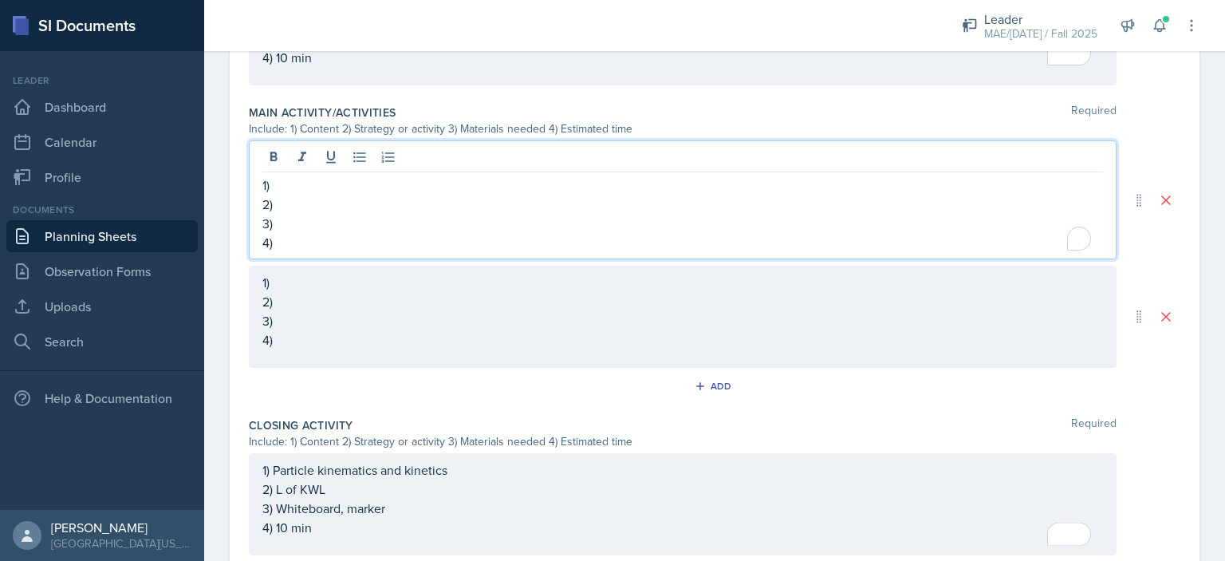
click at [413, 195] on p "2)" at bounding box center [682, 204] width 841 height 19
click at [413, 191] on p "1)" at bounding box center [682, 184] width 841 height 19
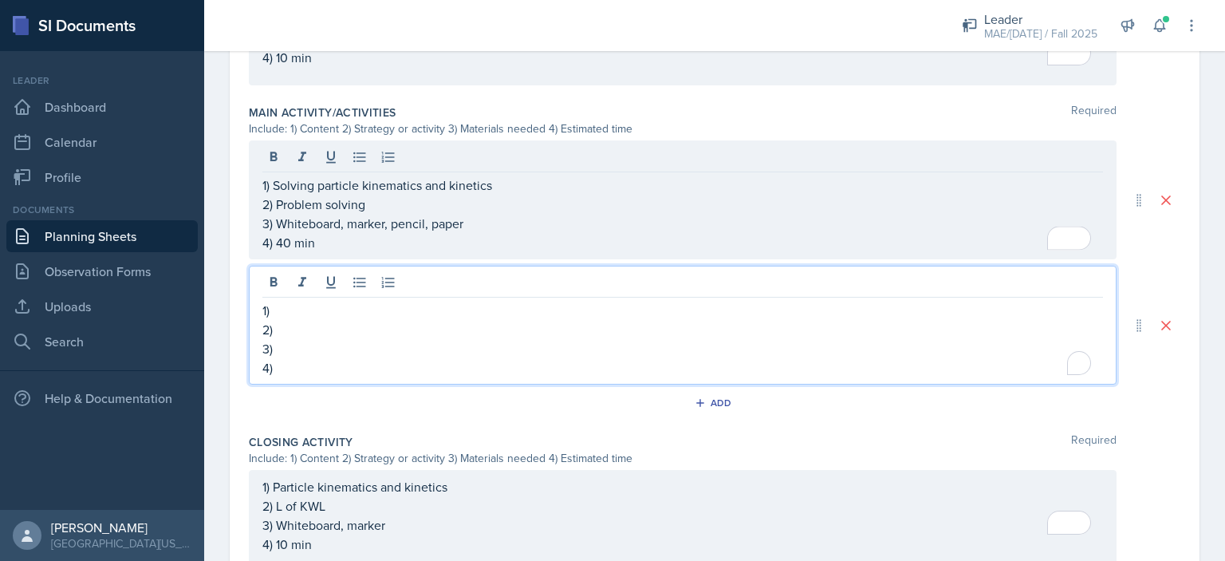
click at [327, 279] on div "1) 2) 3) 4)" at bounding box center [683, 325] width 868 height 119
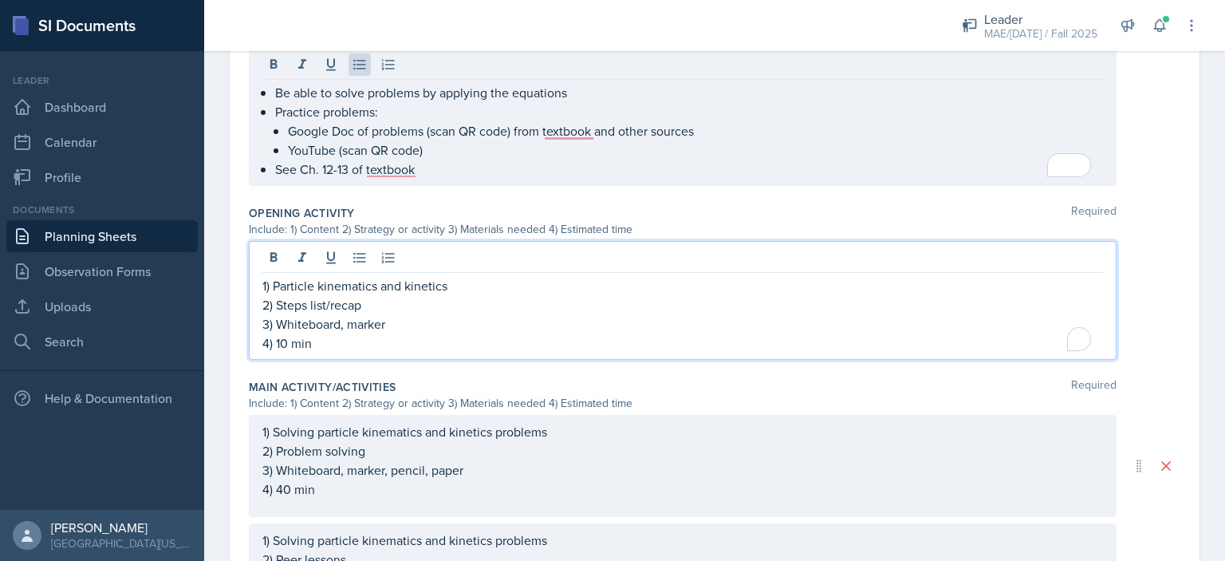
scroll to position [507, 0]
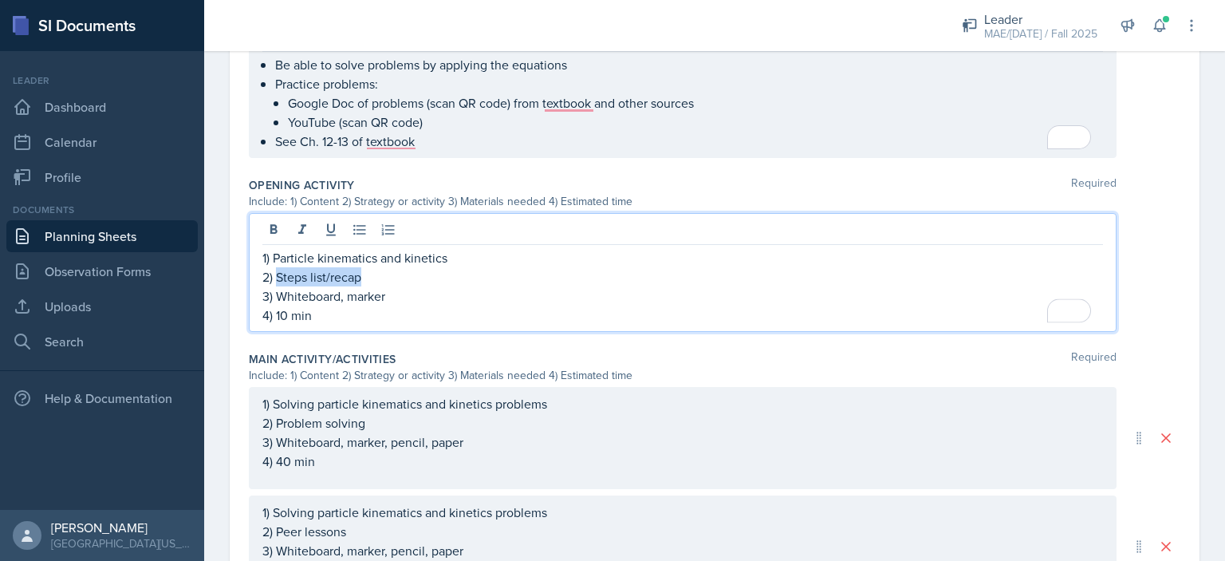
drag, startPoint x: 389, startPoint y: 277, endPoint x: 278, endPoint y: 270, distance: 111.1
click at [278, 270] on p "2) Steps list/recap" at bounding box center [682, 276] width 841 height 19
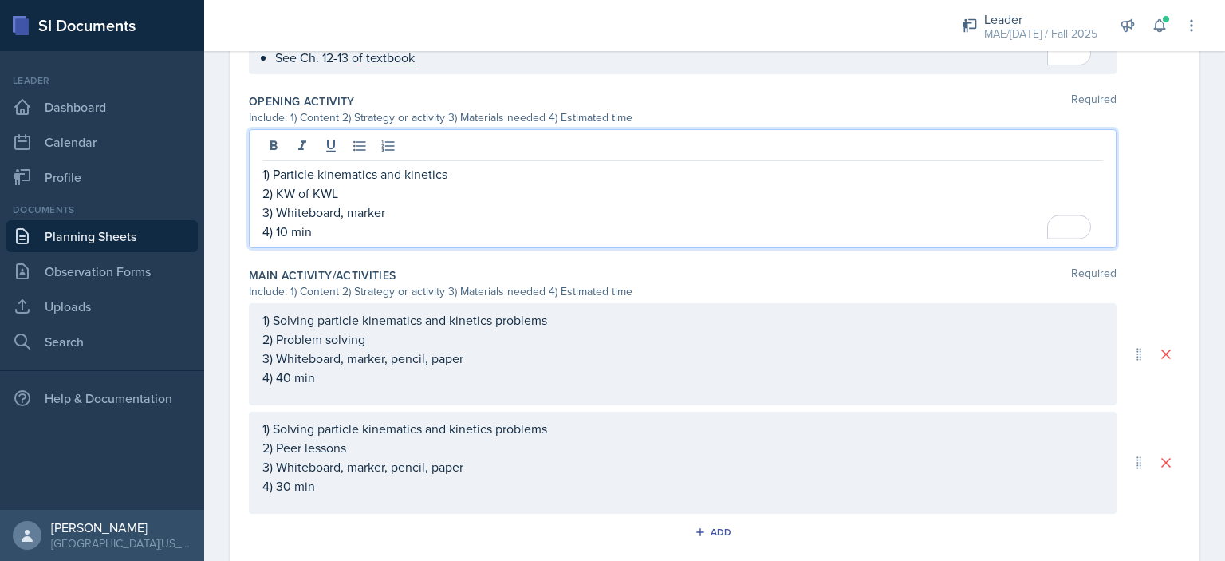
scroll to position [558, 0]
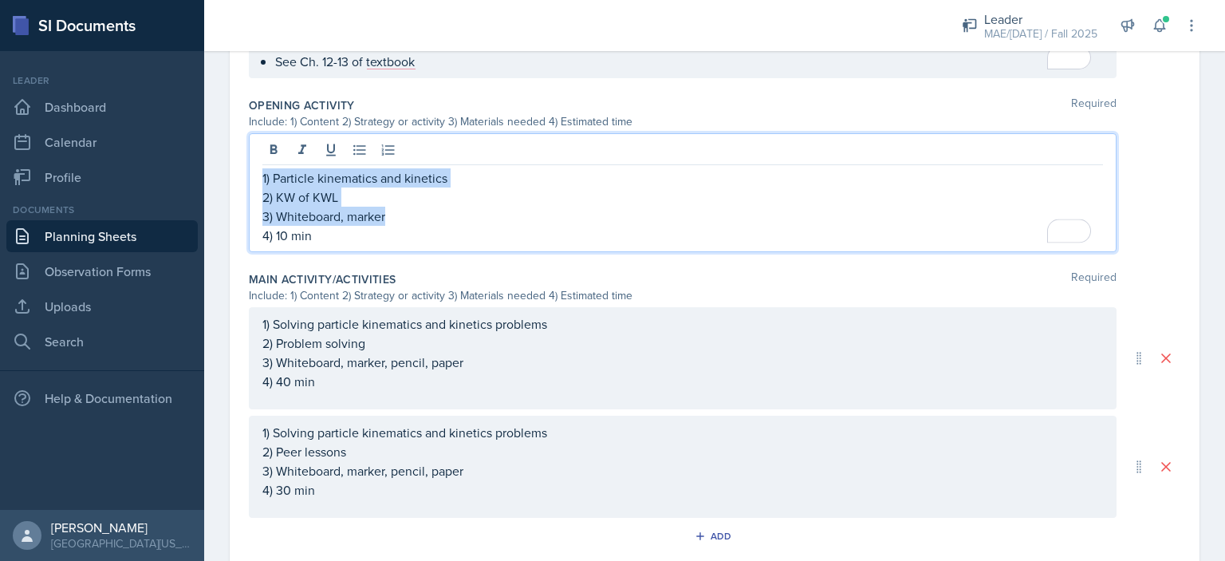
copy div "1) Particle kinematics and kinetics 2) KW of KWL 3) Whiteboard, marker"
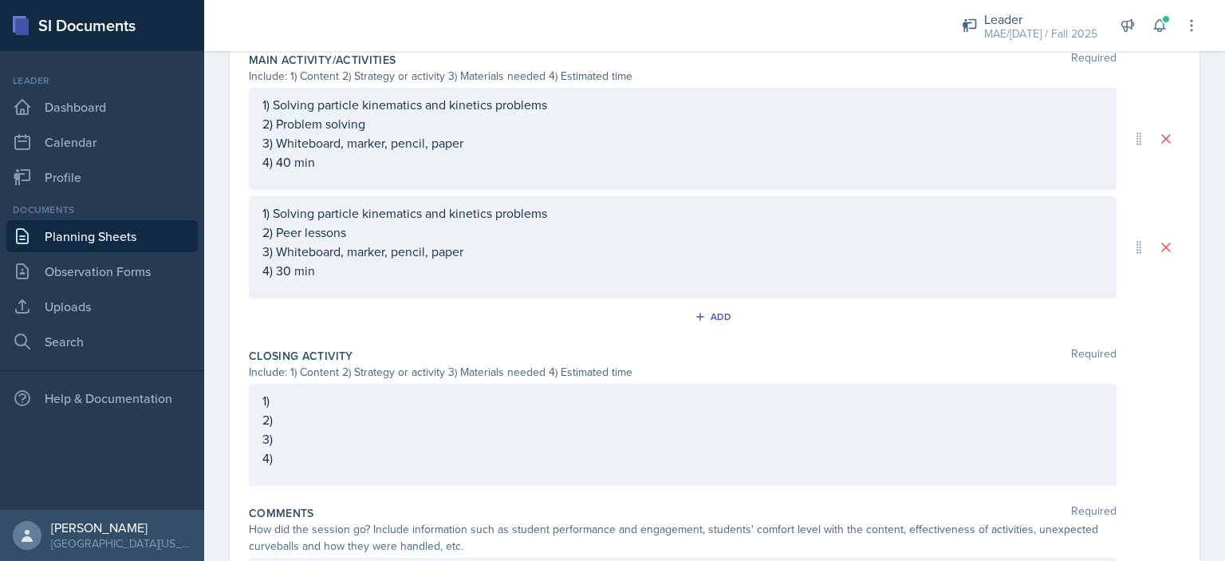
scroll to position [798, 0]
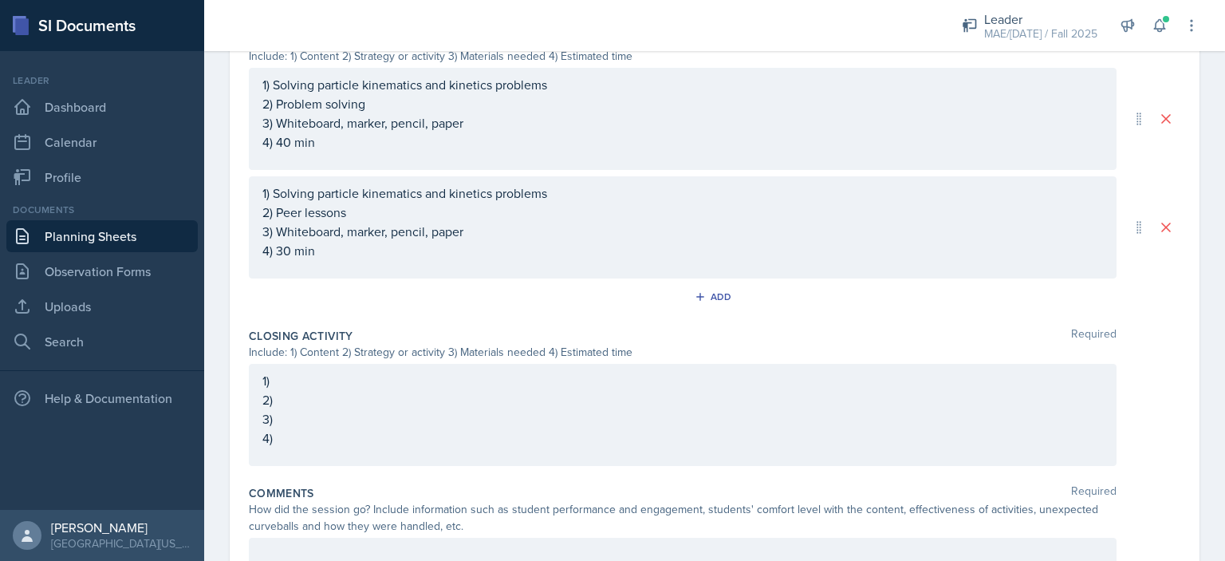
click at [344, 446] on div "1) 2) 3) 4)" at bounding box center [683, 415] width 868 height 102
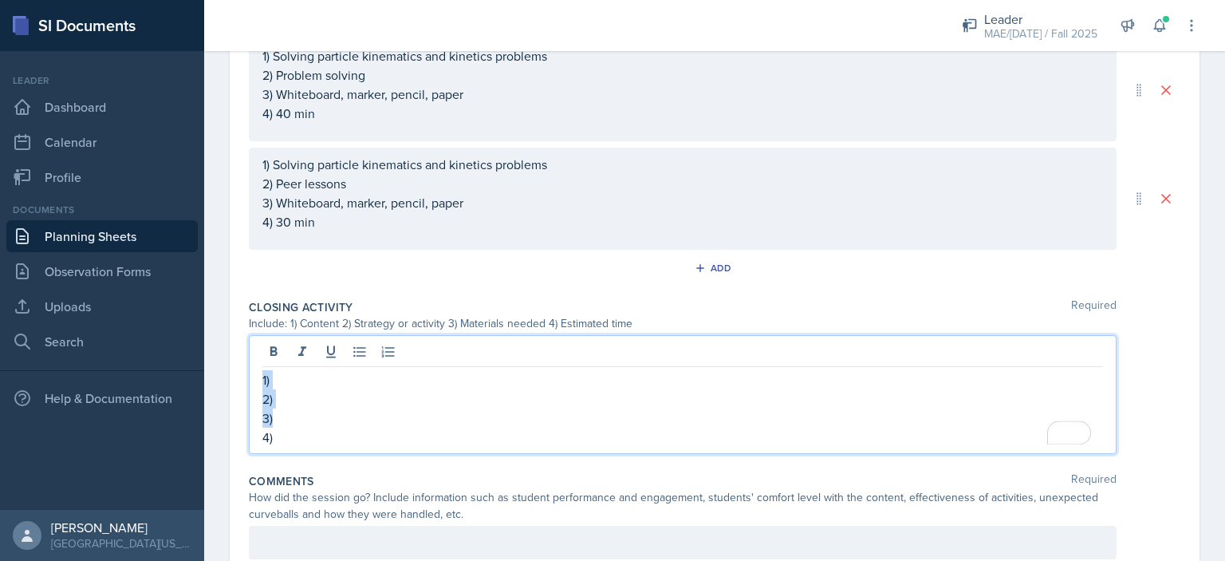
paste div "To enrich screen reader interactions, please activate Accessibility in Grammarl…"
click at [287, 395] on p "2) KW of KWL" at bounding box center [682, 398] width 841 height 19
click at [265, 272] on div "Add" at bounding box center [715, 271] width 932 height 30
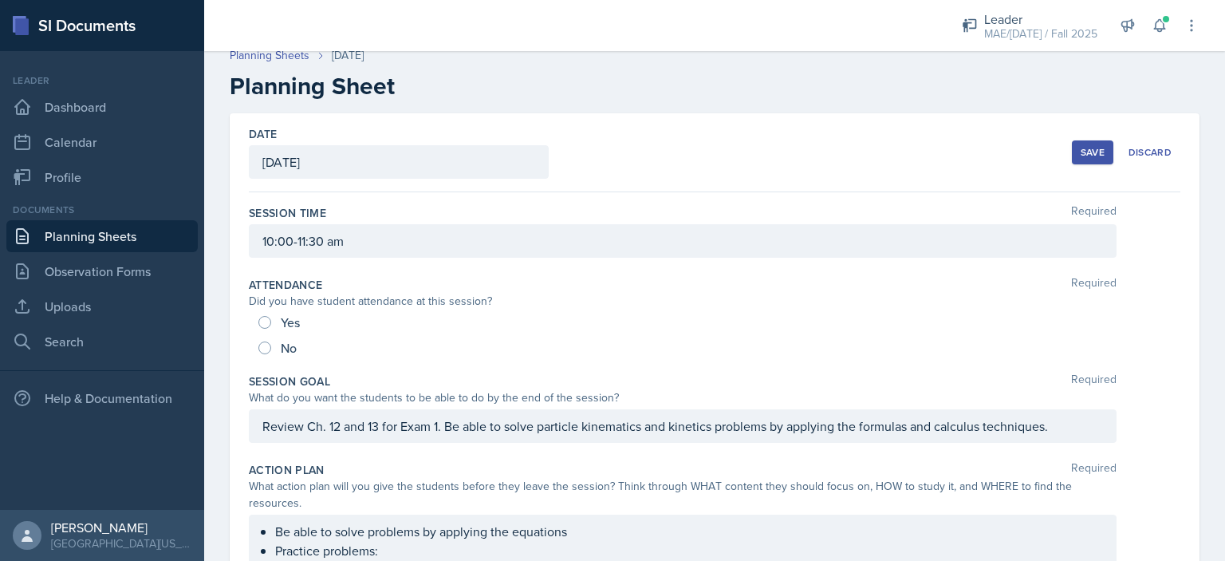
scroll to position [0, 0]
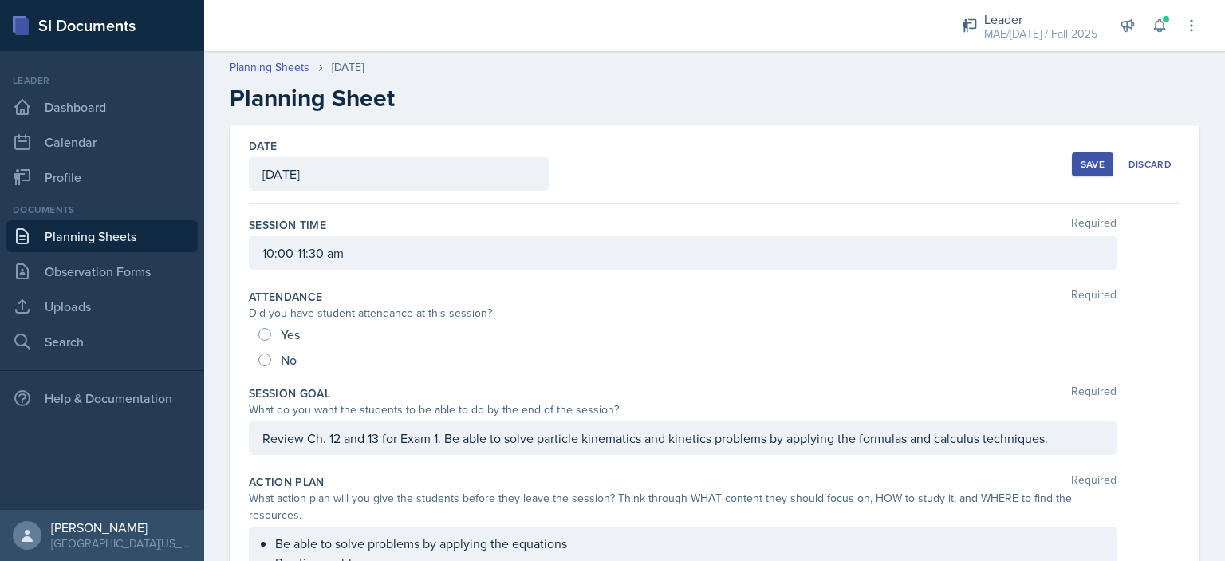
click at [1072, 161] on button "Save" at bounding box center [1092, 164] width 41 height 24
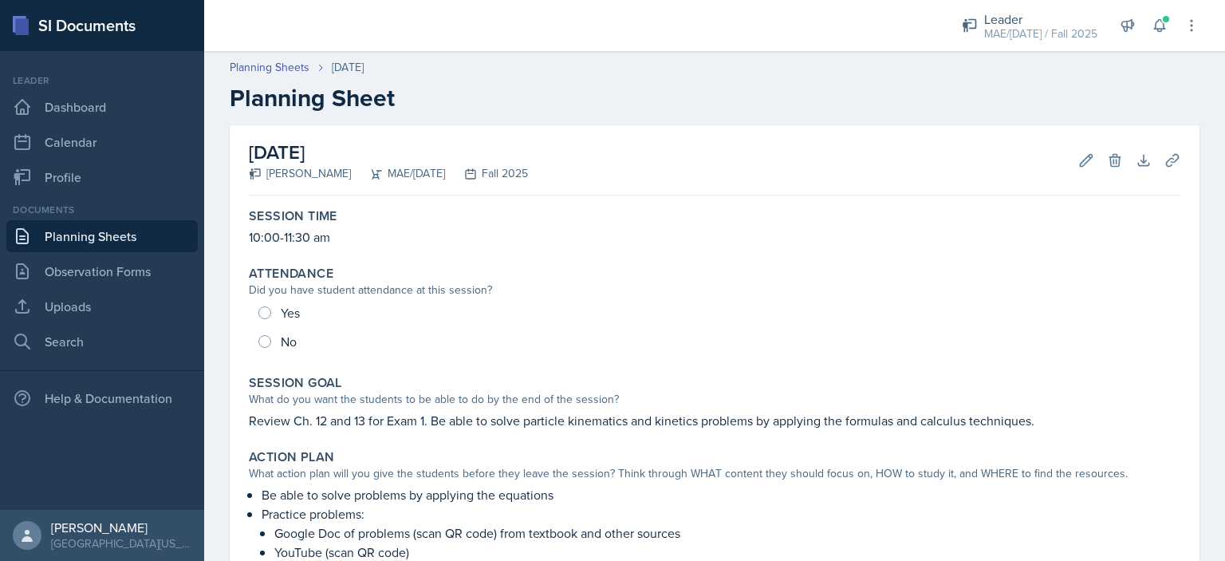
click at [140, 243] on link "Planning Sheets" at bounding box center [101, 236] width 191 height 32
